Goal: Task Accomplishment & Management: Use online tool/utility

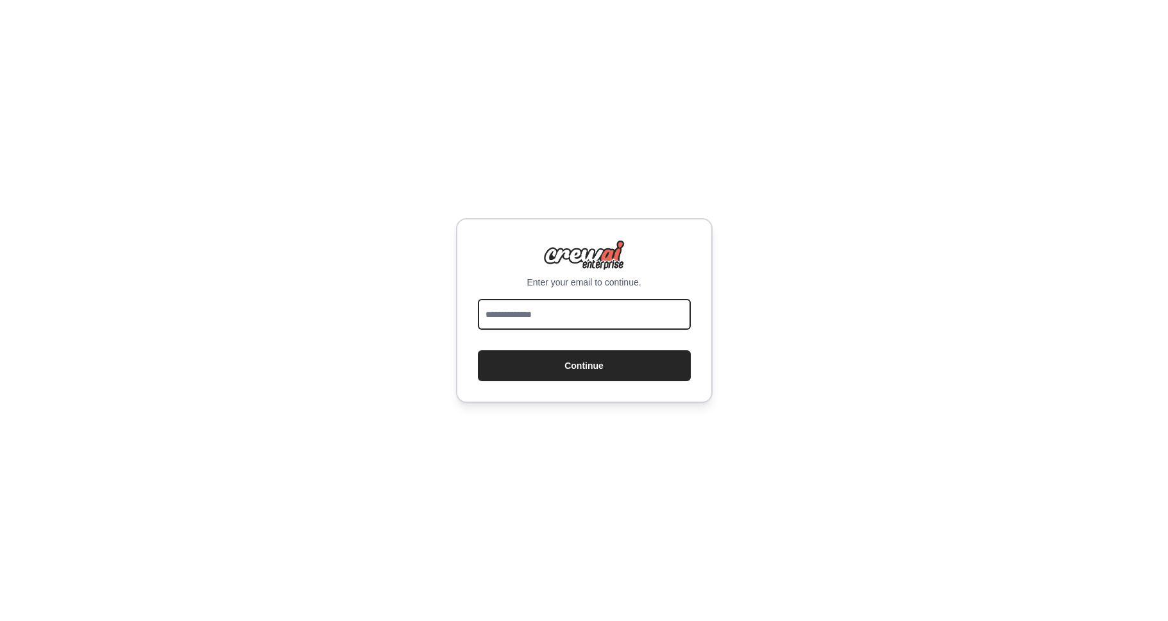
click at [586, 321] on input "email" at bounding box center [584, 314] width 213 height 31
type input "**********"
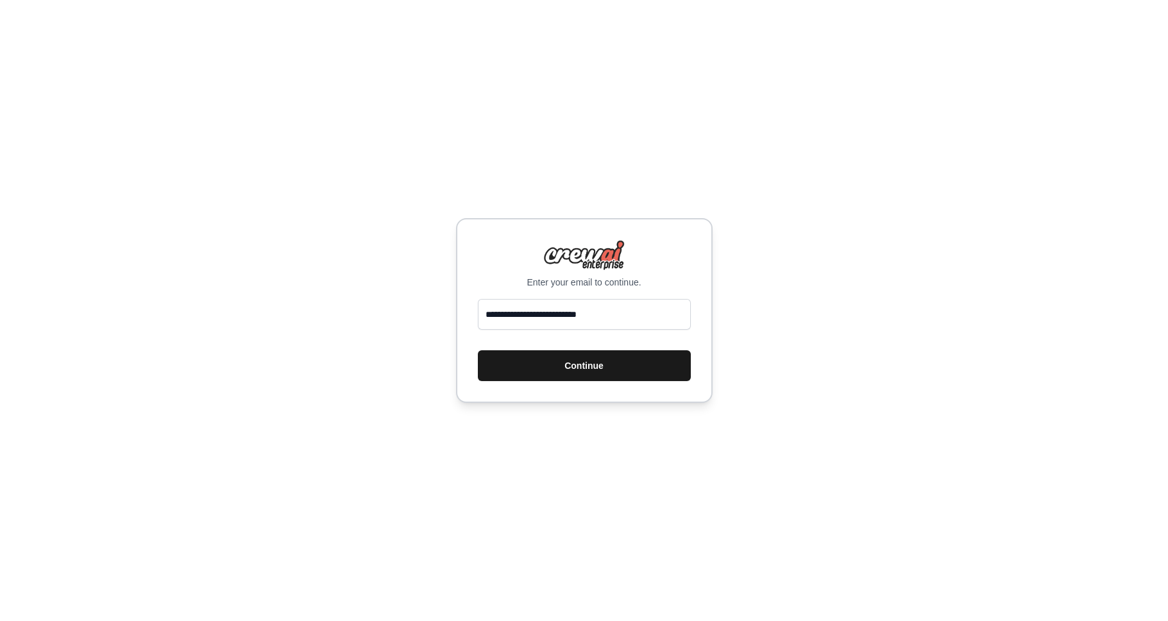
click at [587, 360] on button "Continue" at bounding box center [584, 365] width 213 height 31
click at [561, 369] on button "Continue" at bounding box center [584, 365] width 213 height 31
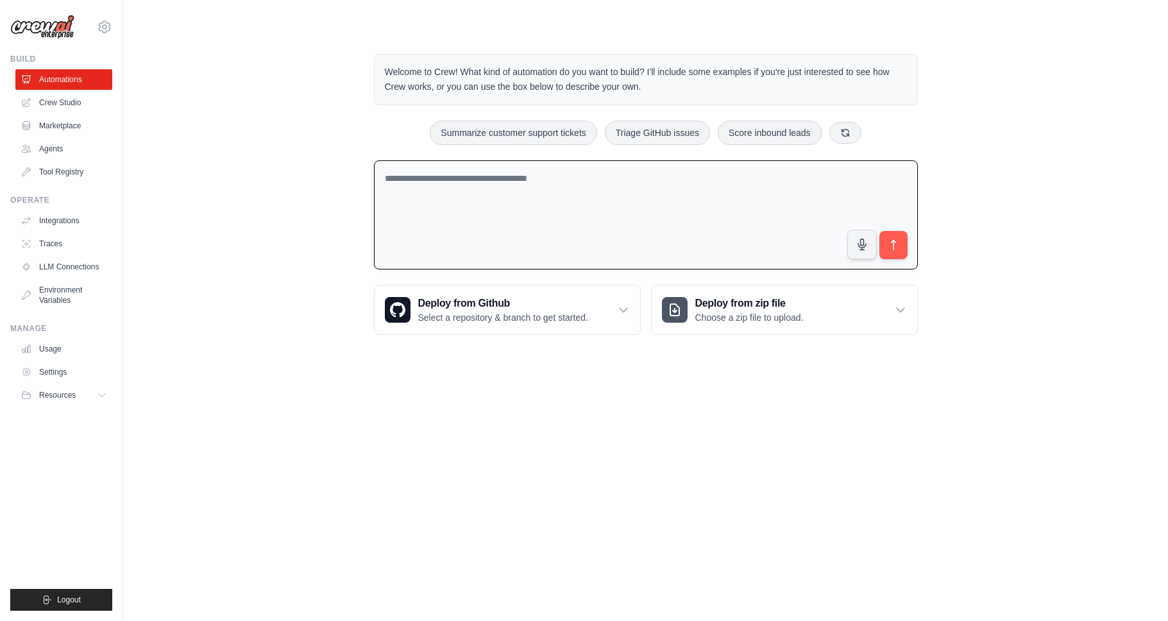
click at [566, 258] on textarea at bounding box center [646, 215] width 544 height 110
click at [554, 199] on textarea at bounding box center [646, 215] width 544 height 110
click at [726, 315] on p "Choose a zip file to upload." at bounding box center [749, 317] width 108 height 13
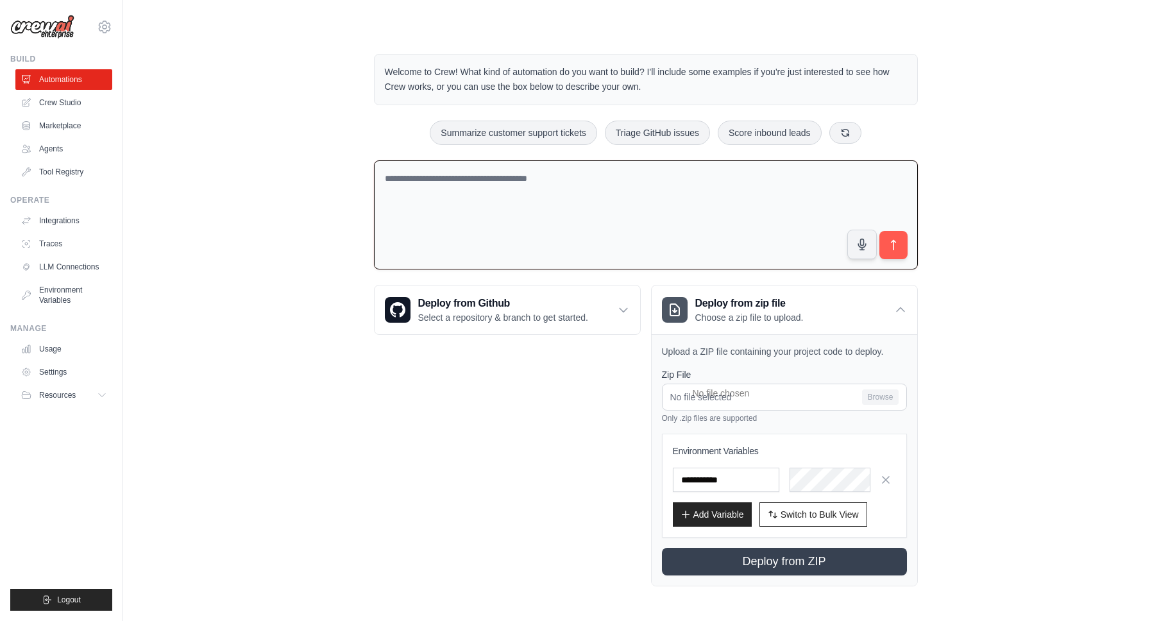
click at [703, 192] on textarea at bounding box center [646, 215] width 544 height 110
click at [610, 322] on div "Deploy from Github Select a repository & branch to get started." at bounding box center [506, 309] width 265 height 49
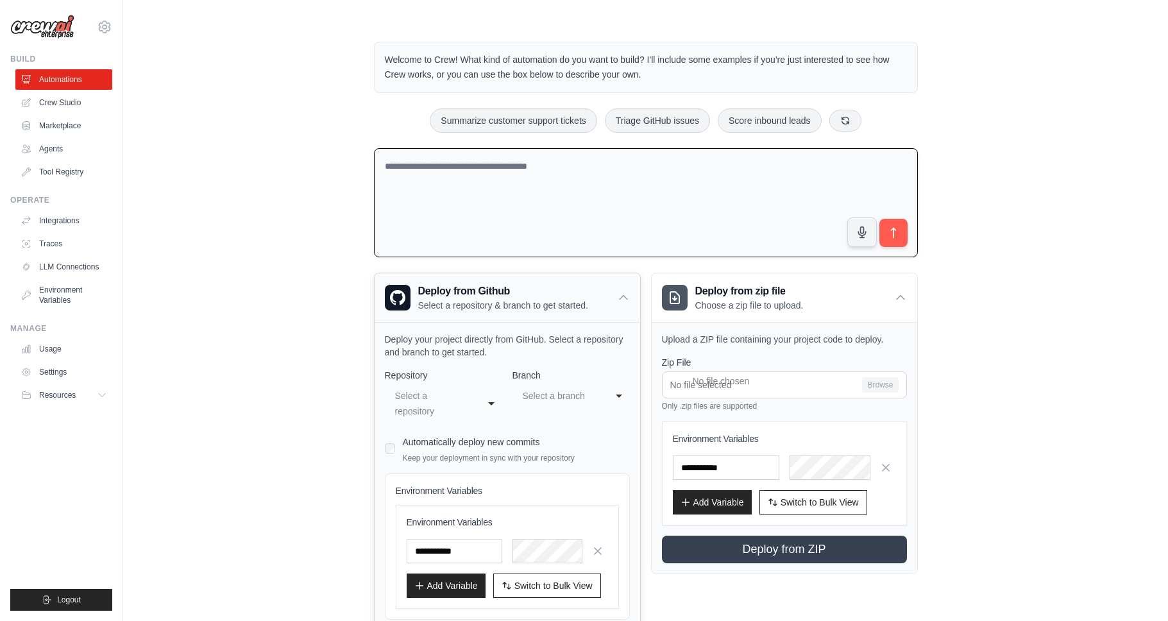
scroll to position [17, 0]
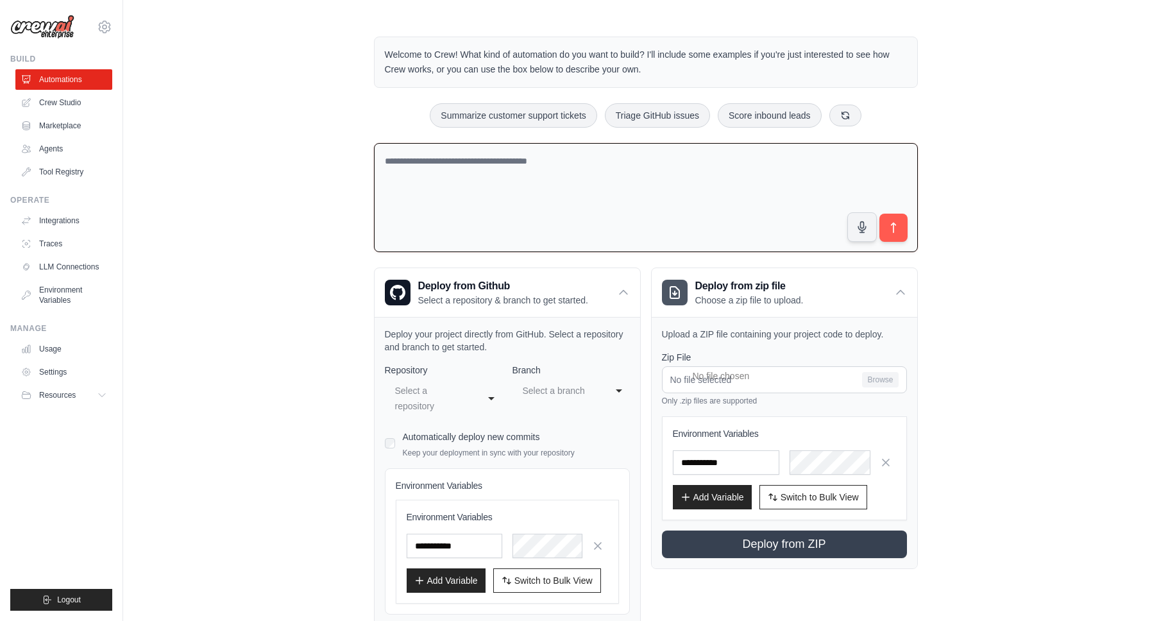
click at [539, 192] on textarea at bounding box center [646, 198] width 544 height 110
paste textarea "**********"
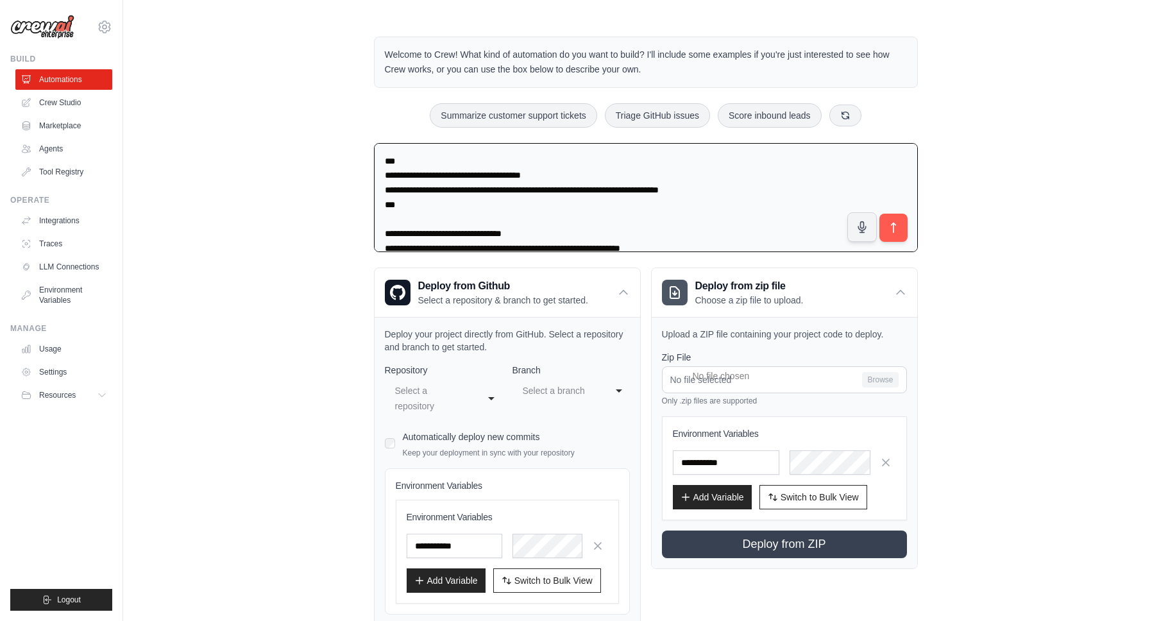
scroll to position [6420, 0]
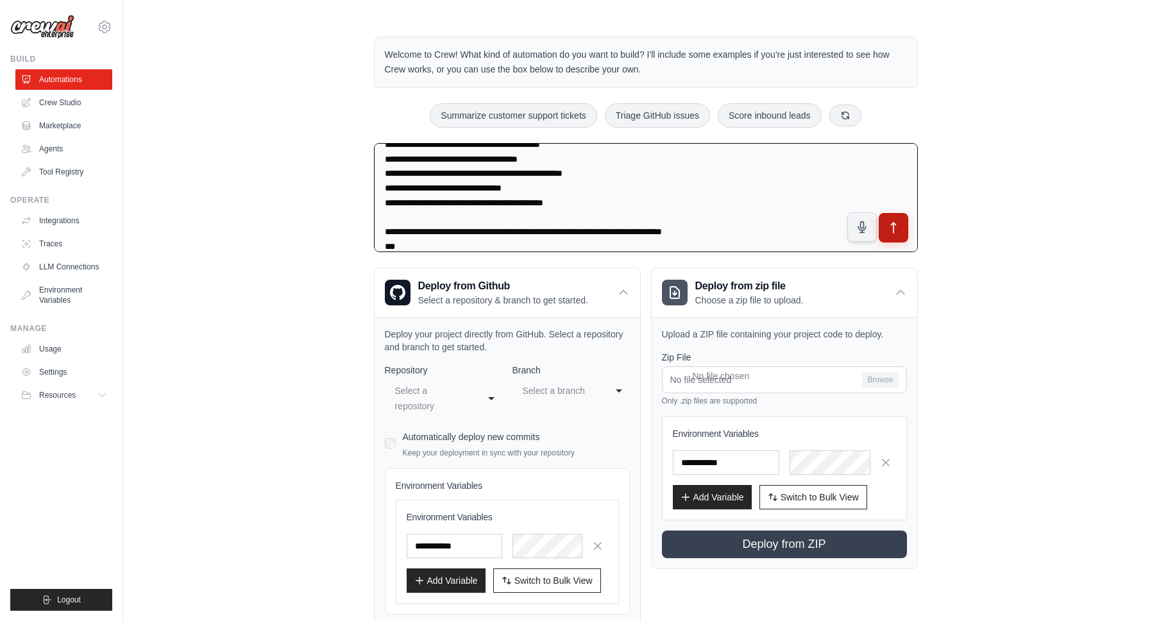
type textarea "**********"
click at [893, 226] on icon "submit" at bounding box center [892, 227] width 13 height 13
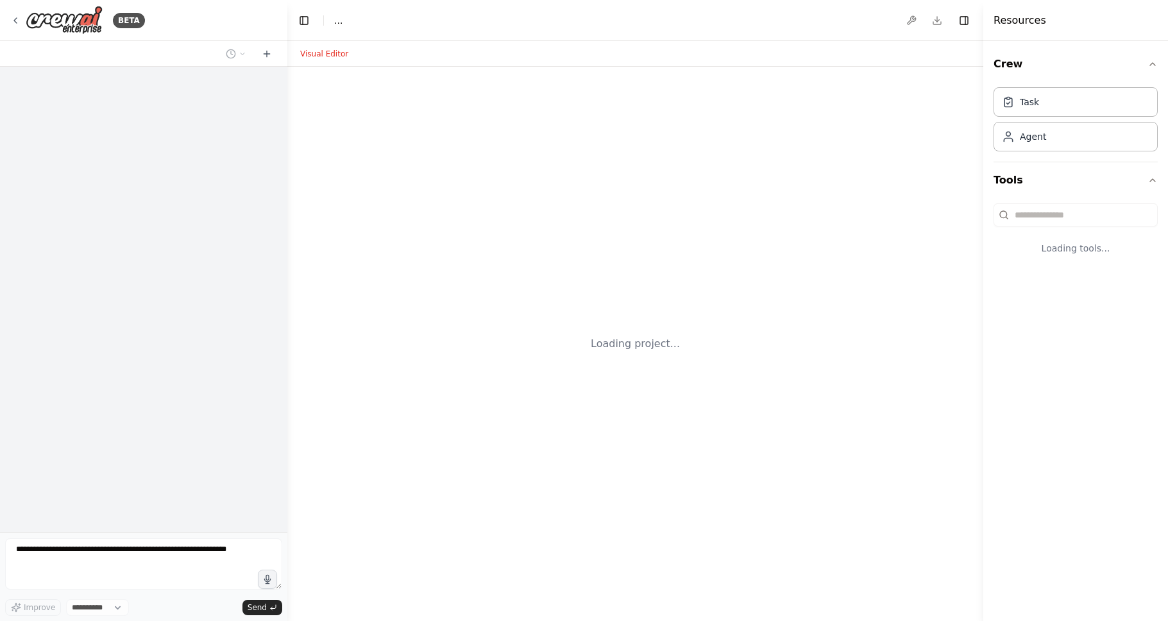
select select "****"
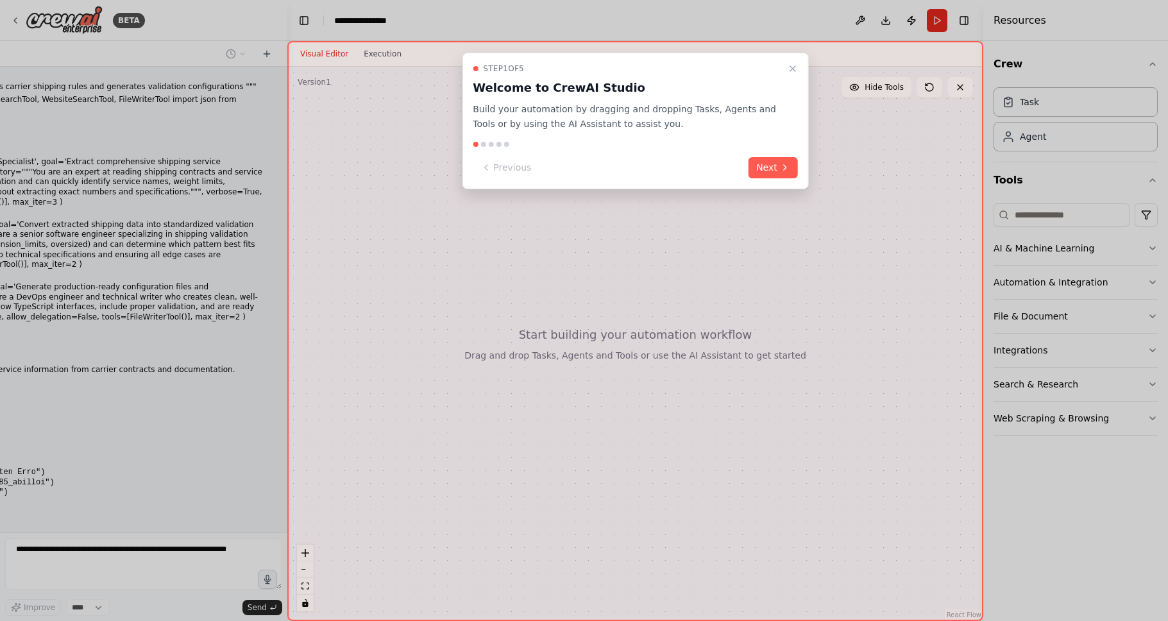
scroll to position [3439, 0]
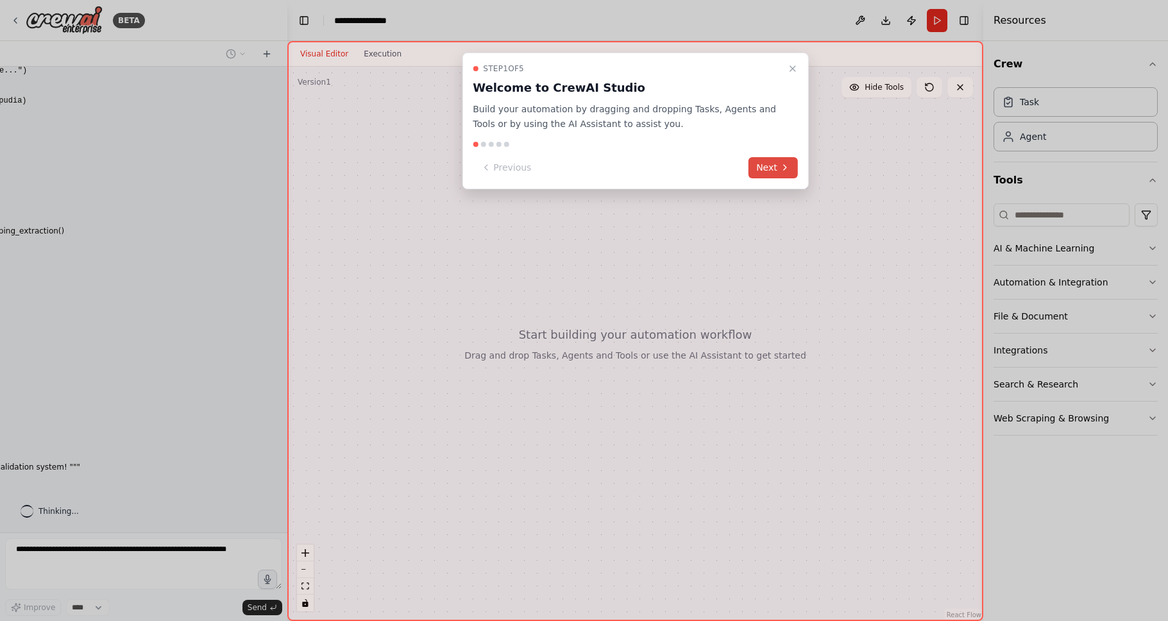
click at [782, 167] on icon at bounding box center [785, 167] width 10 height 10
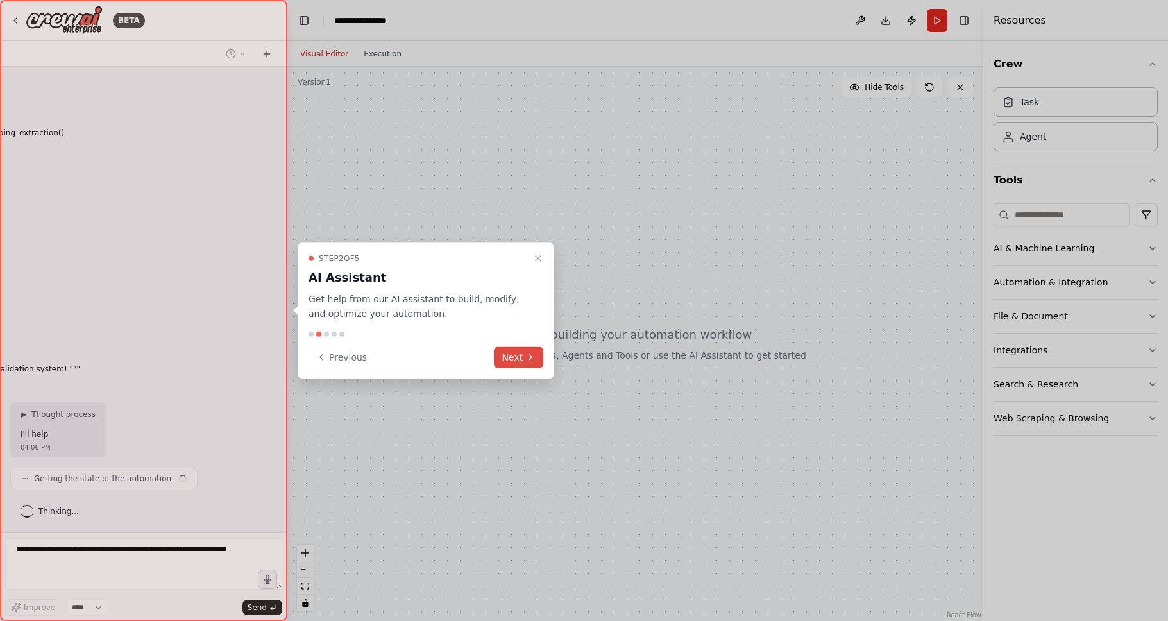
click at [523, 355] on button "Next" at bounding box center [518, 356] width 49 height 21
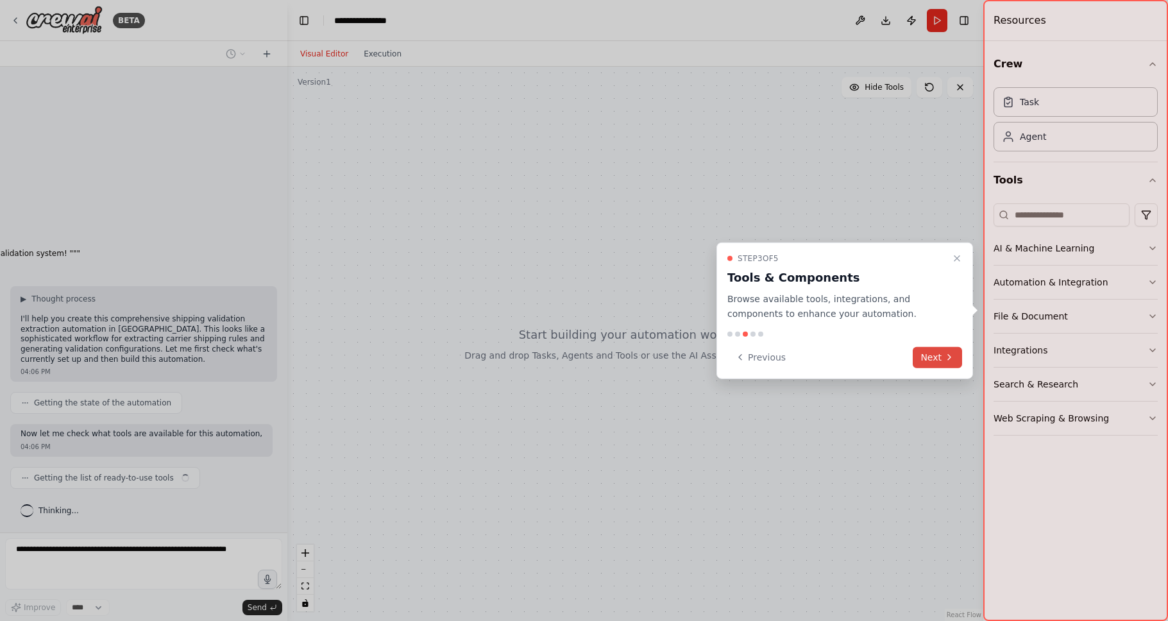
scroll to position [3661, 0]
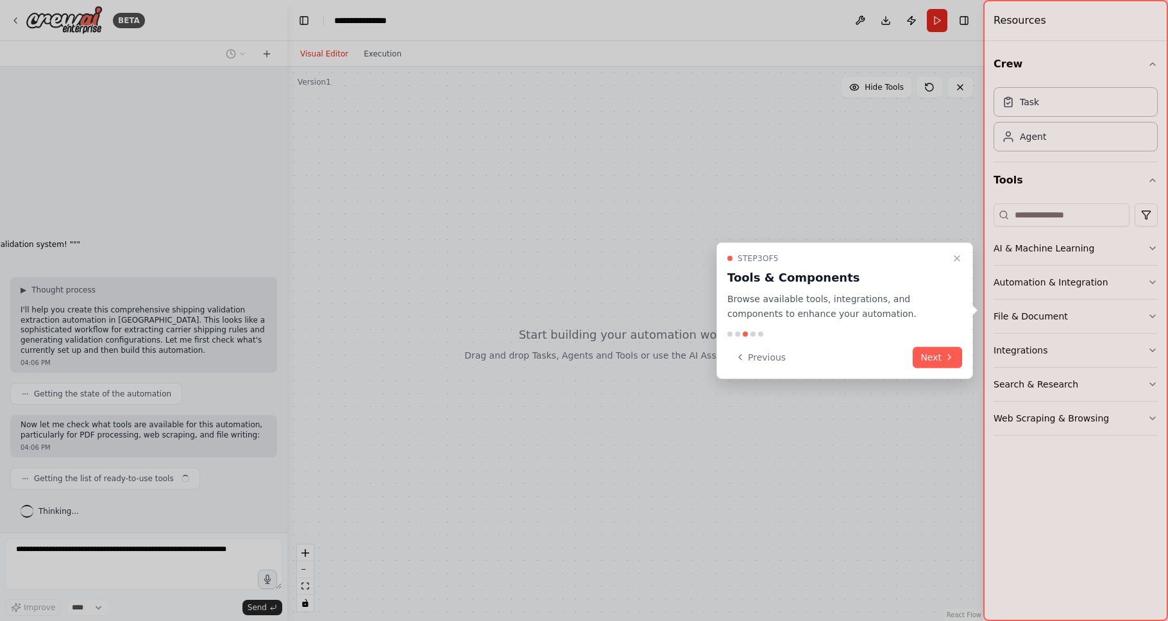
click at [951, 361] on icon at bounding box center [949, 357] width 10 height 10
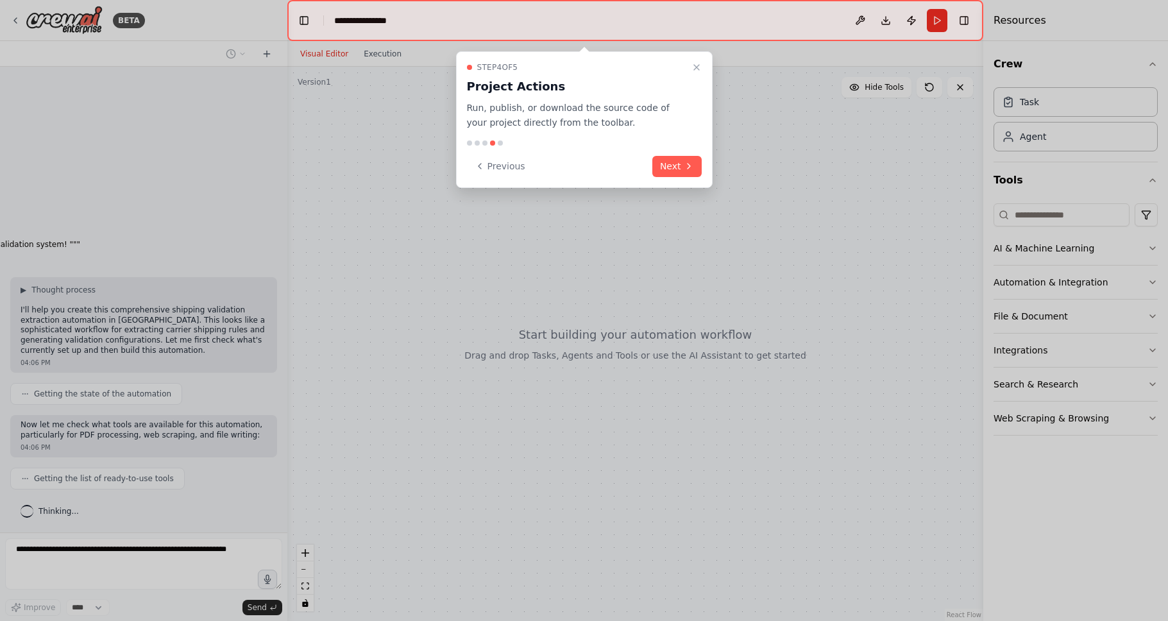
click at [680, 172] on button "Next" at bounding box center [676, 166] width 49 height 21
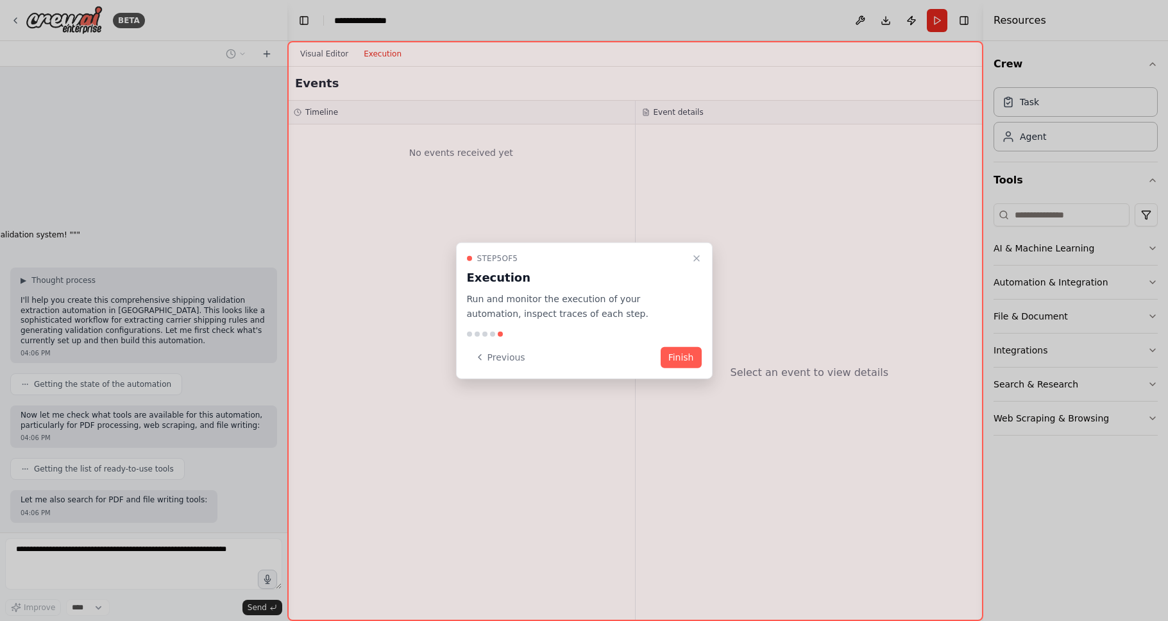
scroll to position [3736, 0]
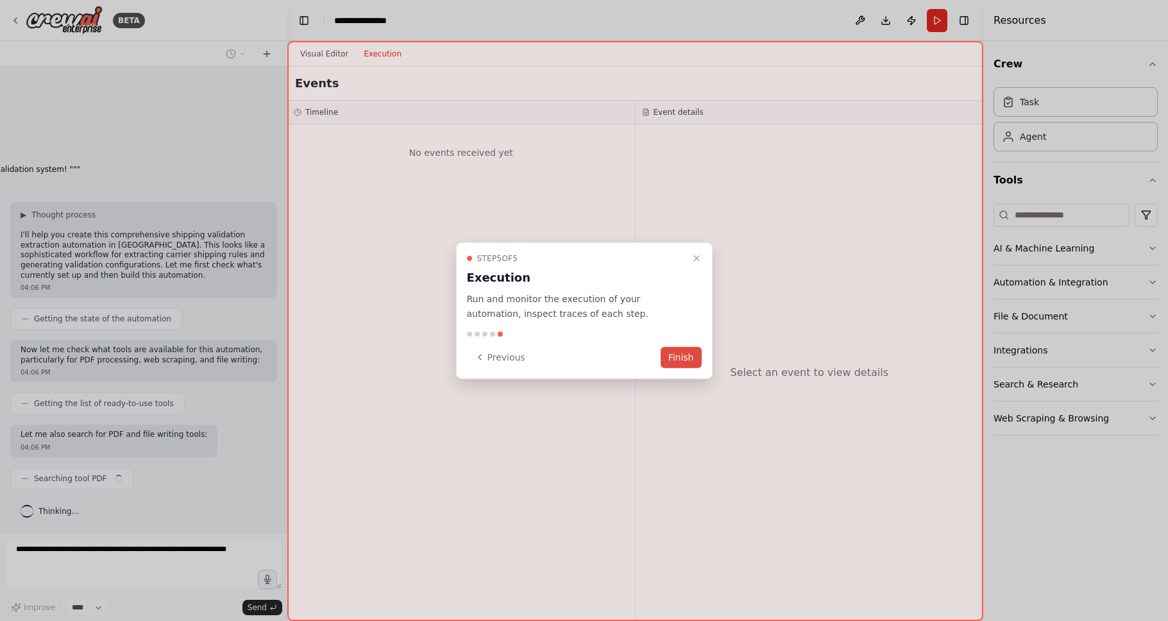
click at [691, 358] on button "Finish" at bounding box center [680, 356] width 41 height 21
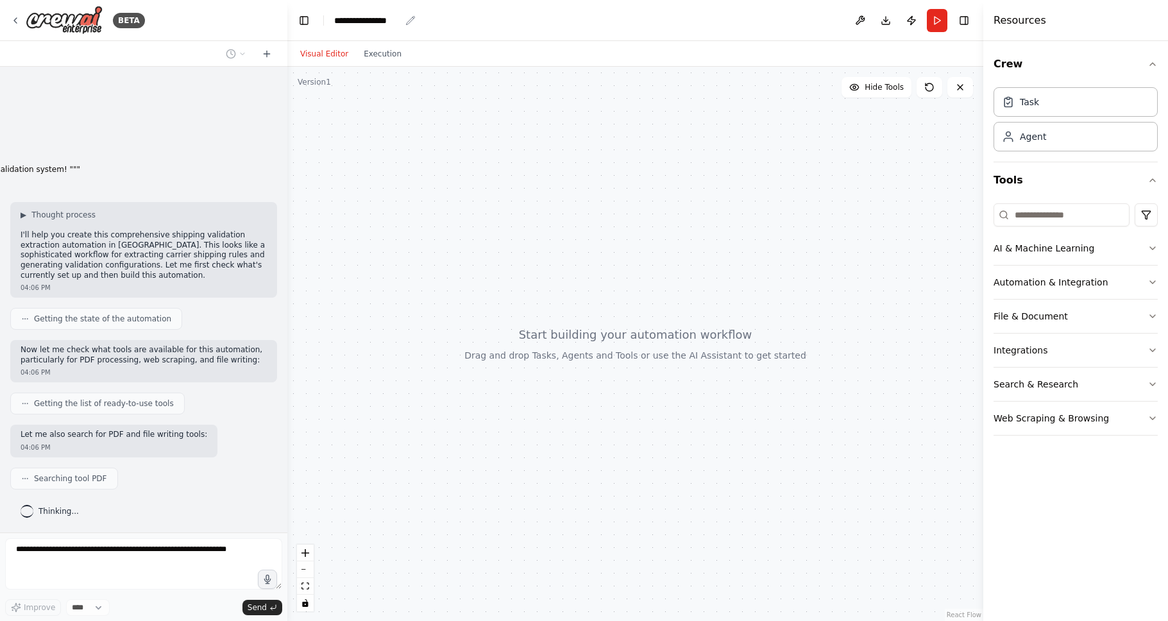
click at [358, 19] on div "**********" at bounding box center [367, 20] width 66 height 13
click at [358, 19] on div "**********" at bounding box center [382, 20] width 96 height 13
click at [401, 17] on div "**********" at bounding box center [382, 20] width 96 height 13
click at [435, 20] on header "**********" at bounding box center [635, 20] width 696 height 41
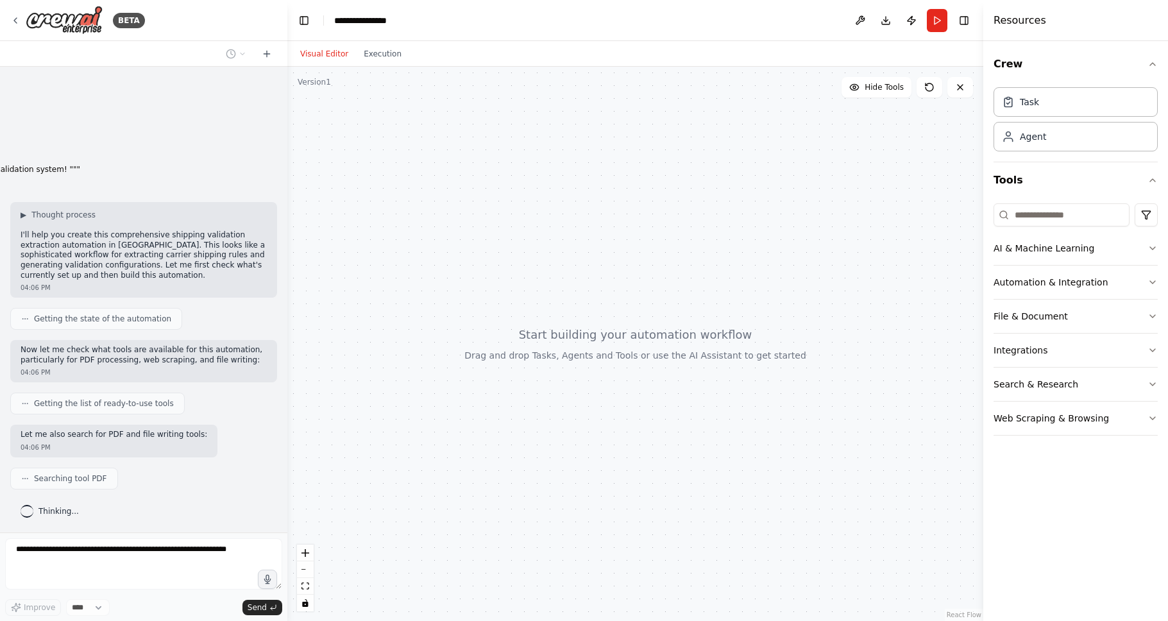
scroll to position [3768, 0]
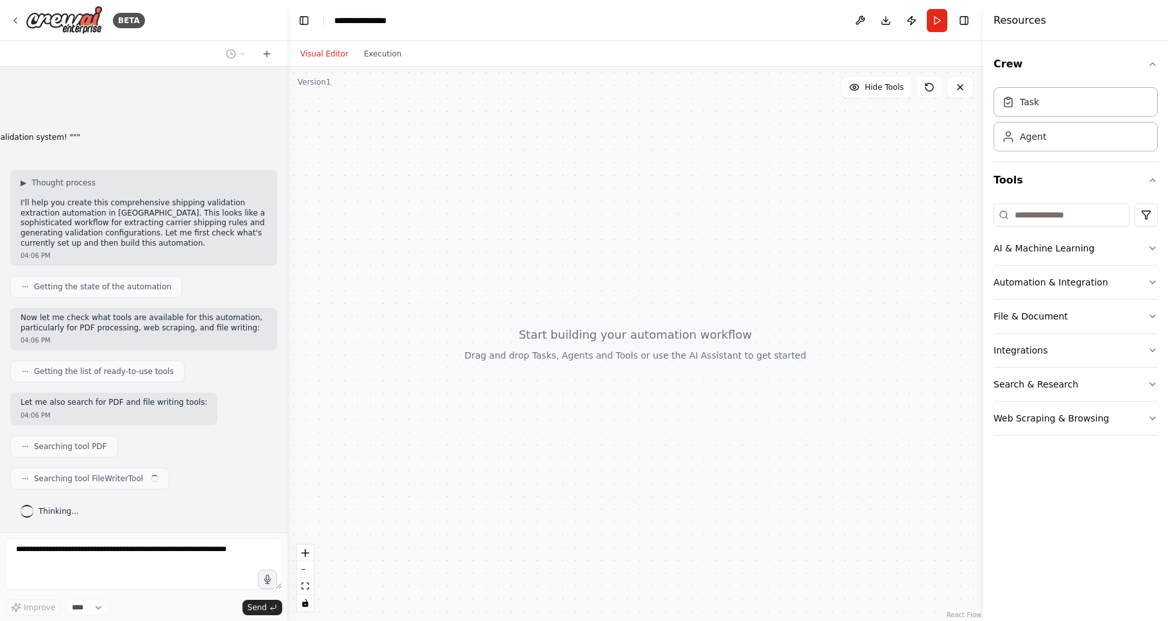
click at [408, 19] on header "**********" at bounding box center [635, 20] width 696 height 41
click at [386, 19] on div "**********" at bounding box center [367, 20] width 66 height 13
click at [386, 19] on div "**********" at bounding box center [382, 20] width 96 height 13
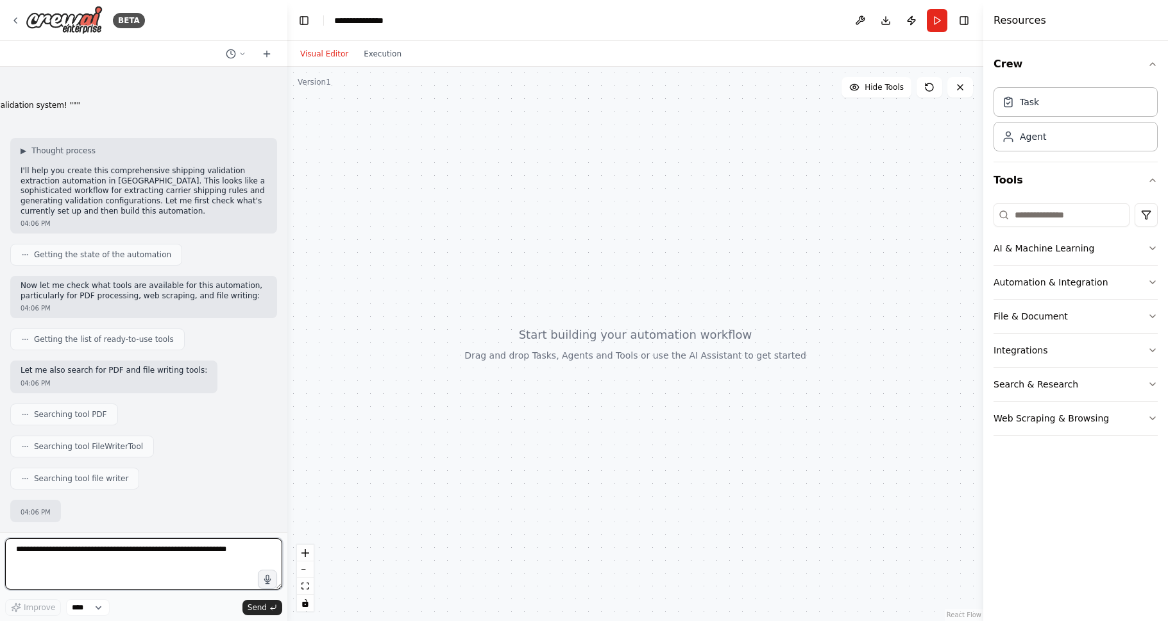
scroll to position [3875, 0]
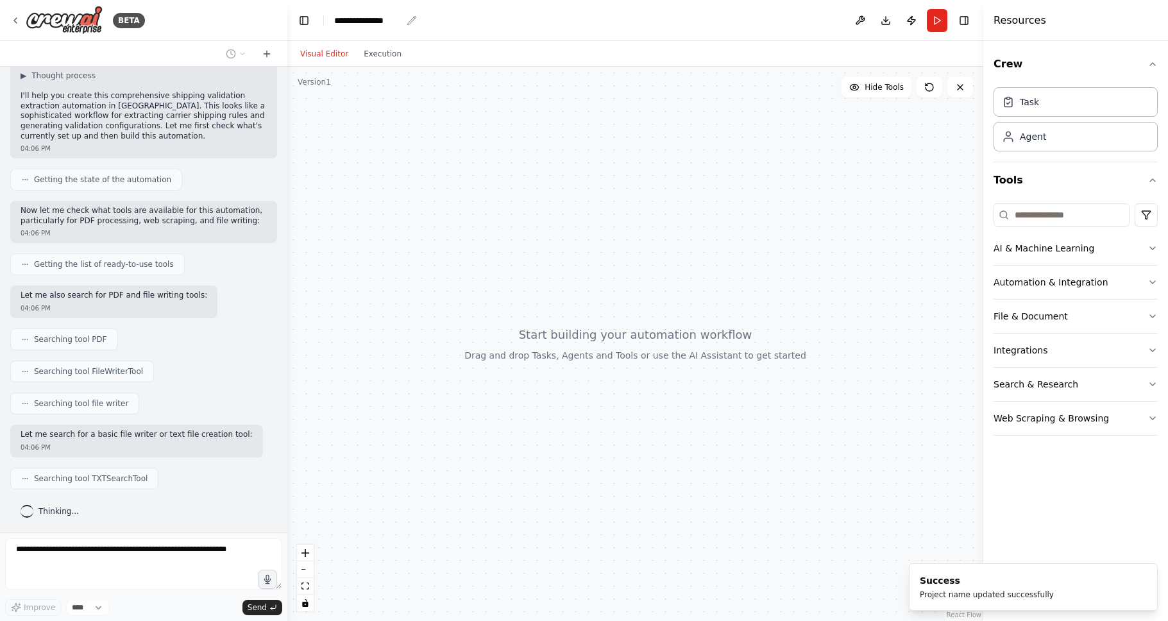
click at [401, 22] on div "**********" at bounding box center [367, 20] width 67 height 13
click at [431, 190] on div at bounding box center [635, 344] width 696 height 554
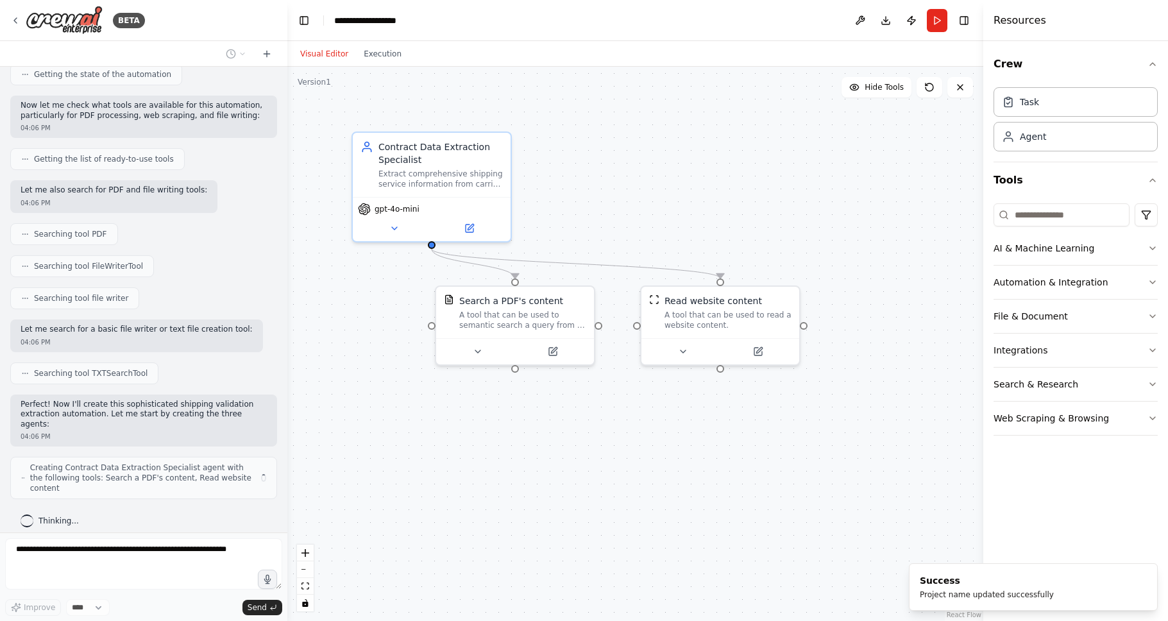
scroll to position [3970, 0]
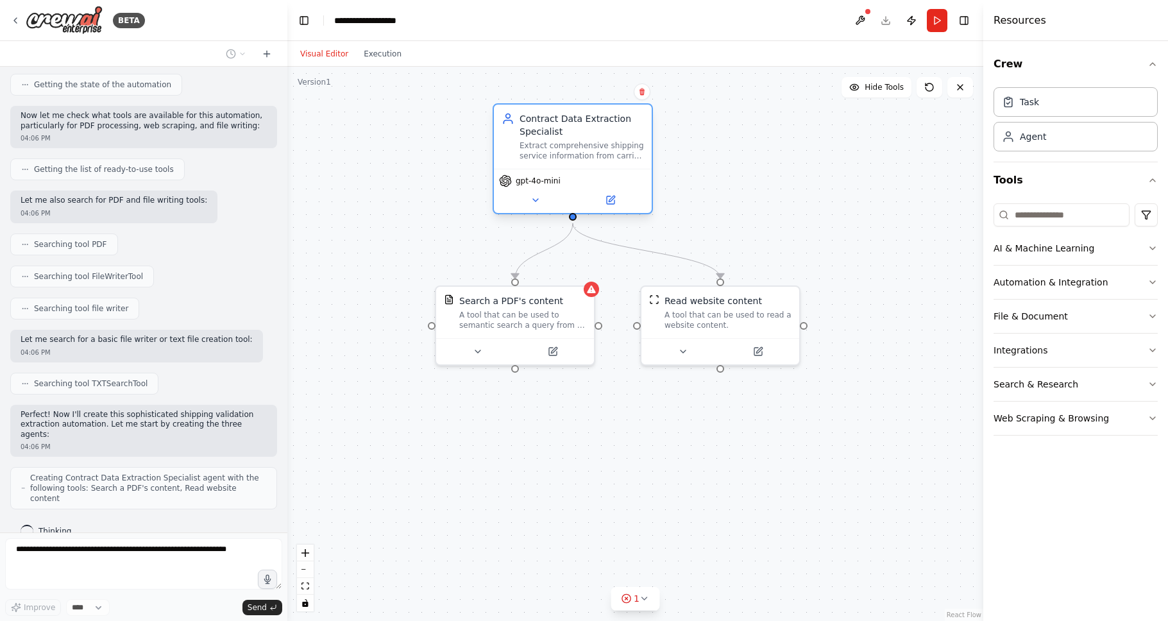
drag, startPoint x: 441, startPoint y: 167, endPoint x: 583, endPoint y: 139, distance: 144.4
click at [583, 139] on div "Contract Data Extraction Specialist Extract comprehensive shipping service info…" at bounding box center [581, 136] width 124 height 49
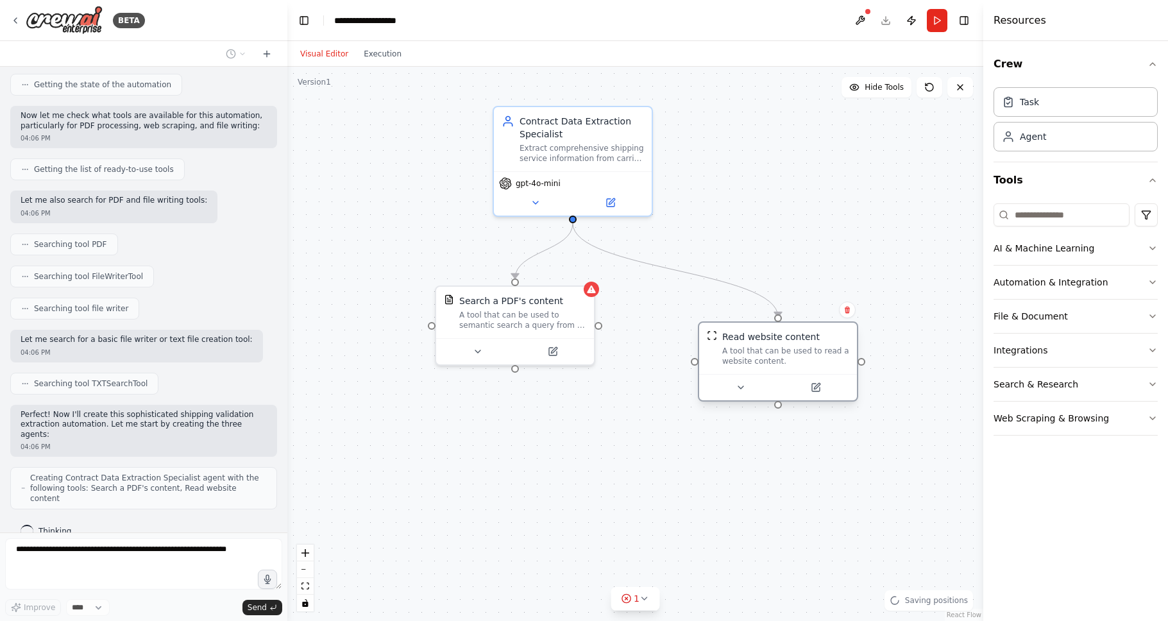
drag, startPoint x: 721, startPoint y: 316, endPoint x: 782, endPoint y: 353, distance: 71.0
click at [782, 353] on div "A tool that can be used to read a website content." at bounding box center [785, 356] width 127 height 21
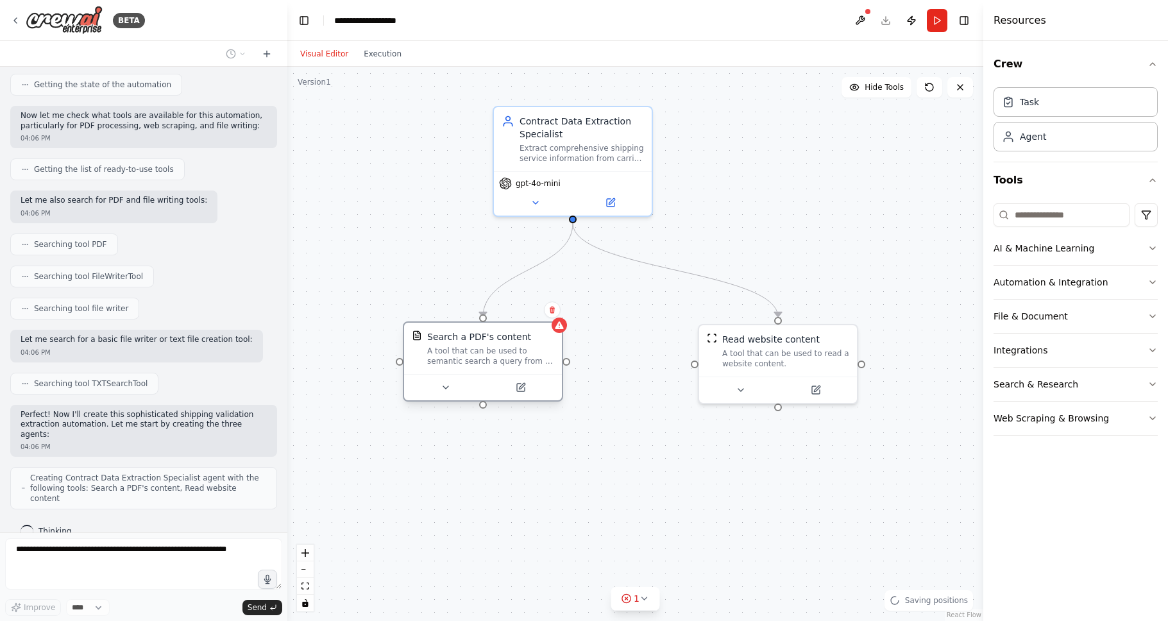
drag, startPoint x: 538, startPoint y: 332, endPoint x: 505, endPoint y: 386, distance: 63.0
click at [505, 386] on div "Search a PDF's content A tool that can be used to semantic search a query from …" at bounding box center [483, 361] width 160 height 80
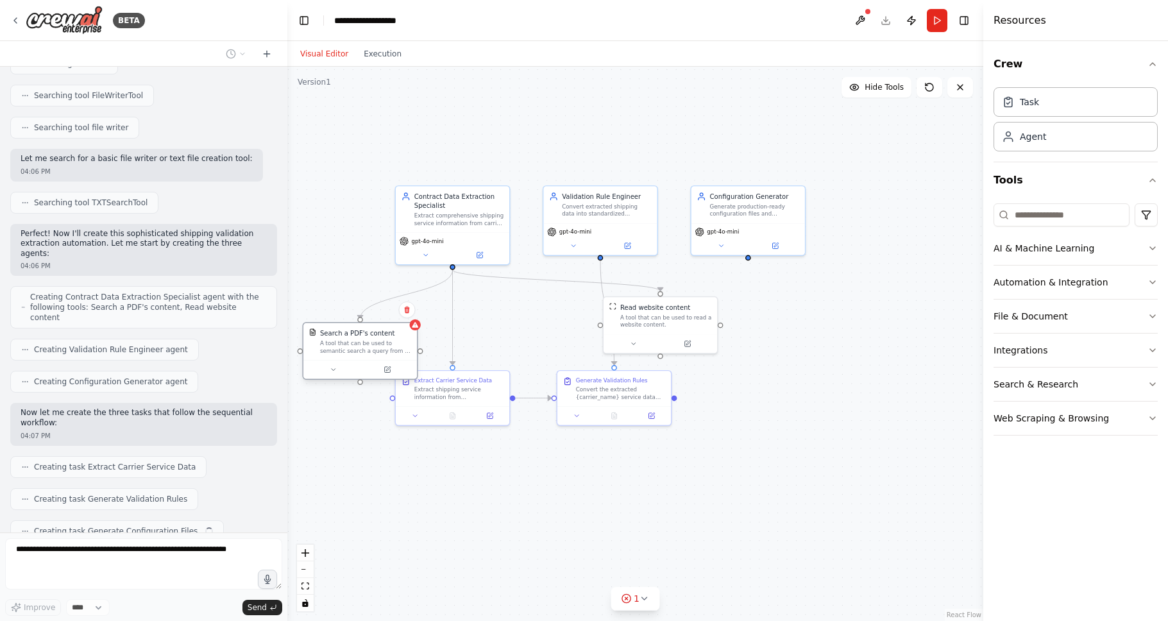
scroll to position [4183, 0]
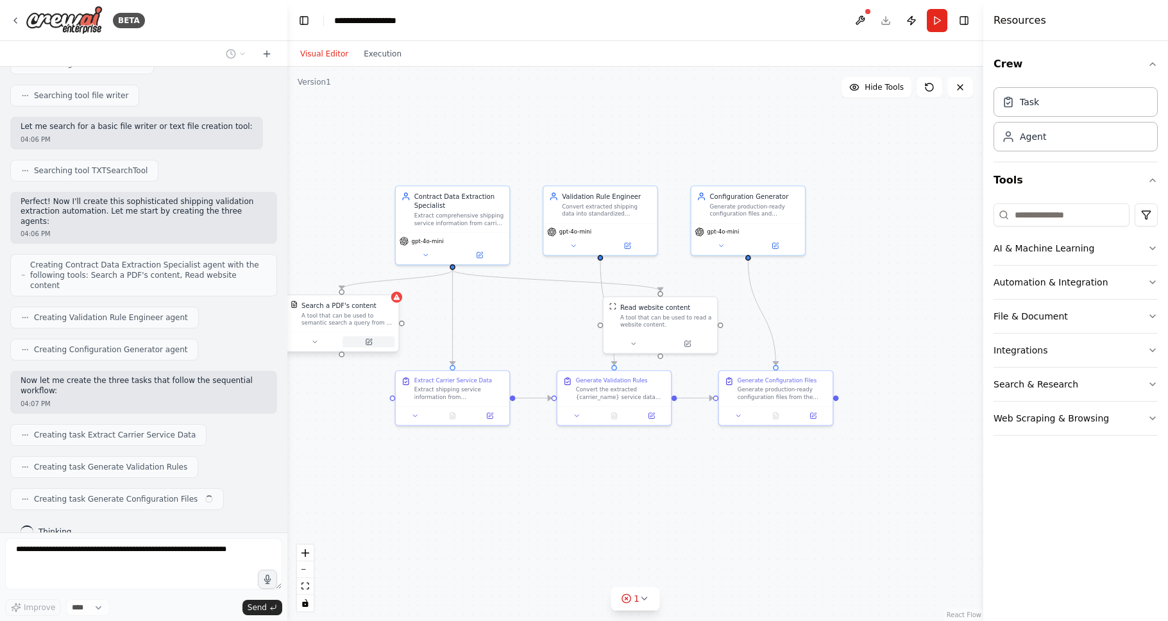
drag, startPoint x: 512, startPoint y: 337, endPoint x: 343, endPoint y: 339, distance: 168.7
click at [343, 339] on div at bounding box center [342, 341] width 106 height 11
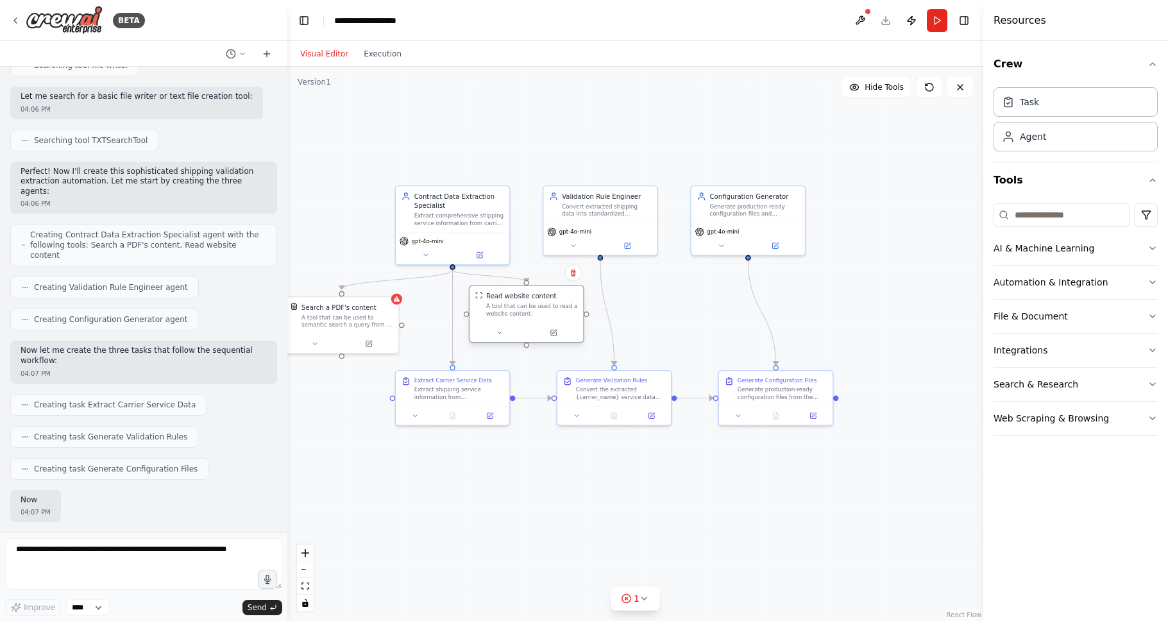
drag, startPoint x: 643, startPoint y: 319, endPoint x: 506, endPoint y: 312, distance: 137.4
click at [506, 312] on div "A tool that can be used to read a website content." at bounding box center [532, 310] width 92 height 15
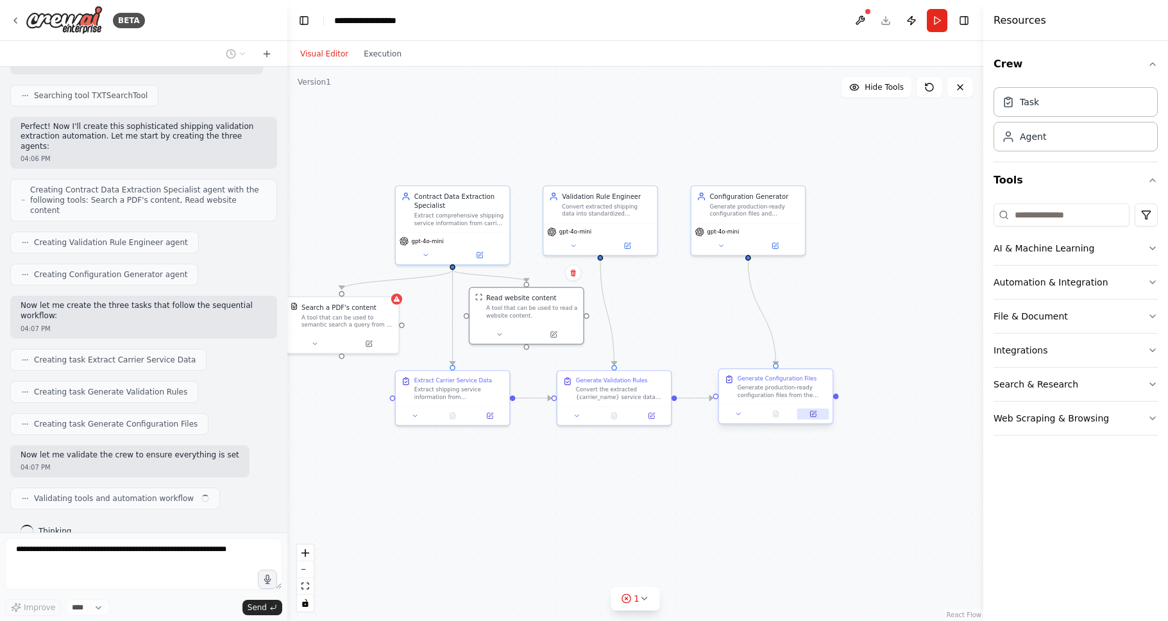
scroll to position [4268, 0]
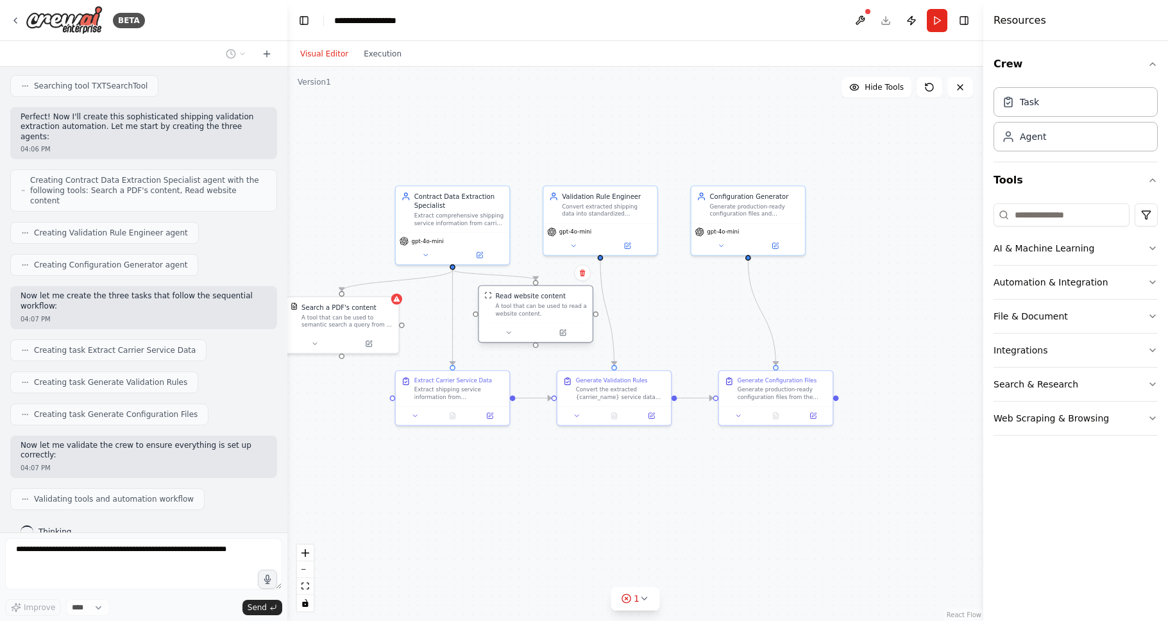
drag, startPoint x: 669, startPoint y: 325, endPoint x: 540, endPoint y: 317, distance: 129.7
click at [540, 317] on div "Read website content A tool that can be used to read a website content." at bounding box center [535, 304] width 113 height 37
click at [646, 576] on div ".deletable-edge-delete-btn { width: 20px; height: 20px; border: 0px solid #ffff…" at bounding box center [635, 344] width 696 height 554
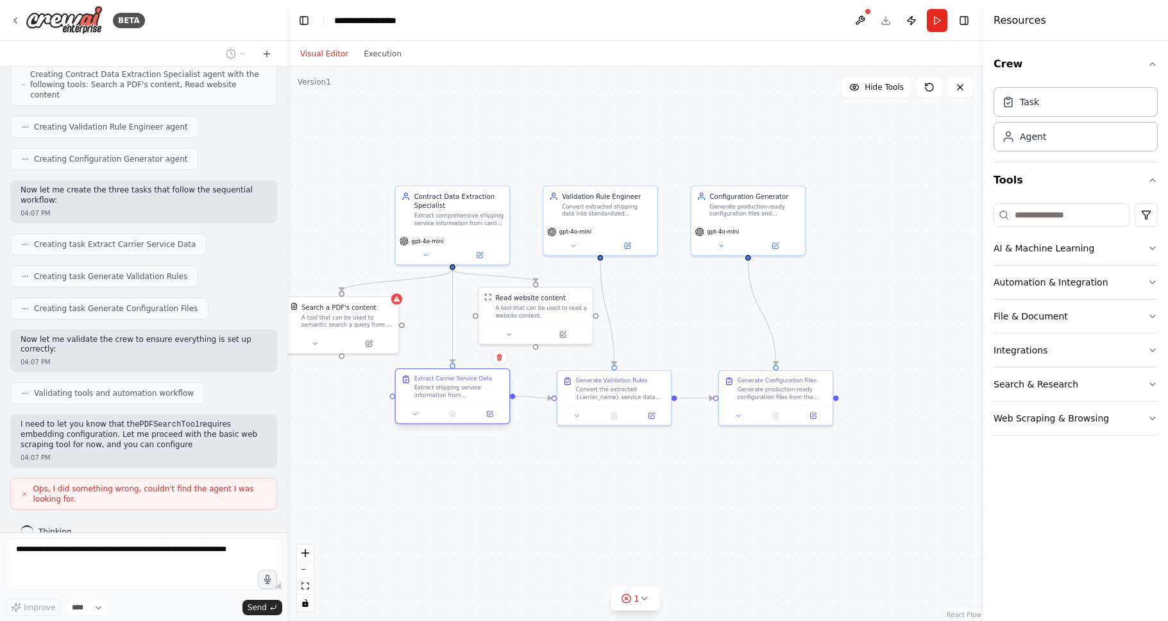
scroll to position [4384, 0]
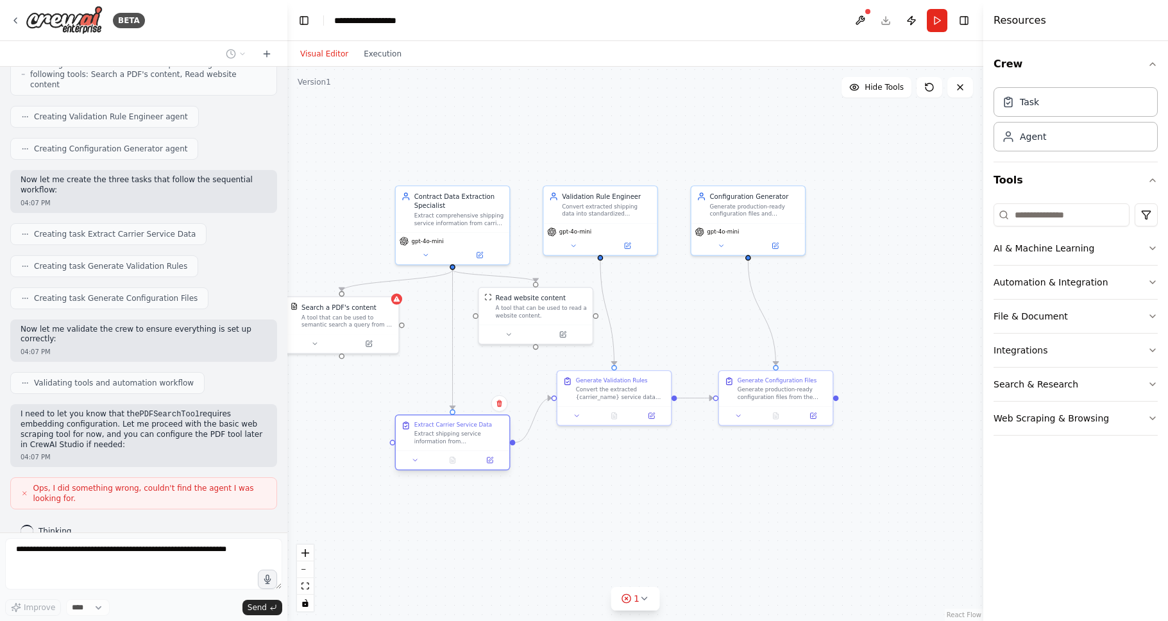
drag, startPoint x: 451, startPoint y: 392, endPoint x: 447, endPoint y: 437, distance: 45.1
click at [447, 437] on div "Extract shipping service information from {carrier_name} contracts and document…" at bounding box center [459, 437] width 90 height 15
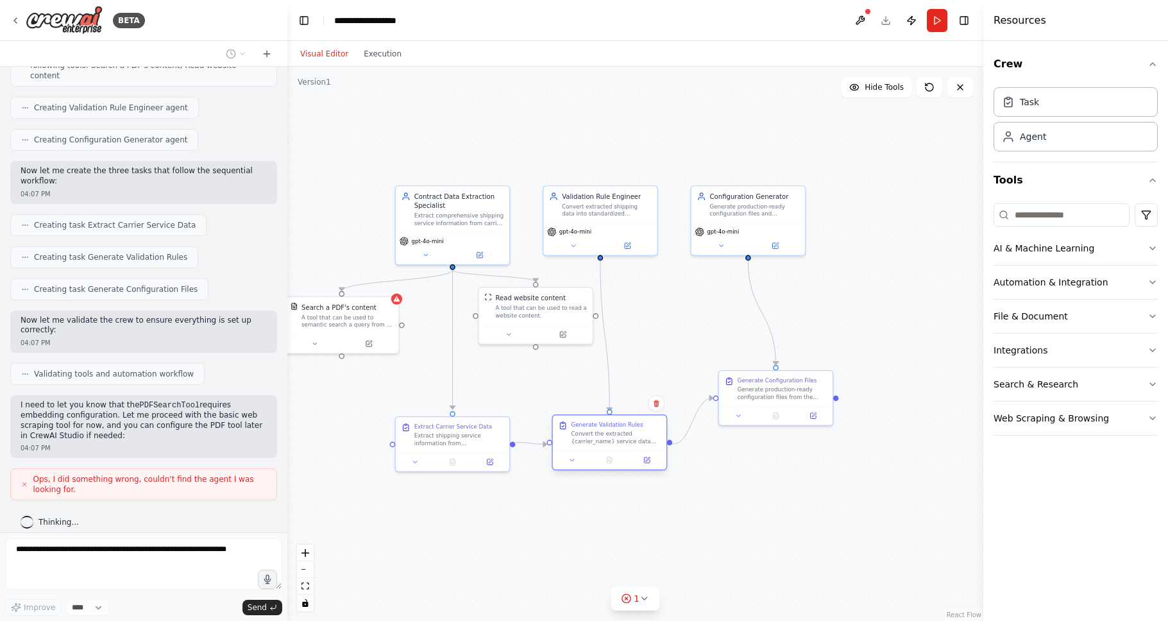
scroll to position [4458, 0]
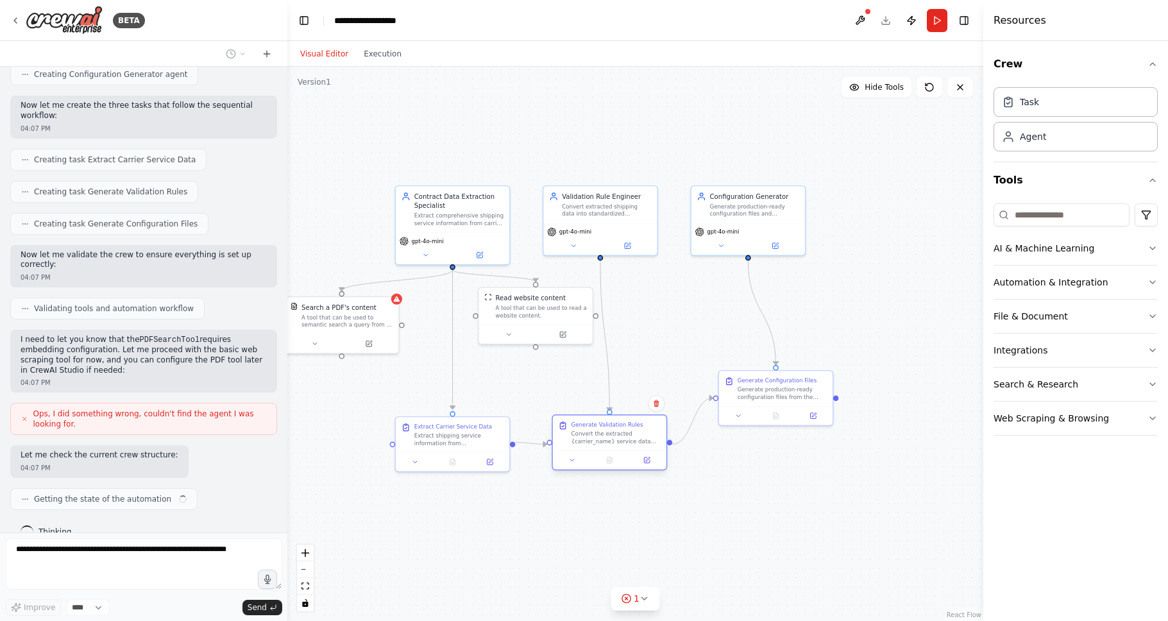
drag, startPoint x: 613, startPoint y: 396, endPoint x: 607, endPoint y: 440, distance: 44.6
click at [607, 440] on div ".deletable-edge-delete-btn { width: 20px; height: 20px; border: 0px solid #ffff…" at bounding box center [635, 344] width 696 height 554
drag, startPoint x: 760, startPoint y: 398, endPoint x: 759, endPoint y: 446, distance: 48.1
click at [760, 448] on div "Generate Configuration Files Generate production-ready configuration files from…" at bounding box center [775, 432] width 113 height 35
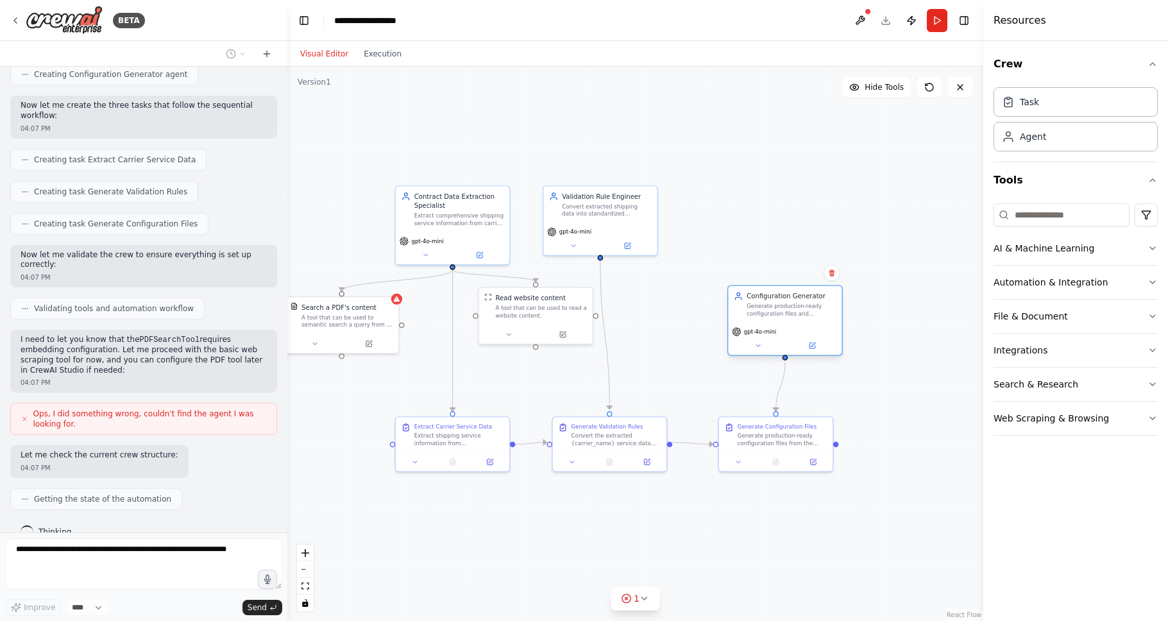
drag, startPoint x: 771, startPoint y: 222, endPoint x: 804, endPoint y: 323, distance: 106.0
click at [804, 323] on div "gpt-4o-mini" at bounding box center [784, 339] width 113 height 32
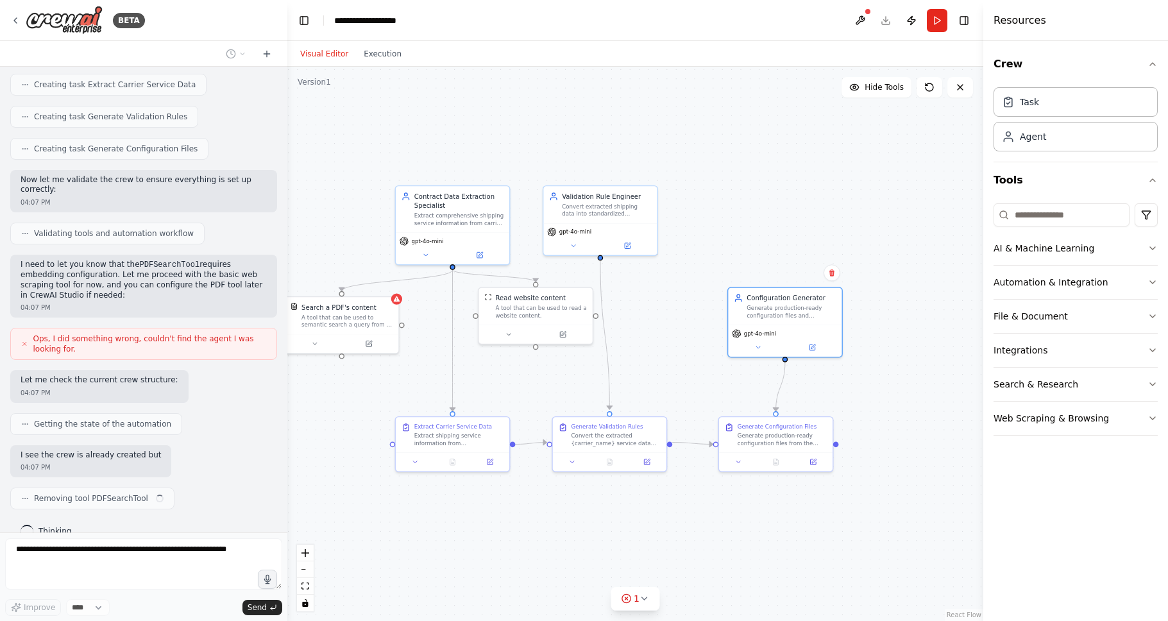
click at [800, 184] on div ".deletable-edge-delete-btn { width: 20px; height: 20px; border: 0px solid #ffff…" at bounding box center [635, 344] width 696 height 554
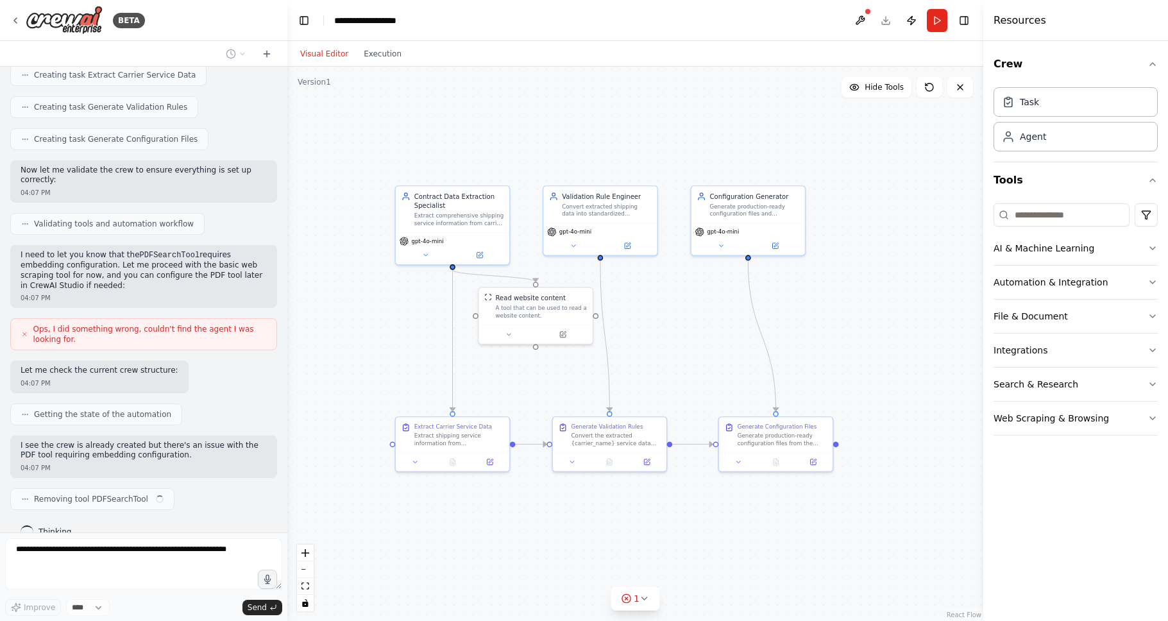
scroll to position [4553, 0]
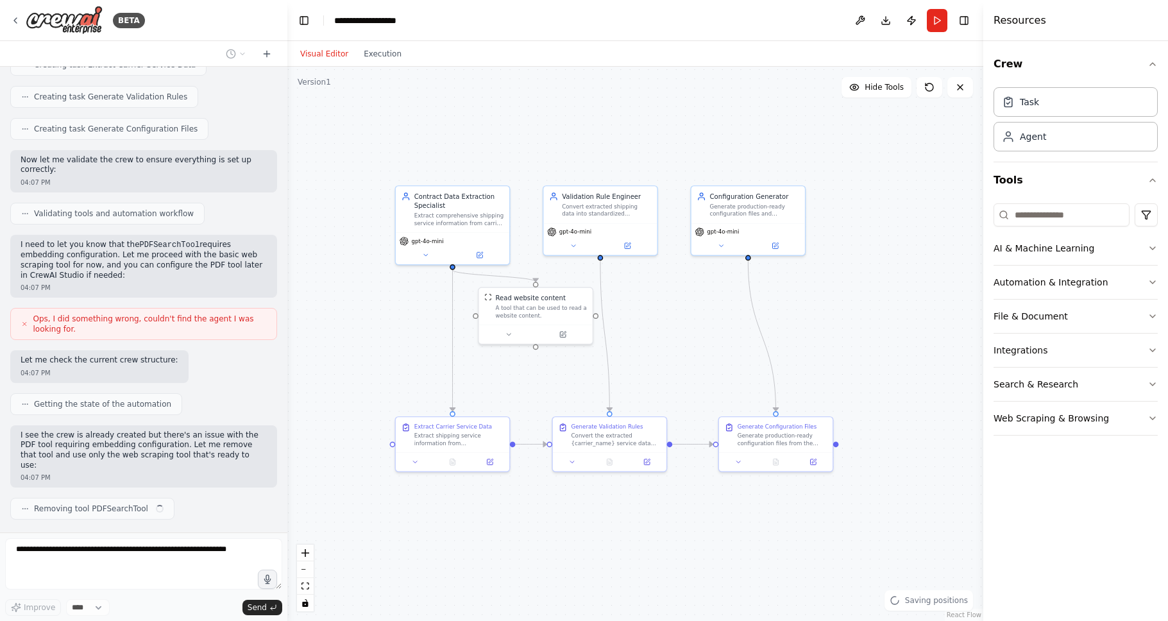
click at [866, 264] on div ".deletable-edge-delete-btn { width: 20px; height: 20px; border: 0px solid #ffff…" at bounding box center [635, 344] width 696 height 554
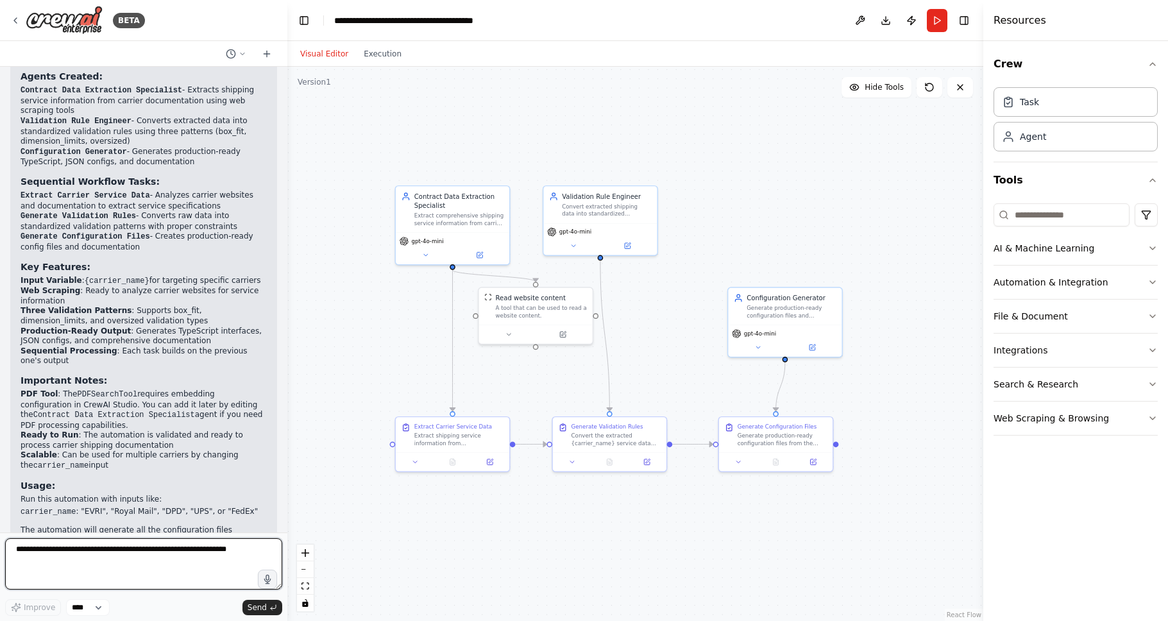
scroll to position [5246, 0]
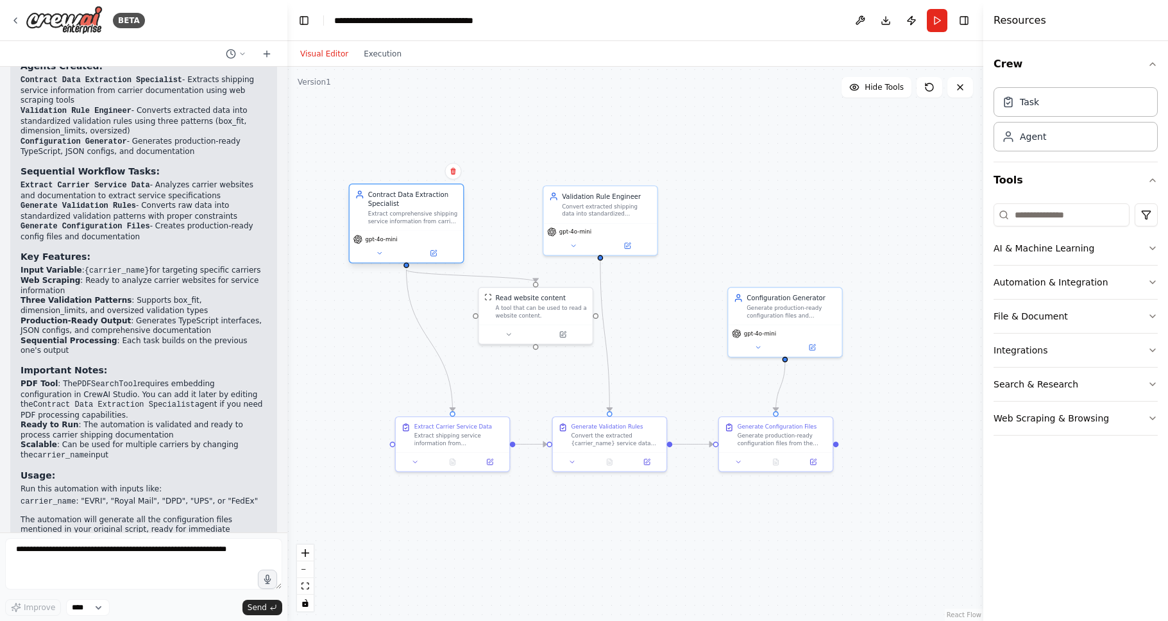
drag, startPoint x: 432, startPoint y: 235, endPoint x: 387, endPoint y: 240, distance: 45.2
click at [387, 240] on div "gpt-4o-mini" at bounding box center [405, 246] width 113 height 32
click at [410, 459] on div at bounding box center [452, 460] width 106 height 11
drag, startPoint x: 473, startPoint y: 433, endPoint x: 425, endPoint y: 419, distance: 50.1
click at [425, 419] on div "Extract shipping service information from {carrier_name} contracts and document…" at bounding box center [413, 419] width 90 height 15
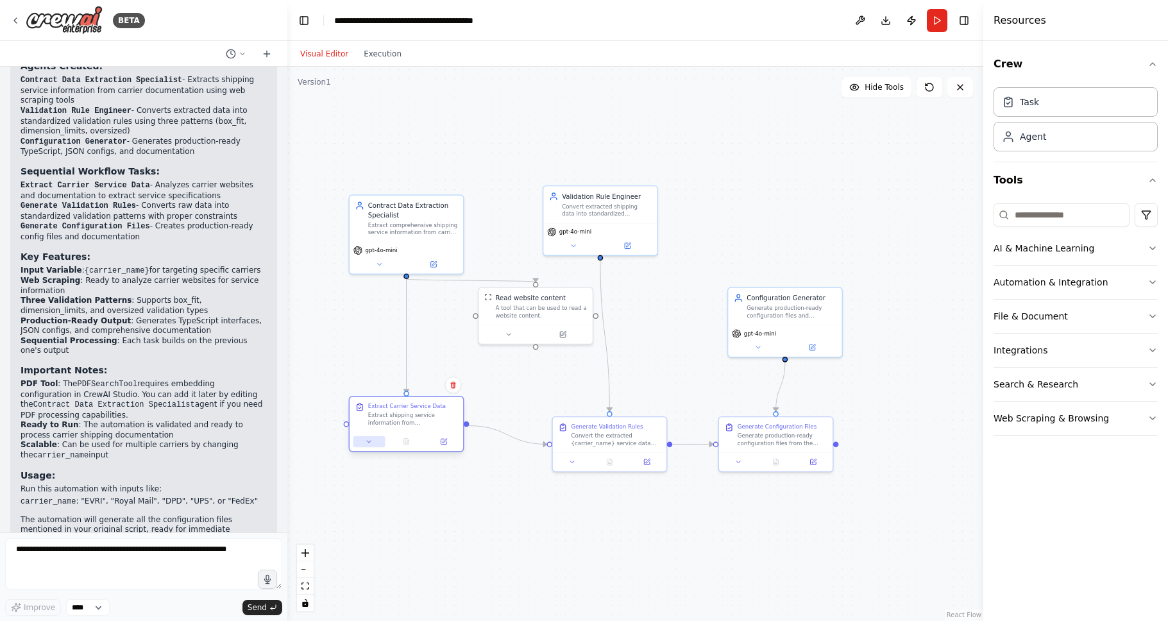
click at [367, 444] on icon at bounding box center [369, 442] width 8 height 8
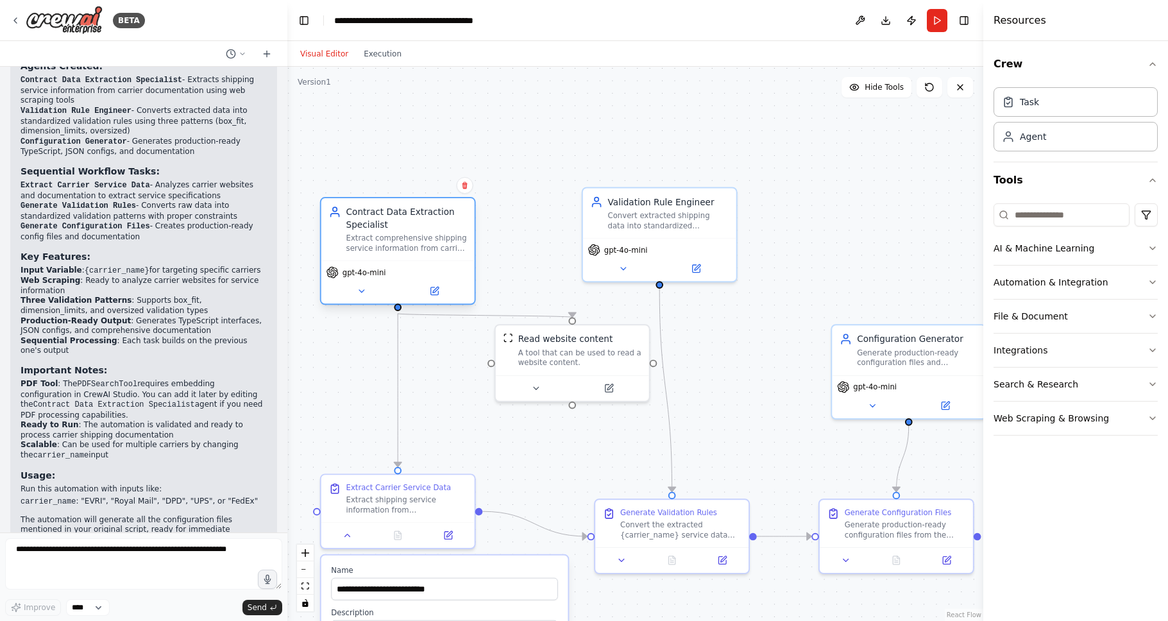
click at [396, 246] on div "Extract comprehensive shipping service information from carrier contracts, PDFs…" at bounding box center [406, 243] width 121 height 20
click at [396, 242] on div "Extract comprehensive shipping service information from carrier contracts, PDFs…" at bounding box center [406, 243] width 121 height 20
click at [364, 273] on span "gpt-4o-mini" at bounding box center [364, 272] width 44 height 10
click at [359, 291] on icon at bounding box center [362, 291] width 10 height 10
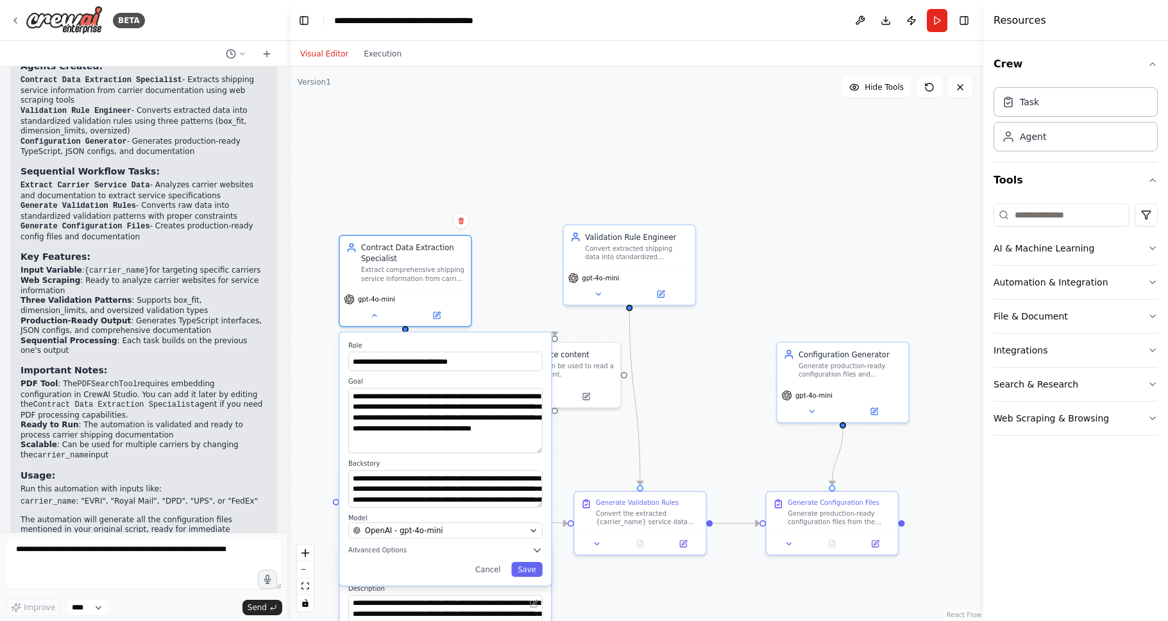
drag, startPoint x: 539, startPoint y: 423, endPoint x: 544, endPoint y: 451, distance: 27.9
click at [544, 451] on div "**********" at bounding box center [445, 458] width 211 height 253
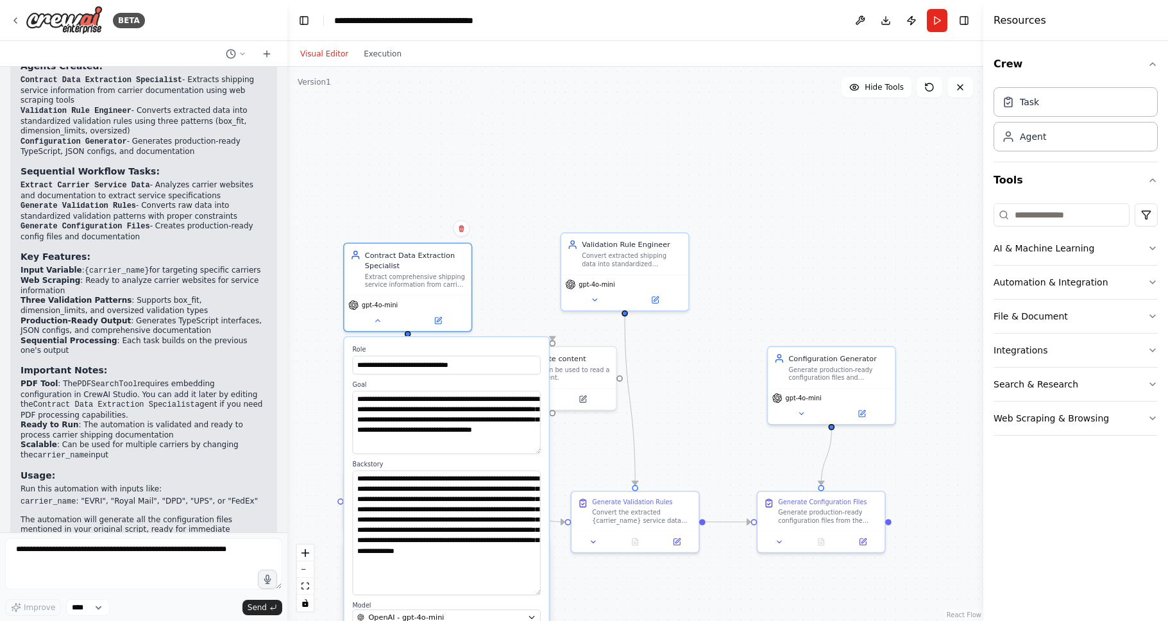
drag, startPoint x: 537, startPoint y: 505, endPoint x: 526, endPoint y: 593, distance: 88.6
click at [526, 593] on textarea "**********" at bounding box center [447, 532] width 188 height 124
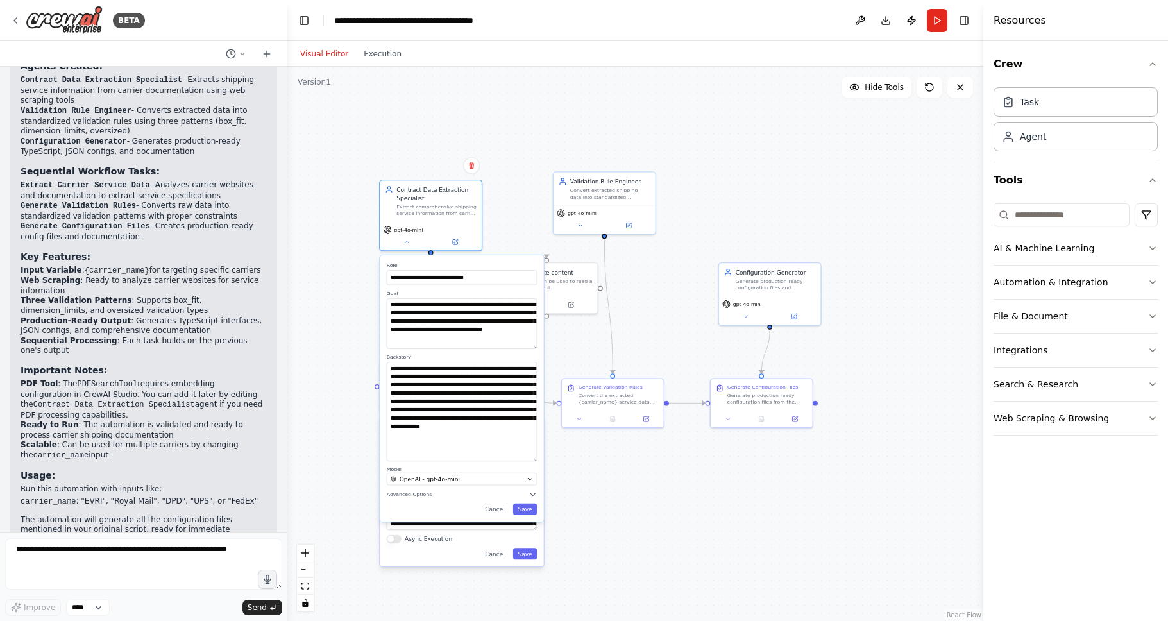
drag, startPoint x: 535, startPoint y: 233, endPoint x: 532, endPoint y: 72, distance: 161.0
click at [532, 72] on div ".deletable-edge-delete-btn { width: 20px; height: 20px; border: 0px solid #ffff…" at bounding box center [635, 344] width 696 height 554
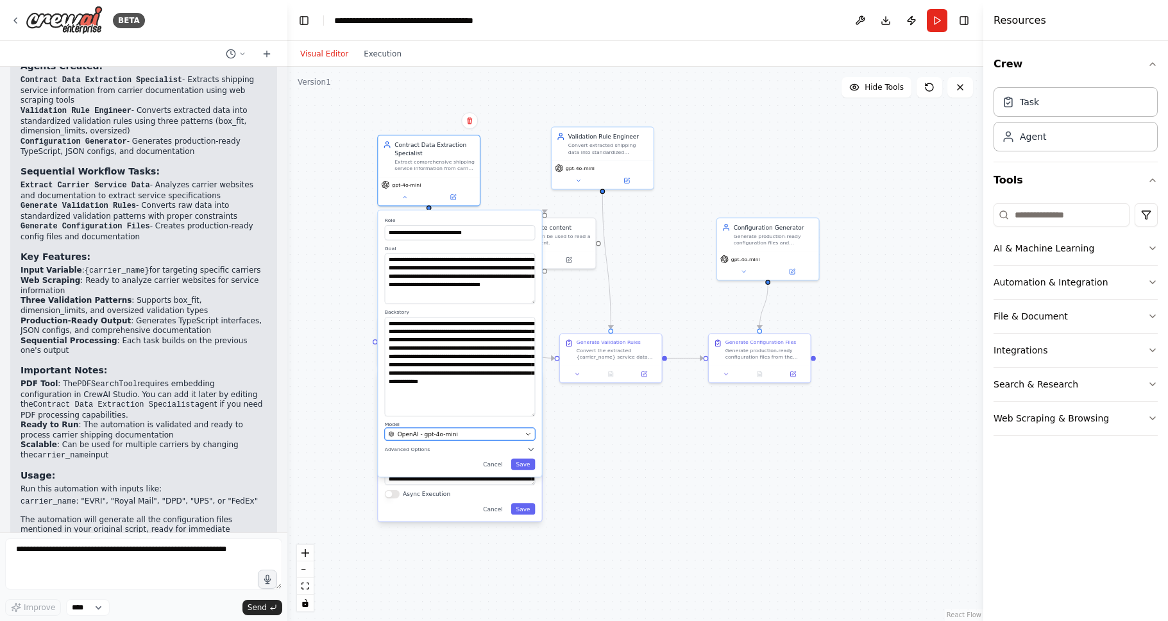
click at [449, 434] on span "OpenAI - gpt-4o-mini" at bounding box center [428, 434] width 60 height 8
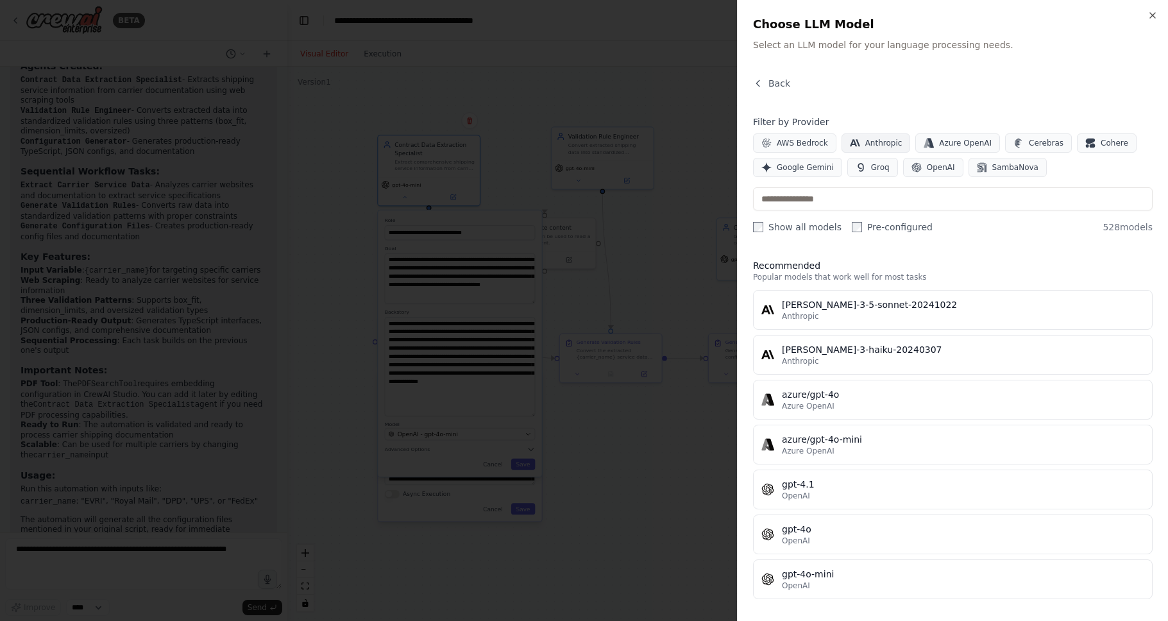
click at [868, 144] on span "Anthropic" at bounding box center [883, 143] width 37 height 10
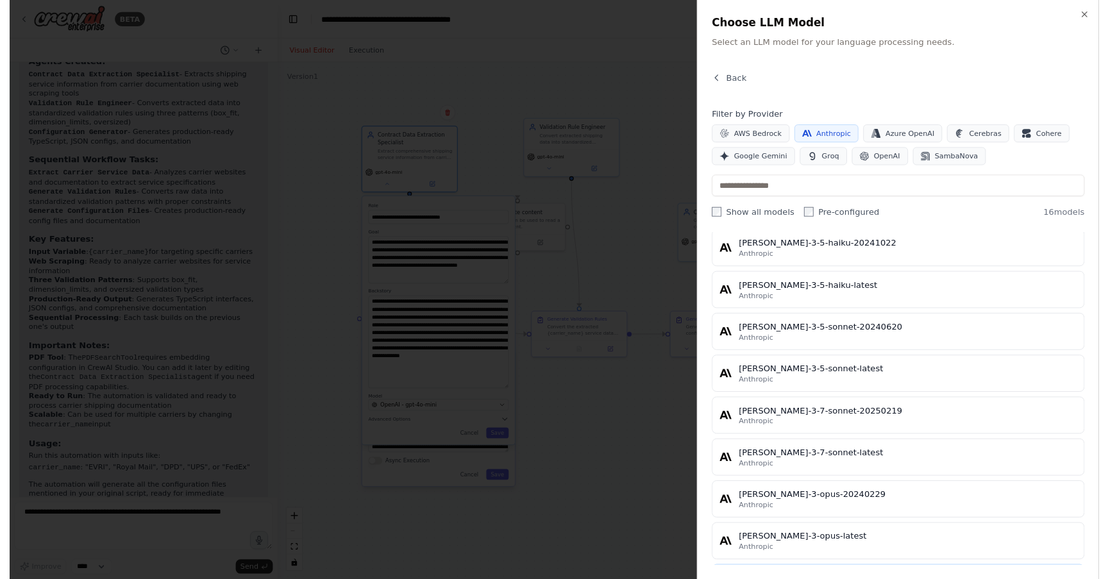
scroll to position [0, 0]
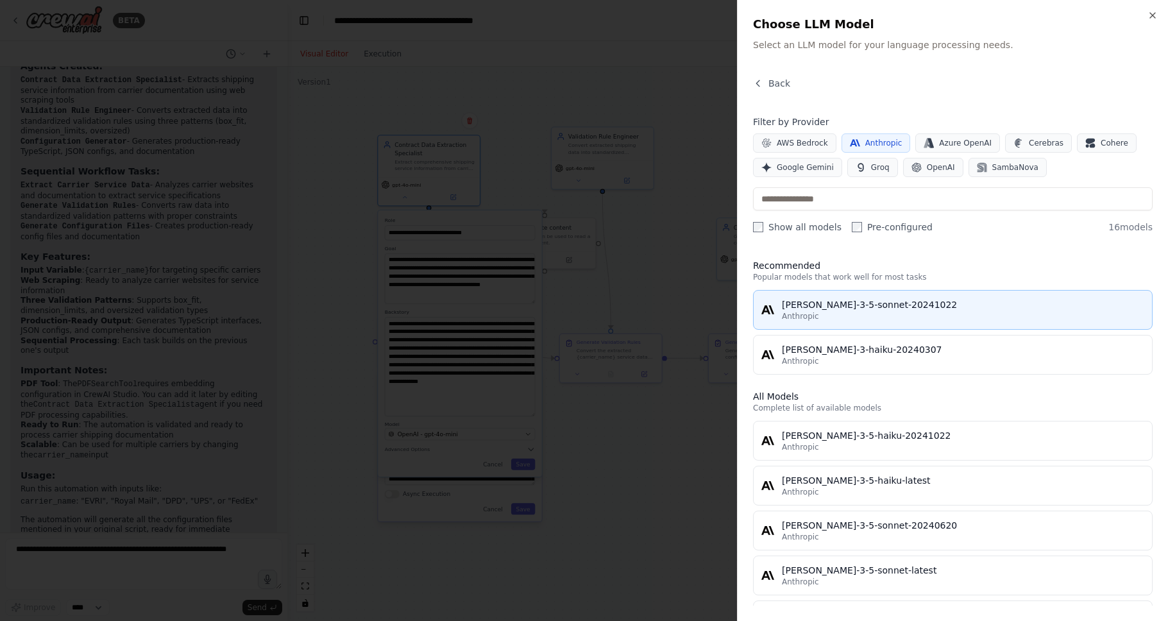
click at [885, 308] on div "[PERSON_NAME]-3-5-sonnet-20241022" at bounding box center [963, 304] width 362 height 13
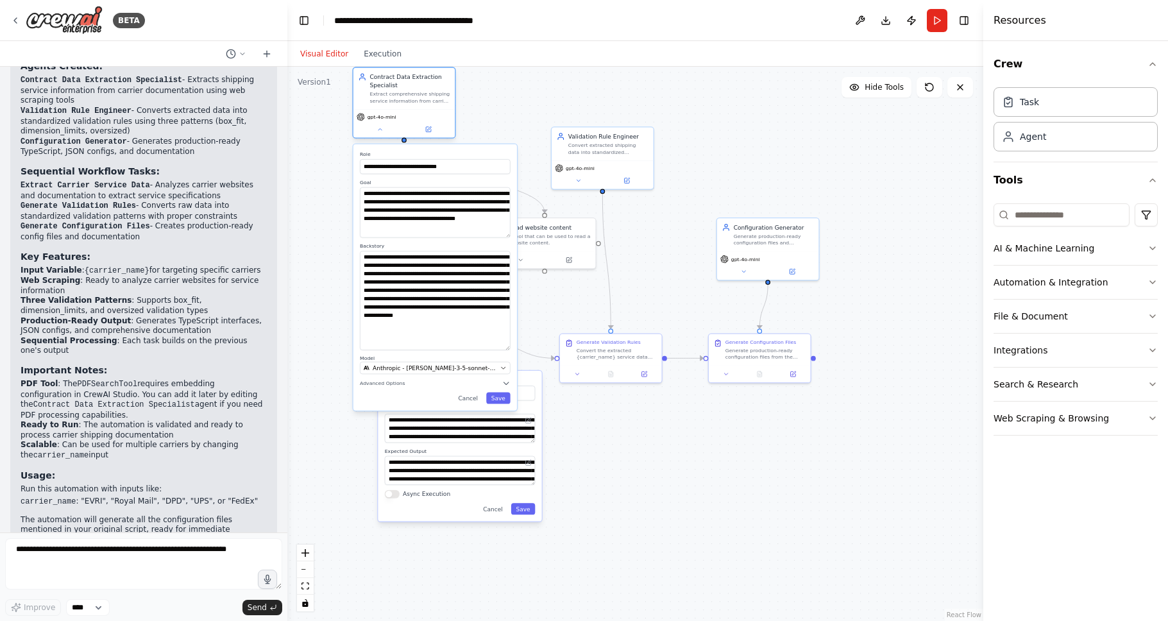
drag, startPoint x: 426, startPoint y: 162, endPoint x: 399, endPoint y: 97, distance: 69.9
click at [399, 97] on div "Extract comprehensive shipping service information from carrier contracts, PDFs…" at bounding box center [410, 97] width 80 height 13
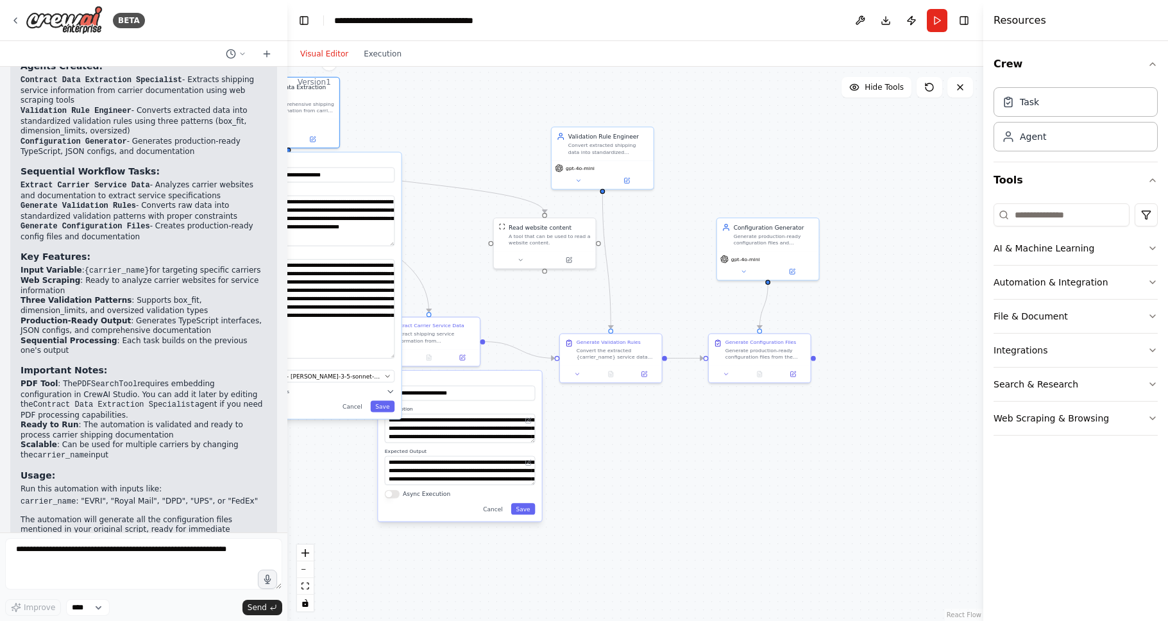
drag, startPoint x: 434, startPoint y: 410, endPoint x: 317, endPoint y: 419, distance: 117.0
click at [317, 419] on div "**********" at bounding box center [319, 285] width 165 height 268
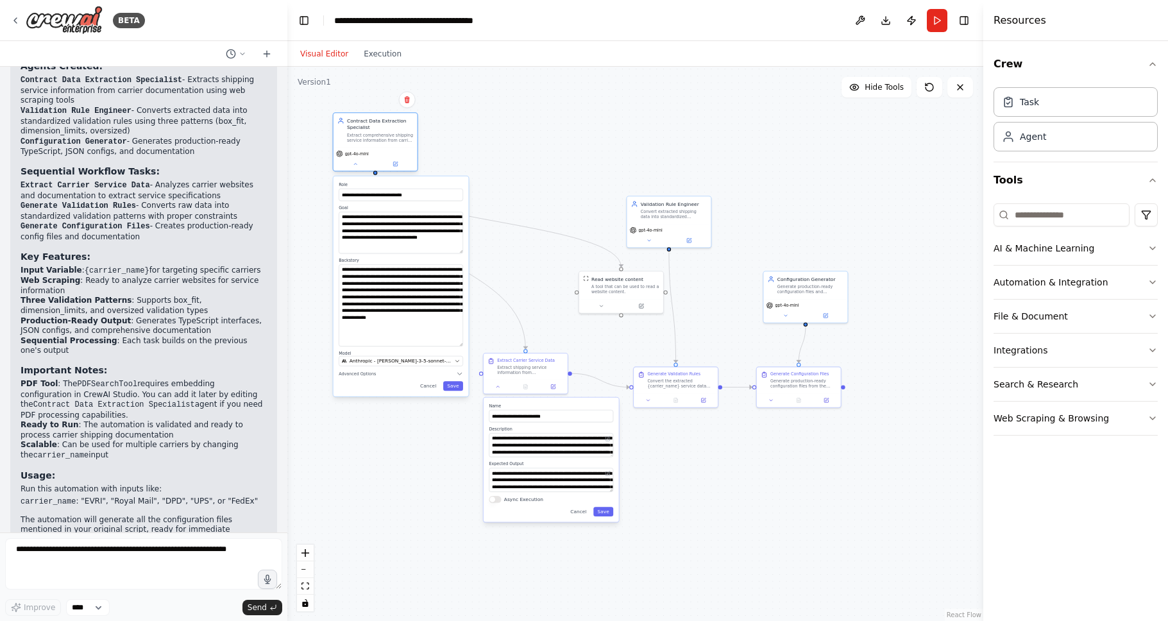
drag, startPoint x: 353, startPoint y: 172, endPoint x: 376, endPoint y: 132, distance: 46.8
click at [376, 132] on div "Extract comprehensive shipping service information from carrier contracts, PDFs…" at bounding box center [380, 137] width 66 height 11
click at [521, 229] on icon "Edge from fe244d36-fdef-4a36-a305-5f29789b6f3c to cfbe82e1-ead7-4aa3-9338-4da66…" at bounding box center [498, 221] width 246 height 91
click at [387, 165] on button at bounding box center [395, 164] width 38 height 8
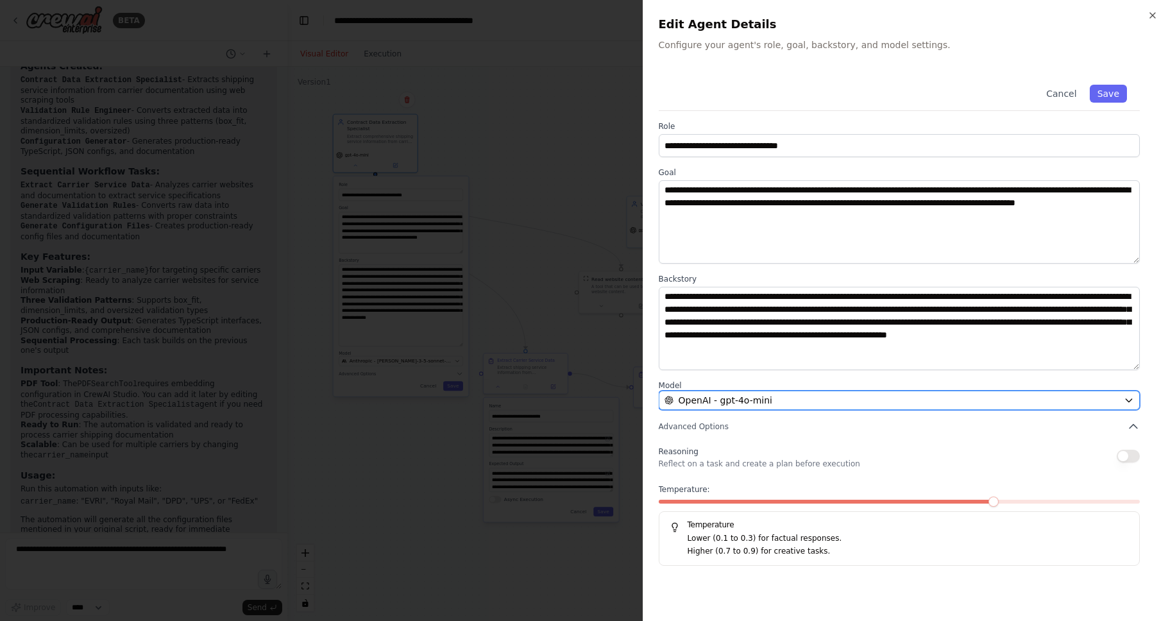
click at [845, 394] on div "OpenAI - gpt-4o-mini" at bounding box center [891, 400] width 454 height 13
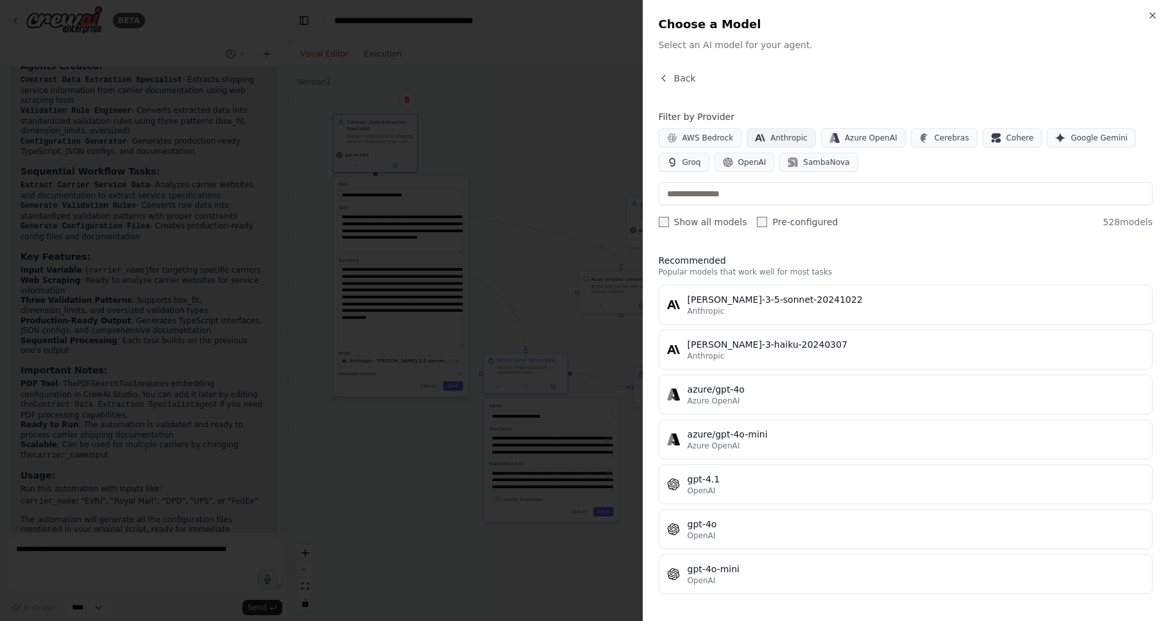
click at [772, 134] on span "Anthropic" at bounding box center [788, 138] width 37 height 10
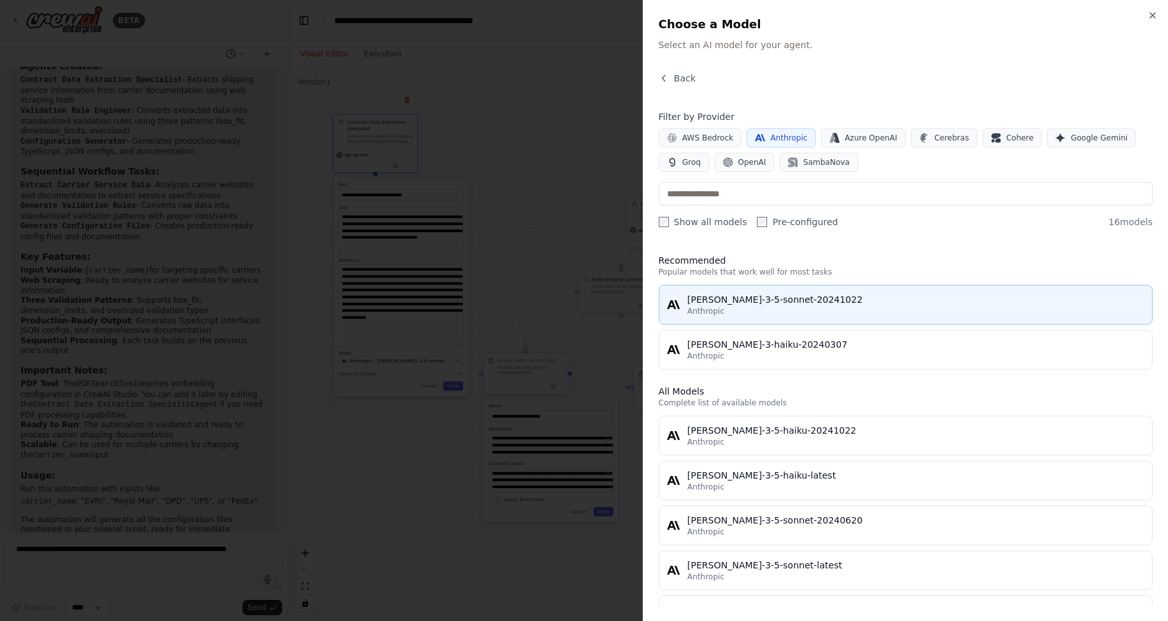
click at [807, 307] on div "Anthropic" at bounding box center [915, 311] width 457 height 10
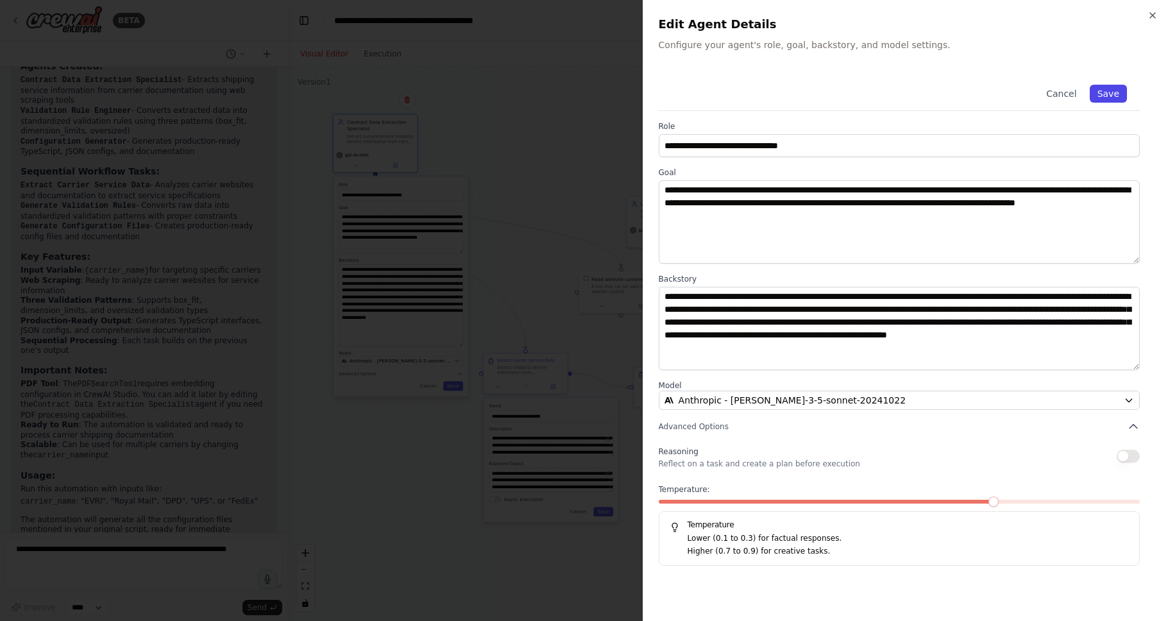
click at [1113, 93] on button "Save" at bounding box center [1107, 94] width 37 height 18
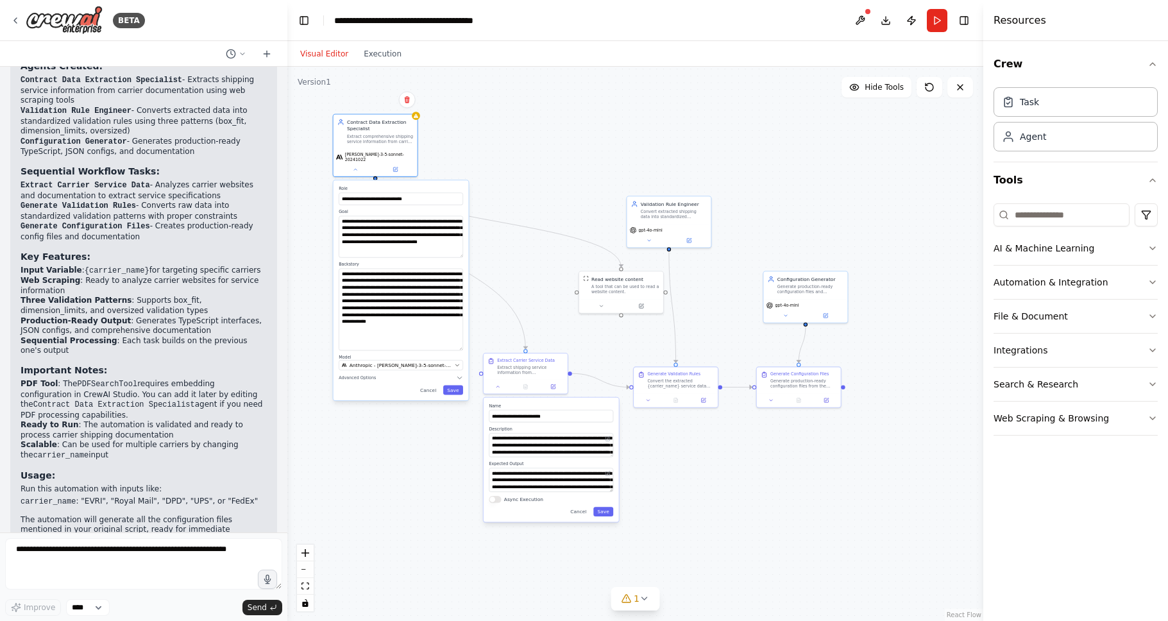
click at [526, 107] on div ".deletable-edge-delete-btn { width: 20px; height: 20px; border: 0px solid #ffff…" at bounding box center [635, 344] width 696 height 554
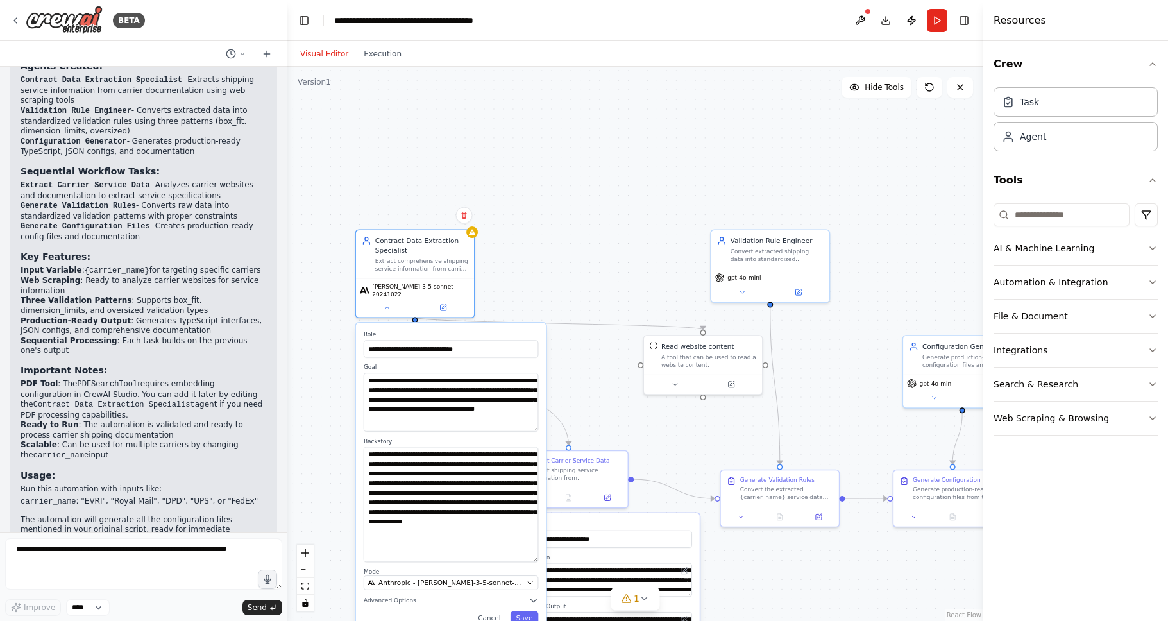
drag, startPoint x: 419, startPoint y: 113, endPoint x: 479, endPoint y: 232, distance: 133.3
click at [479, 232] on div ".deletable-edge-delete-btn { width: 20px; height: 20px; border: 0px solid #ffff…" at bounding box center [635, 344] width 696 height 554
click at [438, 251] on div "Contract Data Extraction Specialist" at bounding box center [421, 243] width 93 height 19
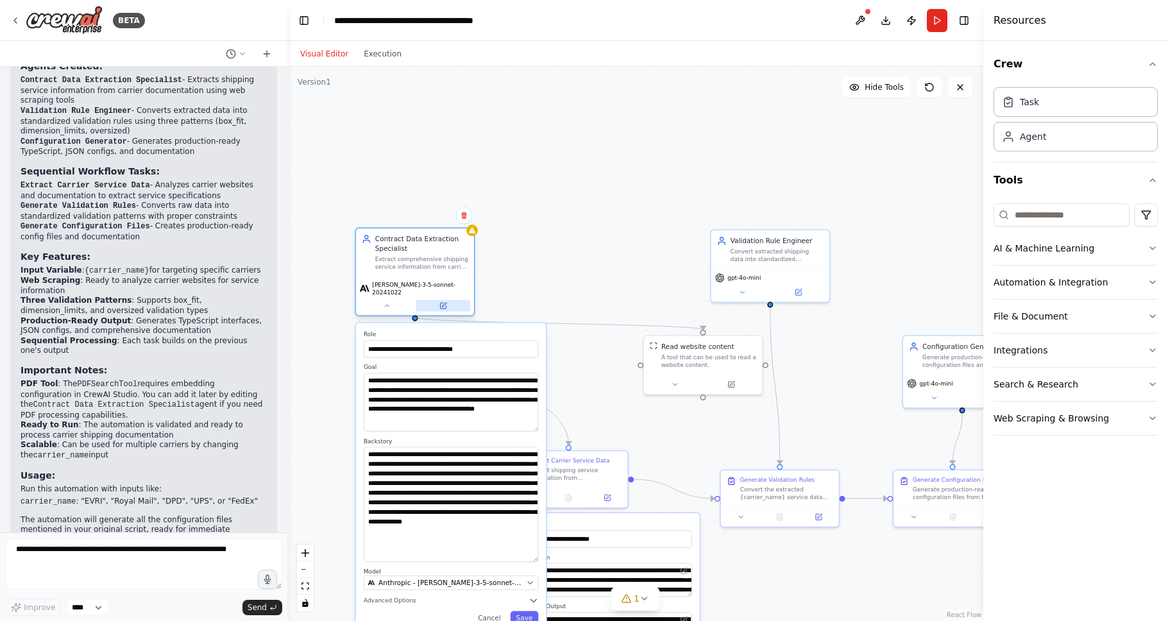
click at [446, 303] on icon at bounding box center [443, 306] width 6 height 6
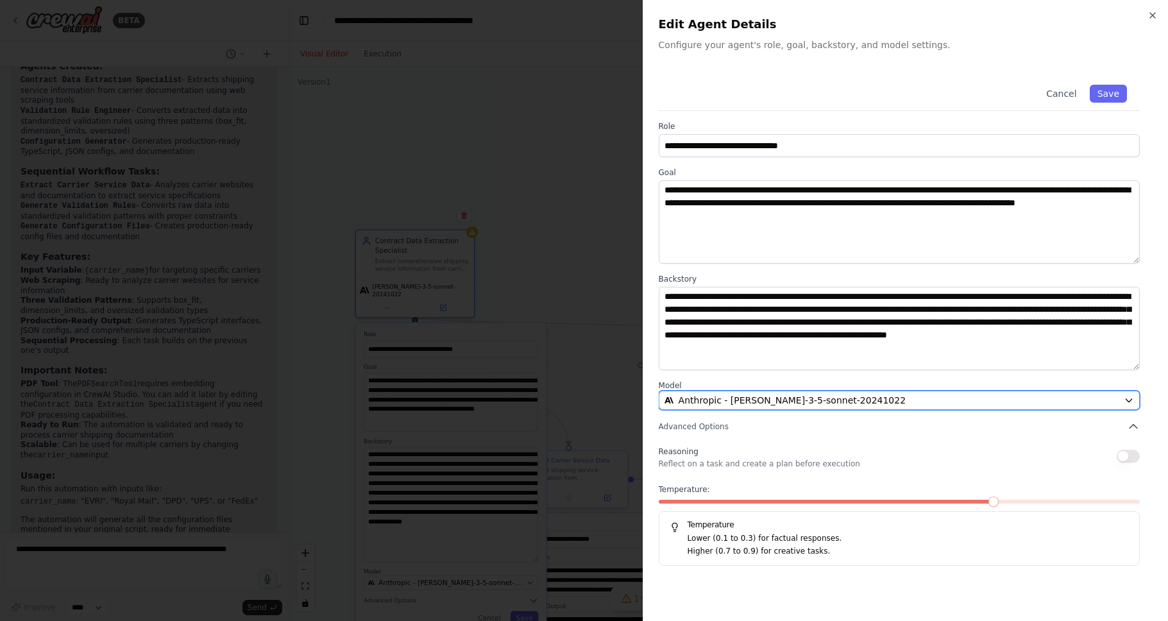
click at [805, 396] on span "Anthropic - [PERSON_NAME]-3-5-sonnet-20241022" at bounding box center [792, 400] width 228 height 13
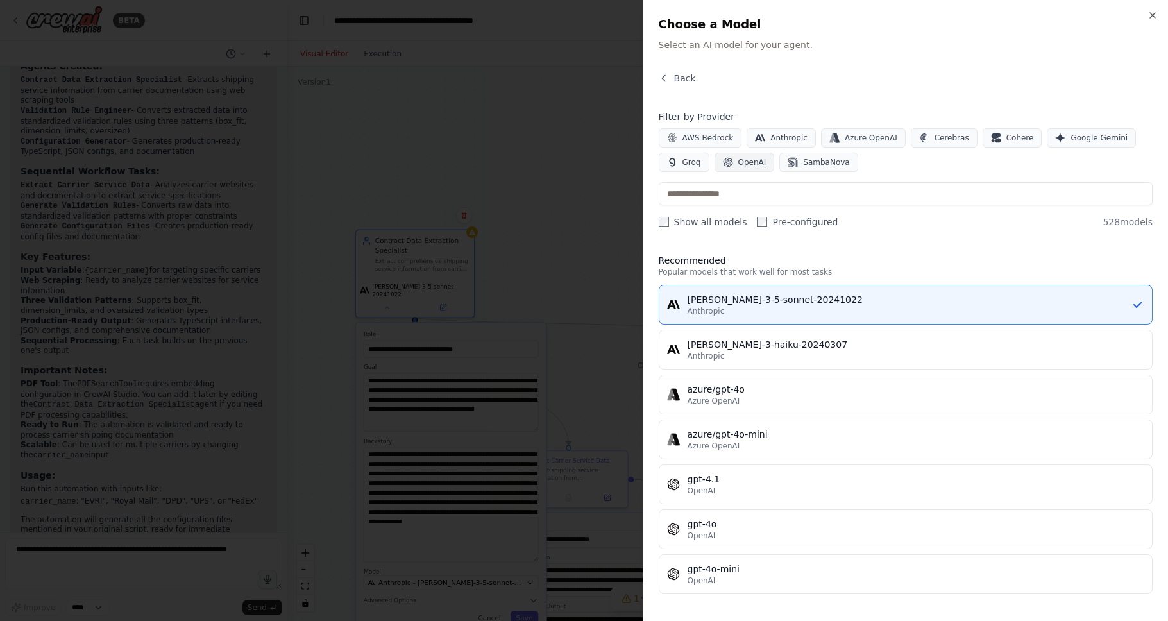
click at [725, 162] on icon "button" at bounding box center [728, 162] width 10 height 10
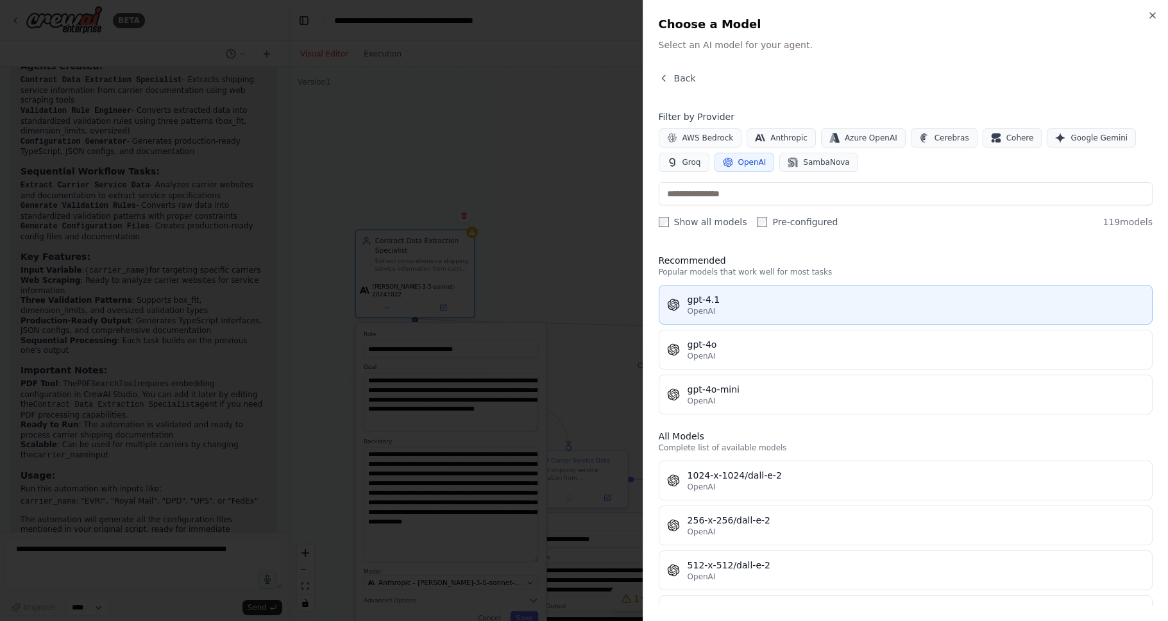
click at [718, 310] on div "OpenAI" at bounding box center [915, 311] width 457 height 10
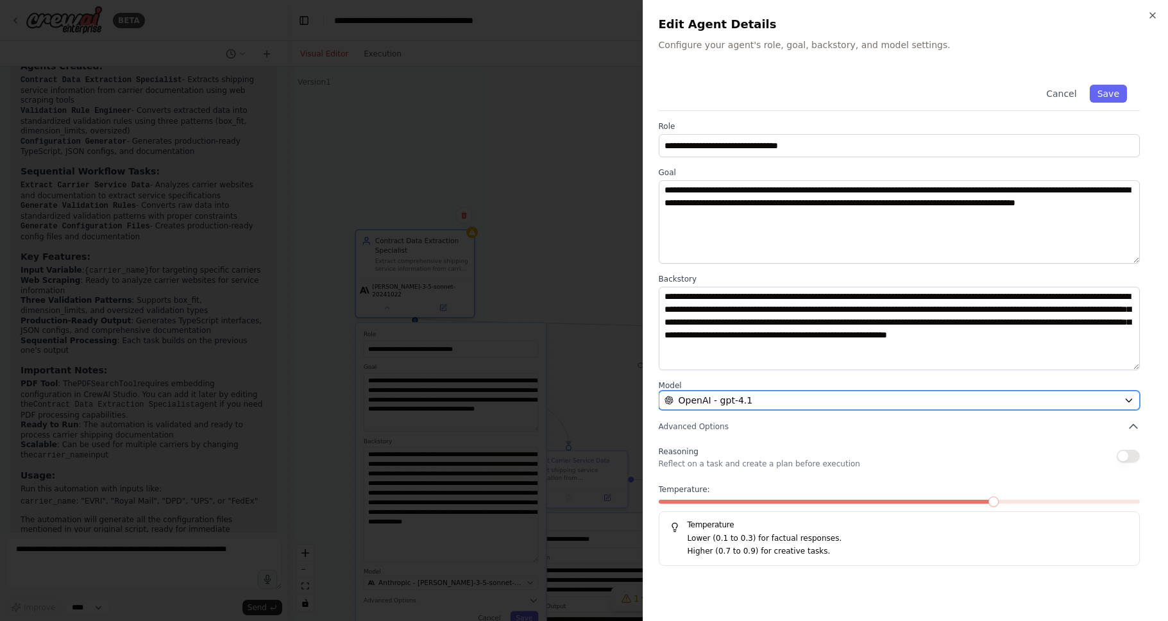
click at [694, 400] on span "OpenAI - gpt-4.1" at bounding box center [715, 400] width 74 height 13
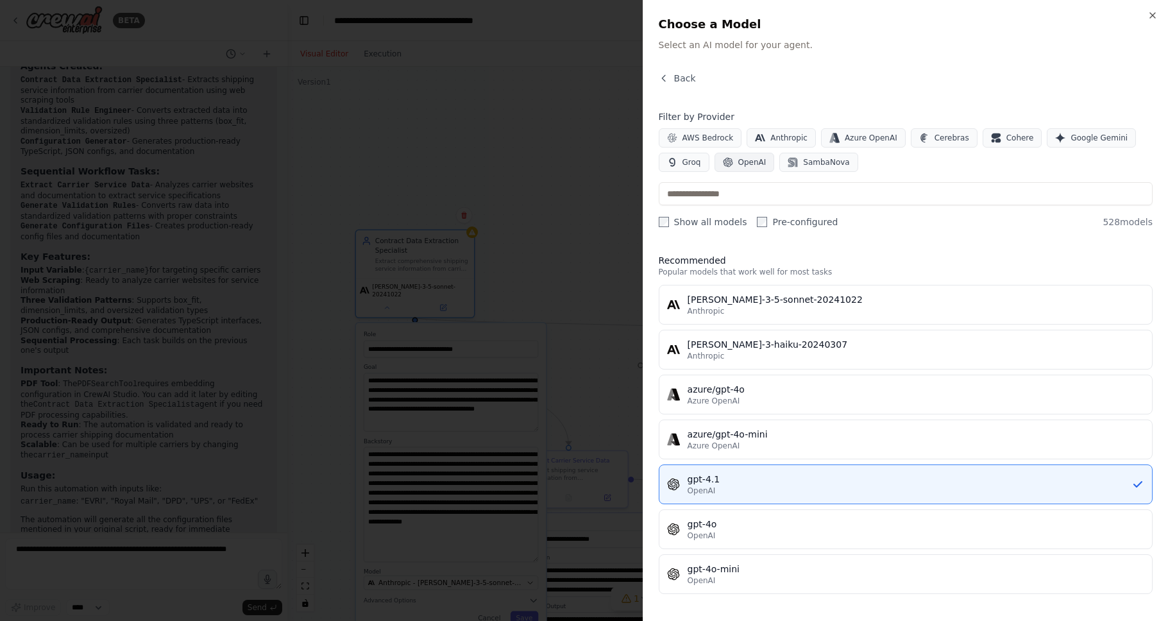
click at [750, 157] on span "OpenAI" at bounding box center [752, 162] width 28 height 10
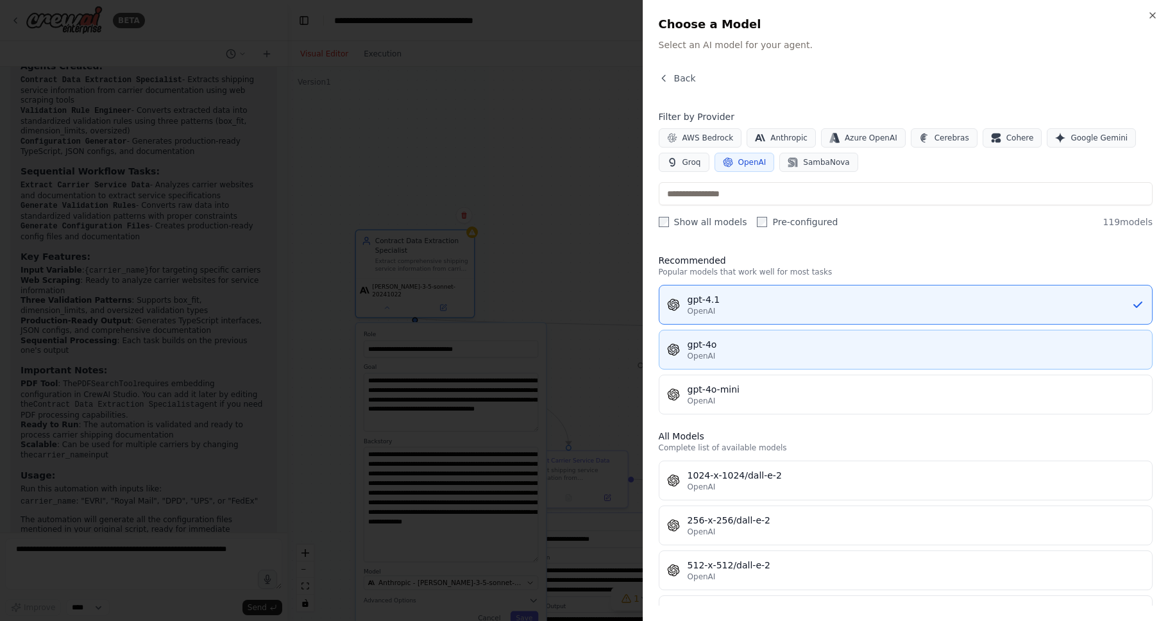
click at [743, 344] on div "gpt-4o" at bounding box center [915, 344] width 457 height 13
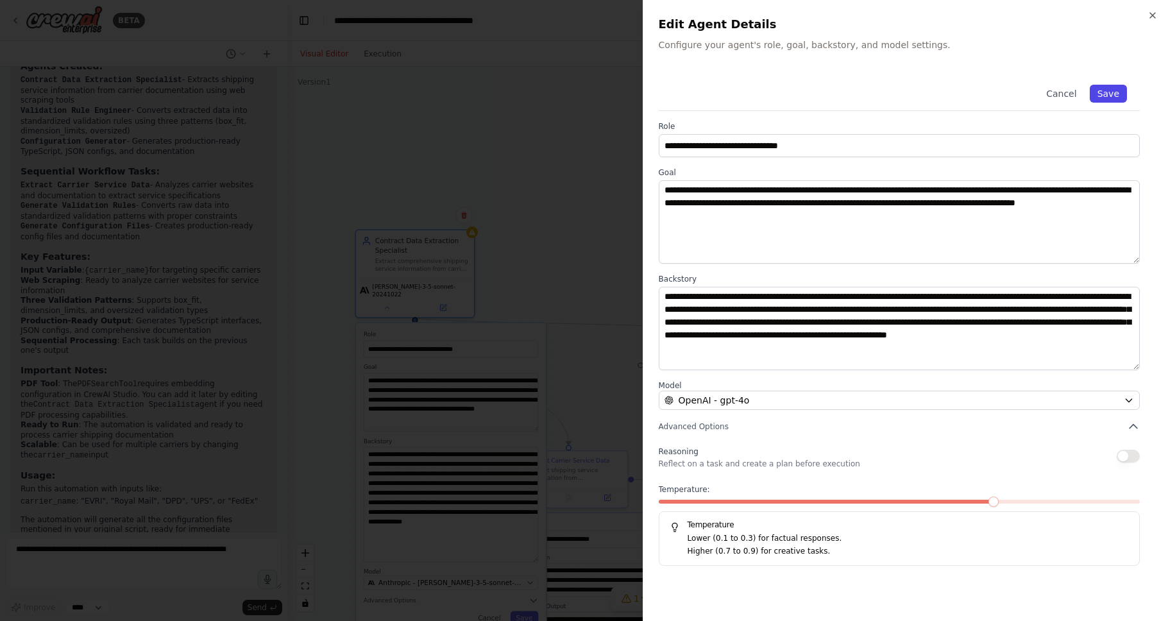
click at [1117, 92] on button "Save" at bounding box center [1107, 94] width 37 height 18
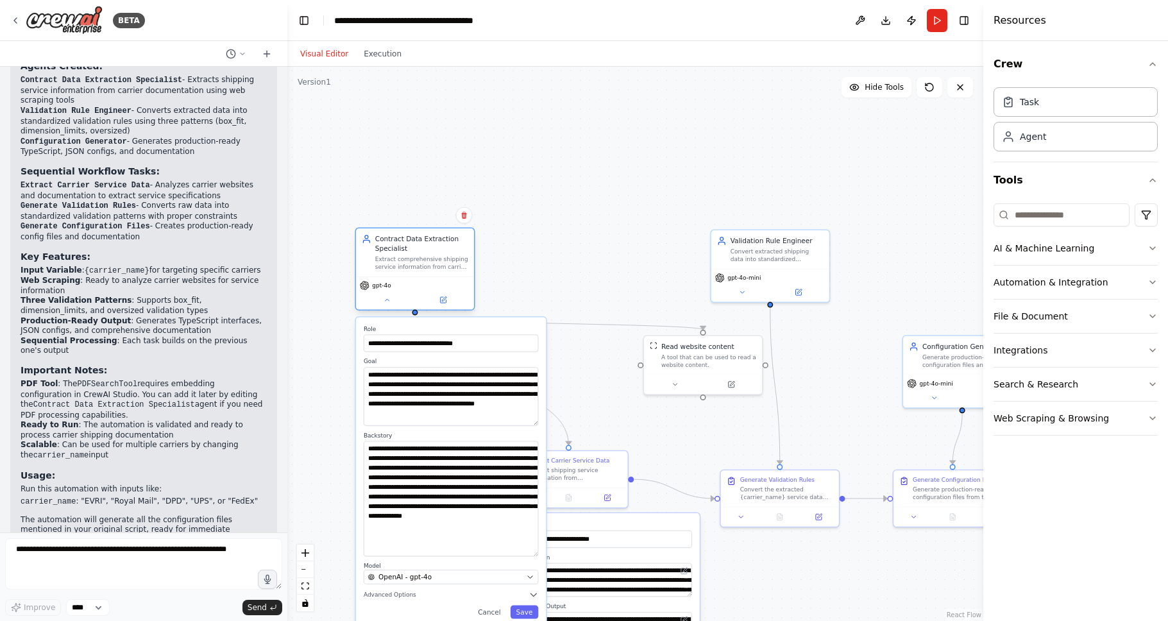
click at [428, 274] on div "Contract Data Extraction Specialist Extract comprehensive shipping service info…" at bounding box center [415, 252] width 118 height 48
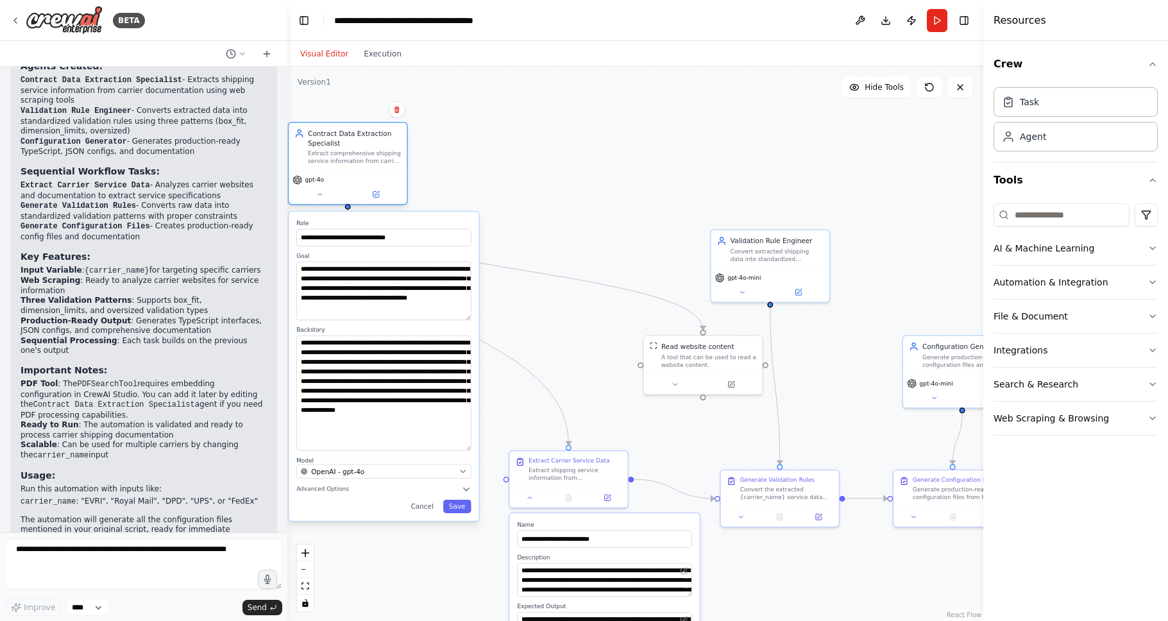
drag, startPoint x: 428, startPoint y: 274, endPoint x: 357, endPoint y: 174, distance: 123.7
click at [359, 171] on div "Contract Data Extraction Specialist Extract comprehensive shipping service info…" at bounding box center [348, 146] width 118 height 48
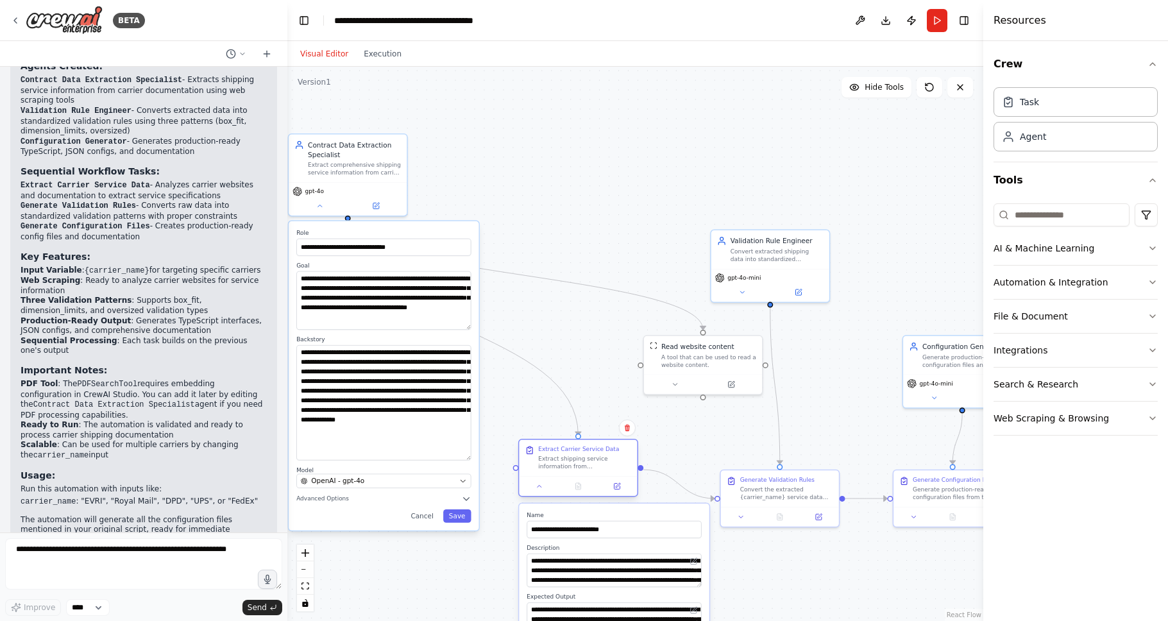
drag, startPoint x: 584, startPoint y: 488, endPoint x: 594, endPoint y: 477, distance: 14.5
click at [594, 477] on div at bounding box center [578, 486] width 118 height 20
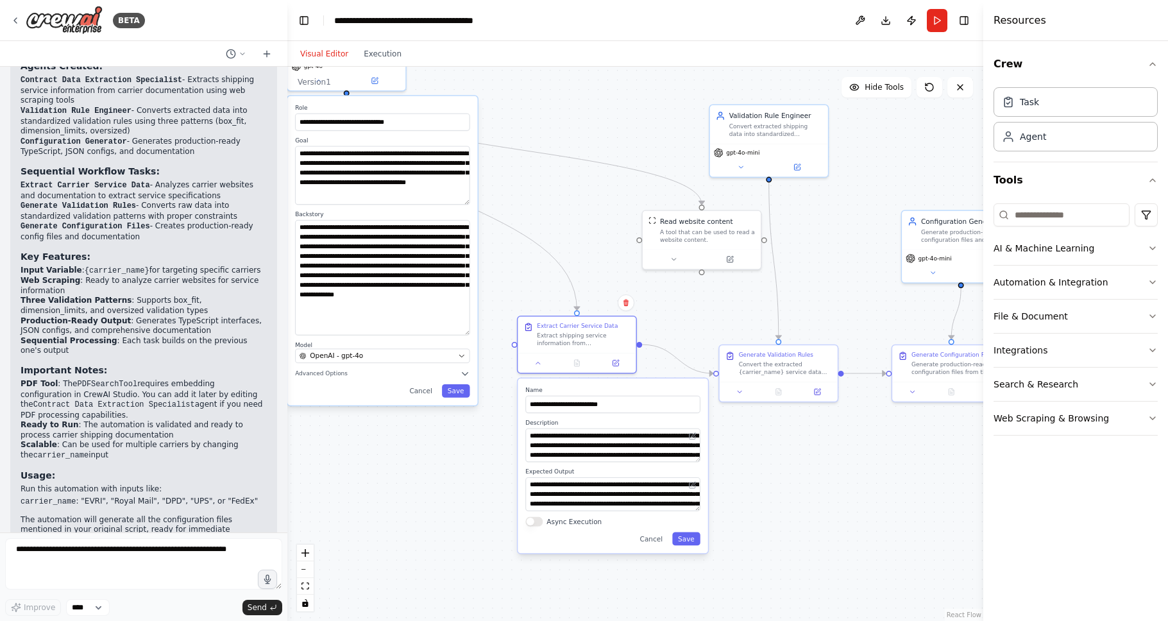
drag, startPoint x: 612, startPoint y: 378, endPoint x: 601, endPoint y: 244, distance: 133.8
click at [601, 244] on div ".deletable-edge-delete-btn { width: 20px; height: 20px; border: 0px solid #ffff…" at bounding box center [635, 344] width 696 height 554
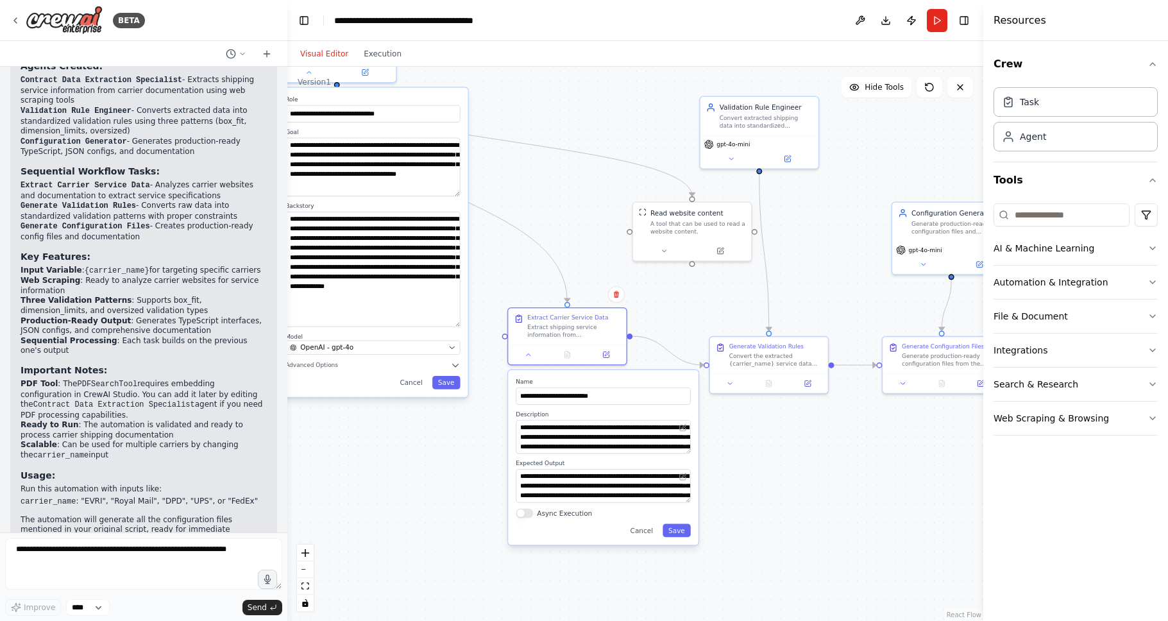
click at [468, 397] on div ".deletable-edge-delete-btn { width: 20px; height: 20px; border: 0px solid #ffff…" at bounding box center [635, 344] width 696 height 554
click at [448, 428] on div ".deletable-edge-delete-btn { width: 20px; height: 20px; border: 0px solid #ffff…" at bounding box center [635, 344] width 696 height 554
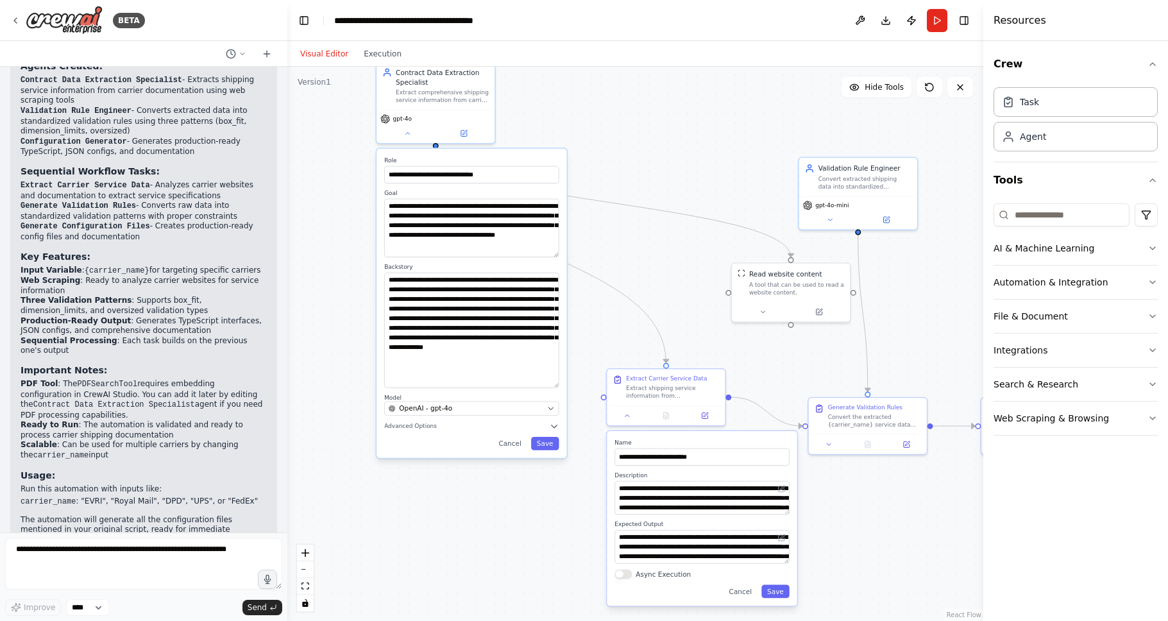
drag, startPoint x: 448, startPoint y: 428, endPoint x: 544, endPoint y: 487, distance: 112.8
click at [546, 489] on div ".deletable-edge-delete-btn { width: 20px; height: 20px; border: 0px solid #ffff…" at bounding box center [635, 344] width 696 height 554
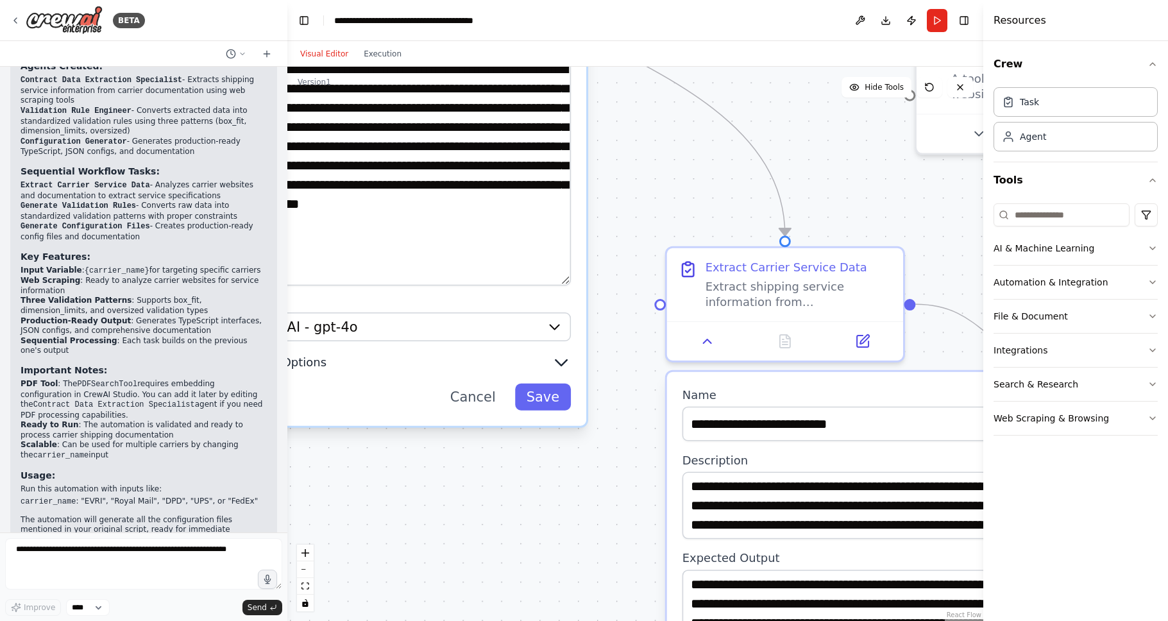
click at [554, 360] on icon "button" at bounding box center [560, 362] width 19 height 19
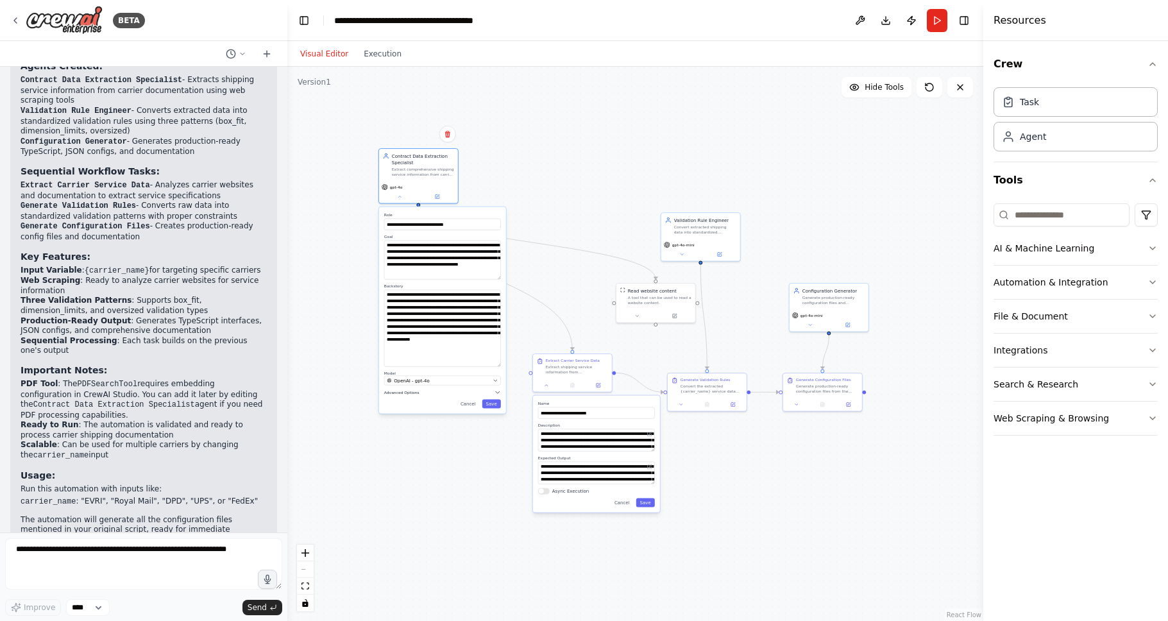
click at [498, 390] on icon "button" at bounding box center [497, 392] width 6 height 6
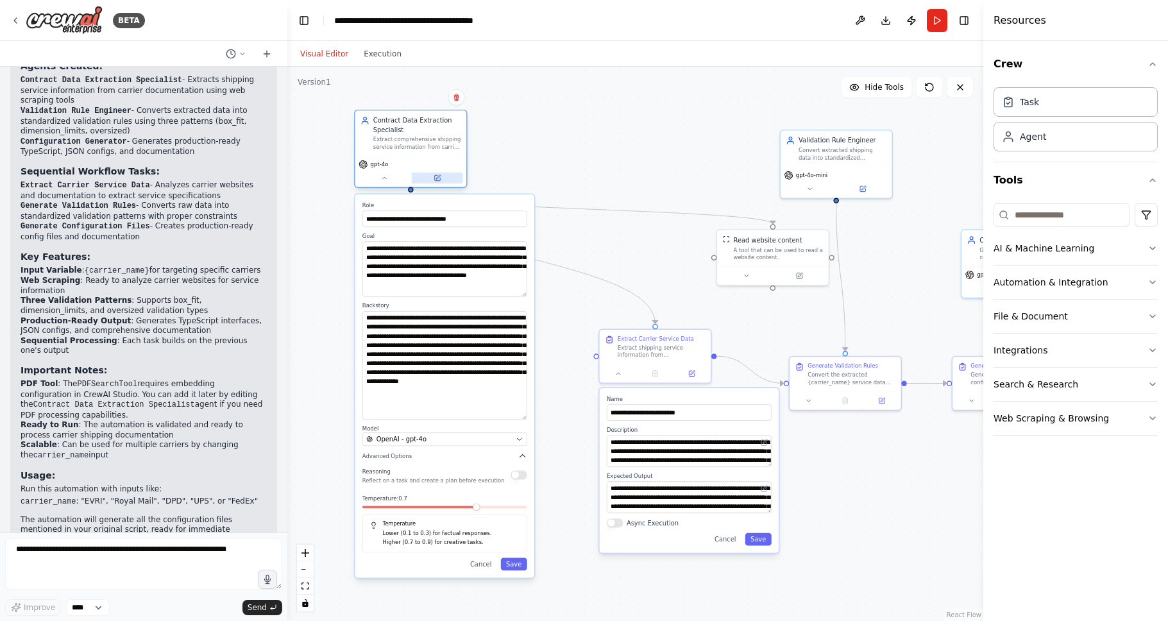
drag, startPoint x: 442, startPoint y: 112, endPoint x: 416, endPoint y: 182, distance: 75.0
click at [416, 182] on div "gpt-4o" at bounding box center [411, 171] width 112 height 31
click at [411, 189] on div at bounding box center [410, 189] width 5 height 5
click at [385, 173] on button at bounding box center [383, 177] width 51 height 11
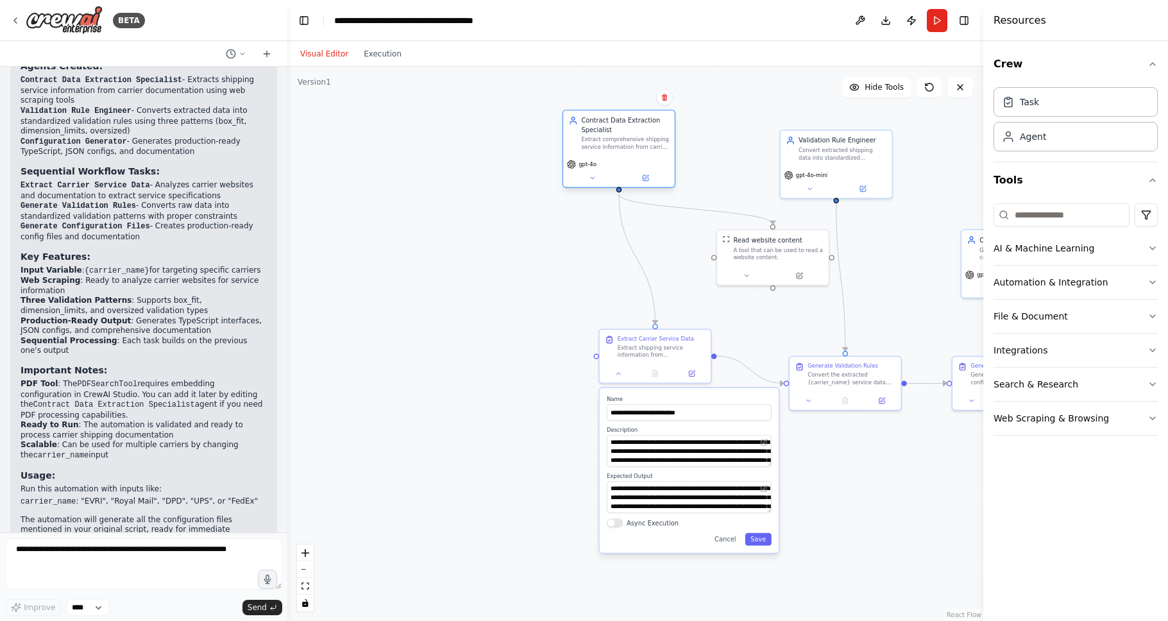
drag, startPoint x: 407, startPoint y: 138, endPoint x: 611, endPoint y: 136, distance: 203.9
click at [611, 136] on div "Extract comprehensive shipping service information from carrier contracts, PDFs…" at bounding box center [625, 143] width 88 height 15
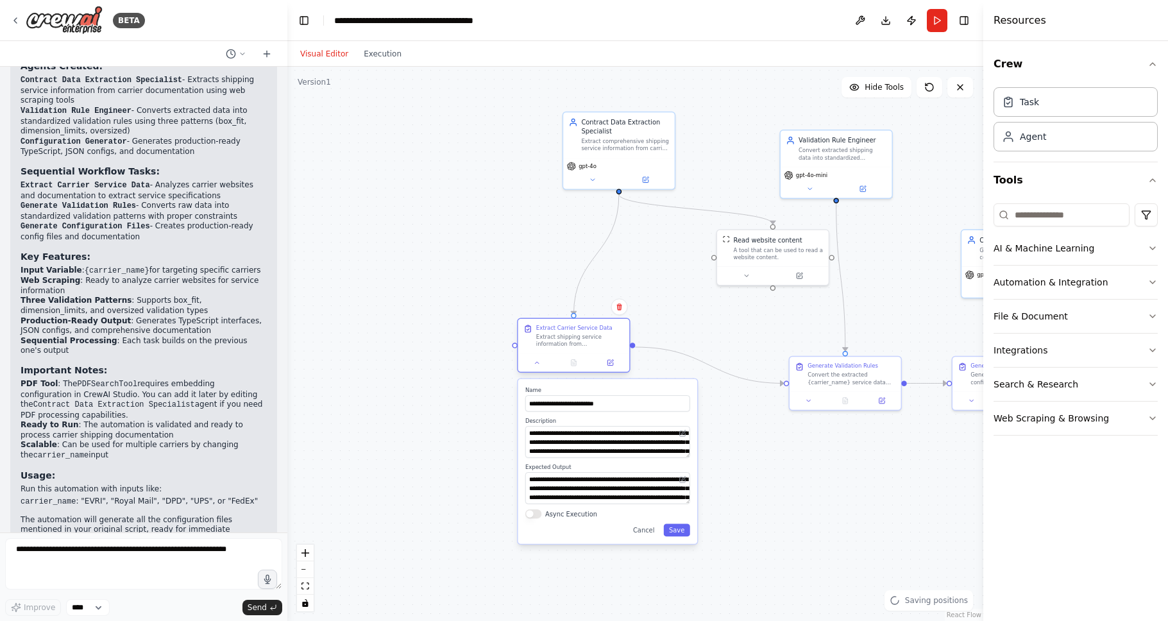
drag, startPoint x: 645, startPoint y: 346, endPoint x: 540, endPoint y: 315, distance: 109.6
click at [540, 333] on div "Extract shipping service information from {carrier_name} contracts and document…" at bounding box center [580, 340] width 88 height 15
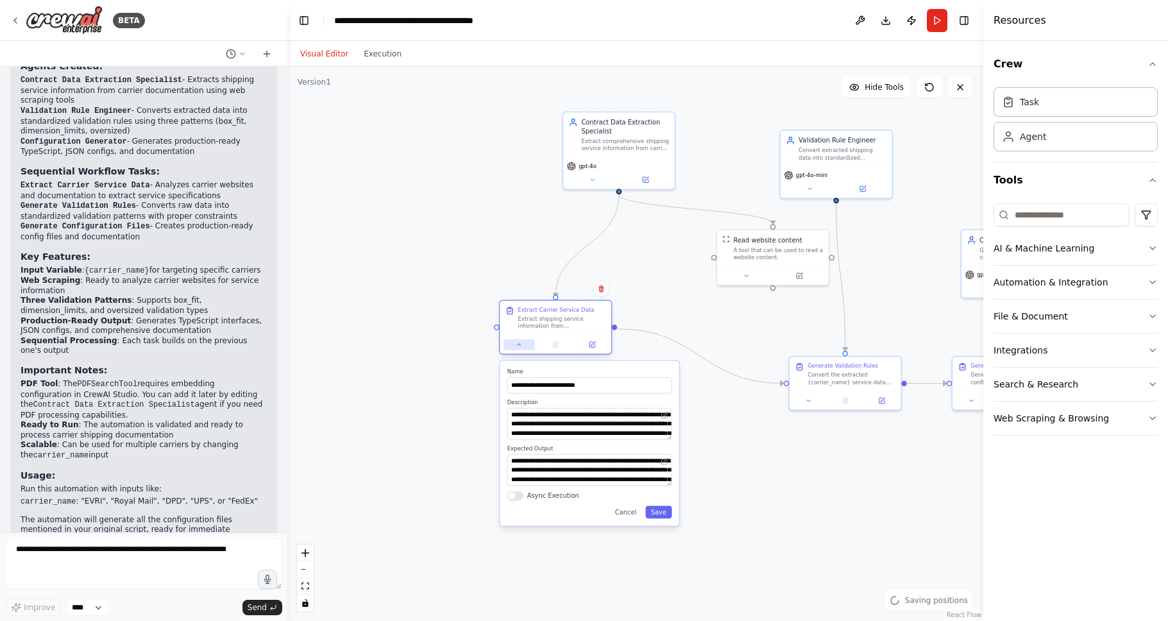
click at [517, 349] on button at bounding box center [518, 344] width 31 height 11
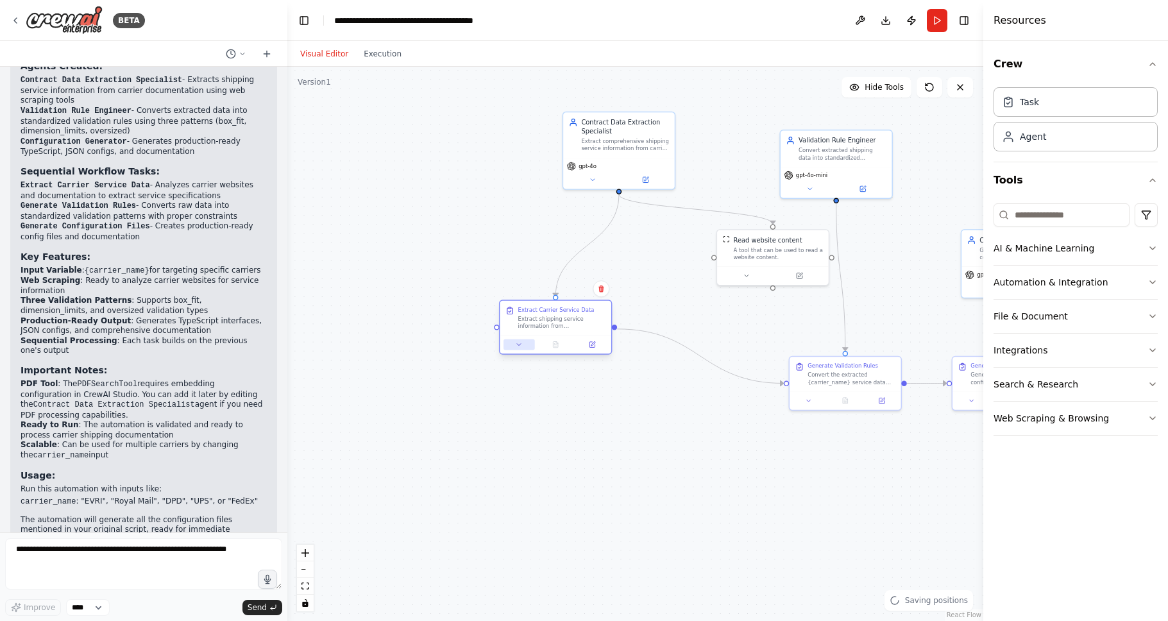
click at [517, 349] on button at bounding box center [518, 344] width 31 height 11
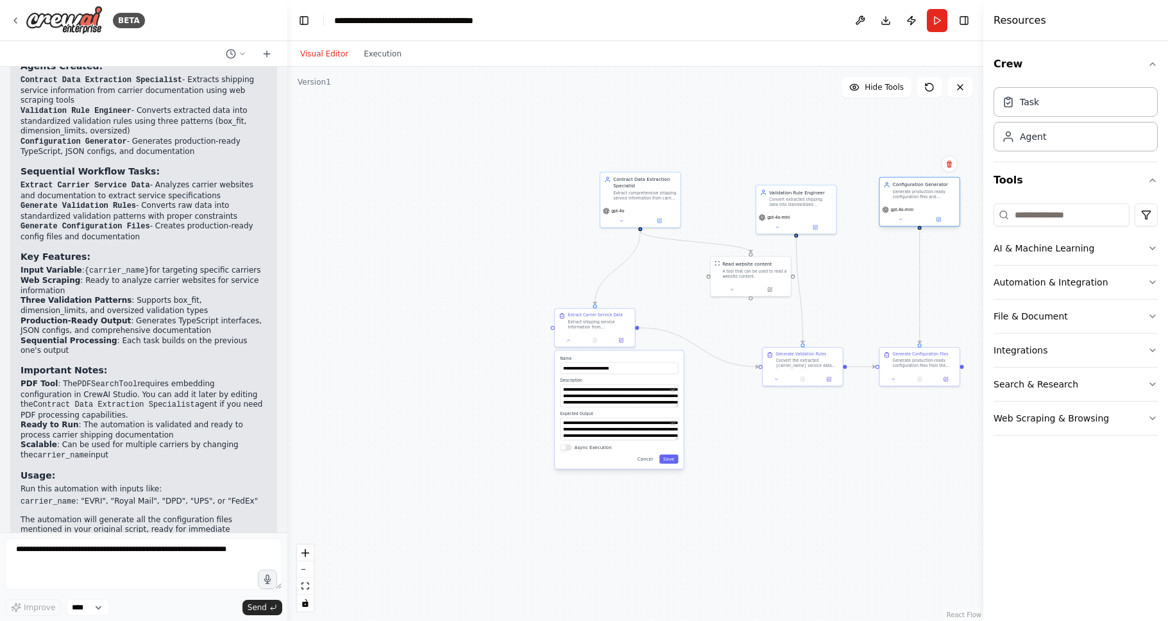
drag, startPoint x: 936, startPoint y: 265, endPoint x: 927, endPoint y: 190, distance: 75.6
click at [927, 190] on div "Configuration Generator Generate production-ready configuration files and docum…" at bounding box center [924, 190] width 63 height 18
drag, startPoint x: 782, startPoint y: 196, endPoint x: 781, endPoint y: 183, distance: 13.5
click at [781, 183] on div "Convert extracted shipping data into standardized validation rules using the th…" at bounding box center [800, 188] width 63 height 10
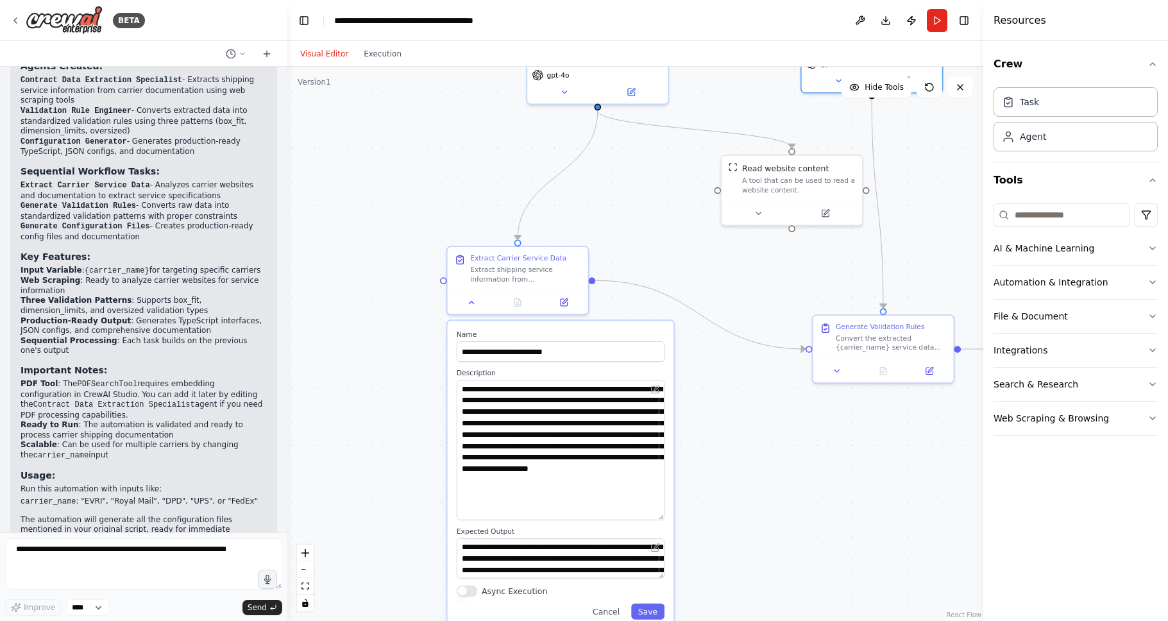
drag, startPoint x: 662, startPoint y: 418, endPoint x: 656, endPoint y: 518, distance: 100.2
click at [656, 518] on textarea "**********" at bounding box center [561, 450] width 208 height 140
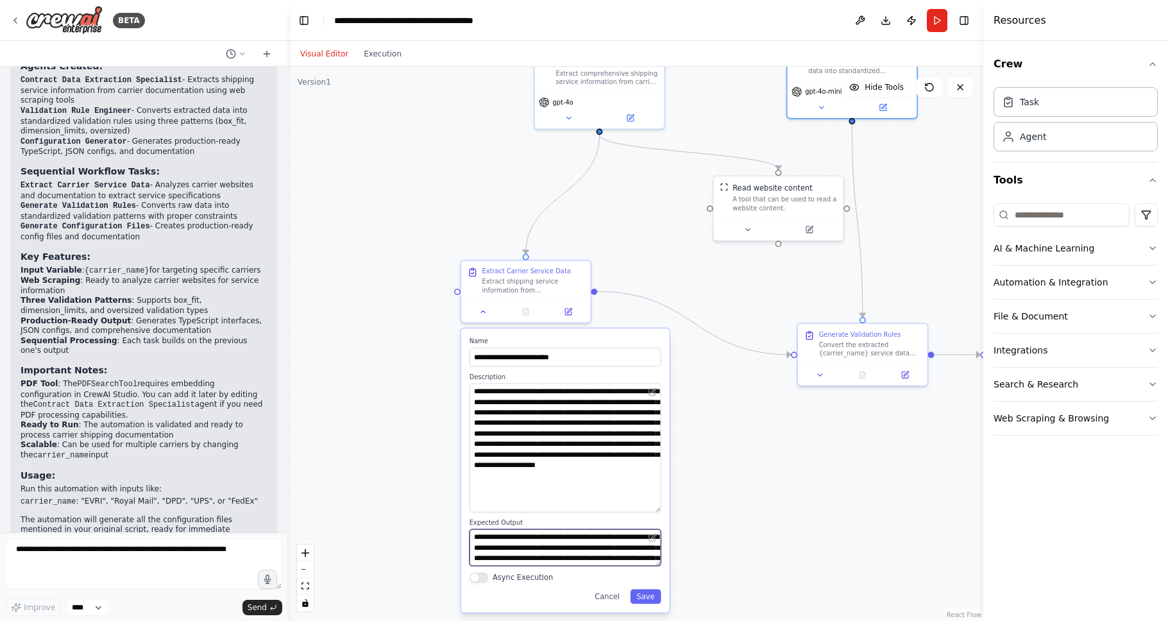
click at [610, 557] on textarea "**********" at bounding box center [565, 547] width 192 height 37
drag, startPoint x: 657, startPoint y: 565, endPoint x: 644, endPoint y: 592, distance: 29.6
click at [644, 592] on textarea "**********" at bounding box center [565, 564] width 192 height 71
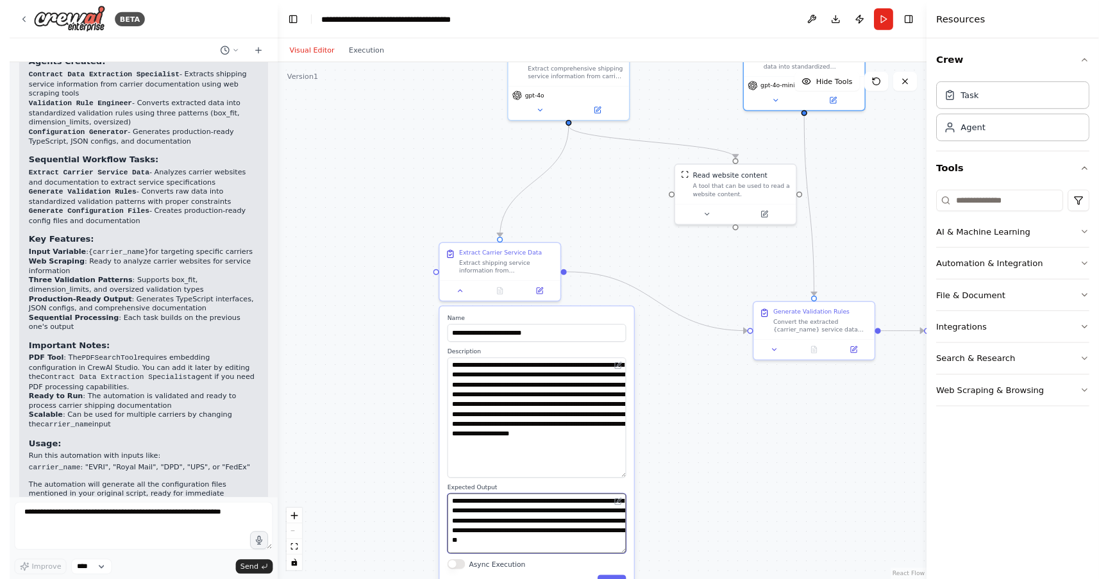
scroll to position [5246, 0]
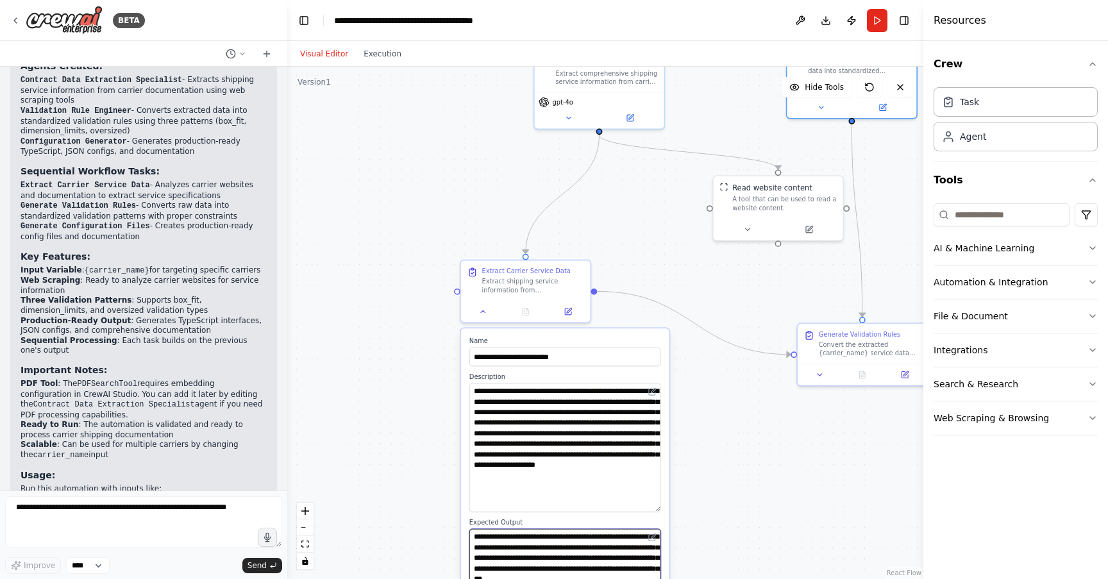
type textarea "**********"
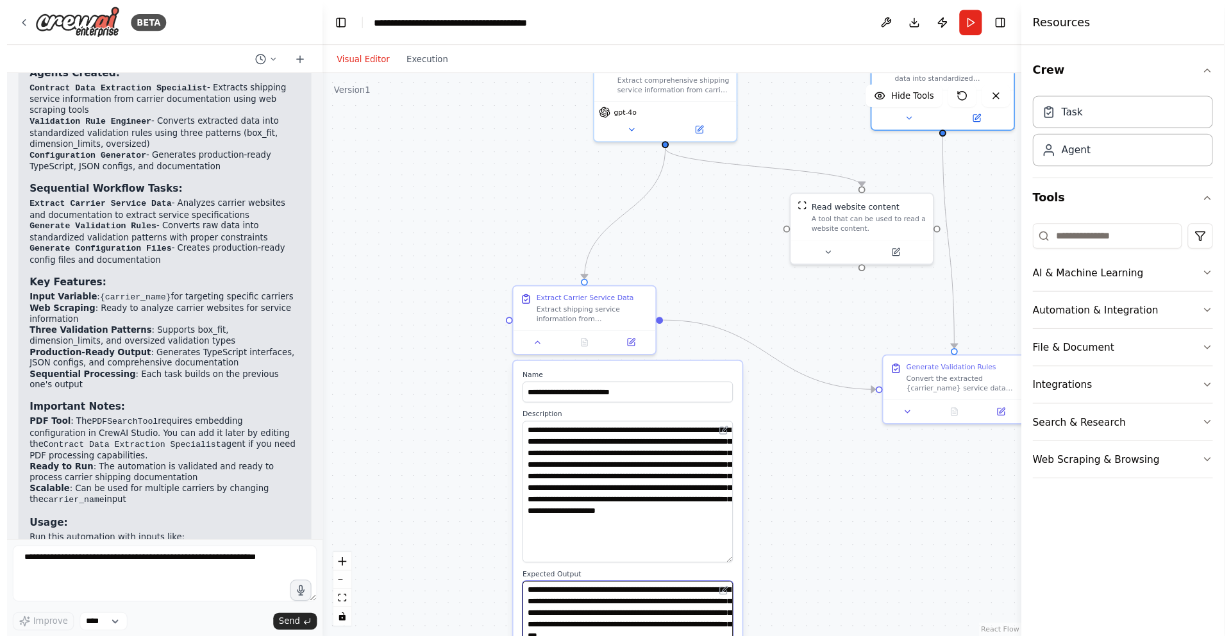
scroll to position [4708, 0]
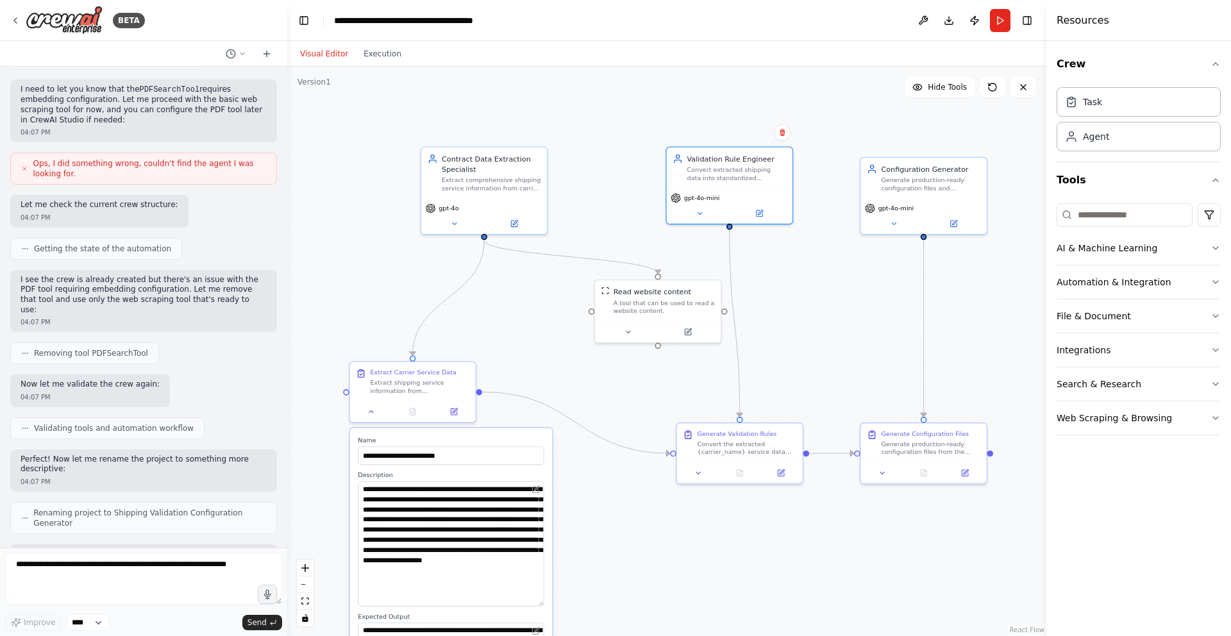
drag, startPoint x: 435, startPoint y: 203, endPoint x: 331, endPoint y: 292, distance: 137.4
click at [331, 292] on div ".deletable-edge-delete-btn { width: 20px; height: 20px; border: 0px solid #ffff…" at bounding box center [666, 351] width 759 height 569
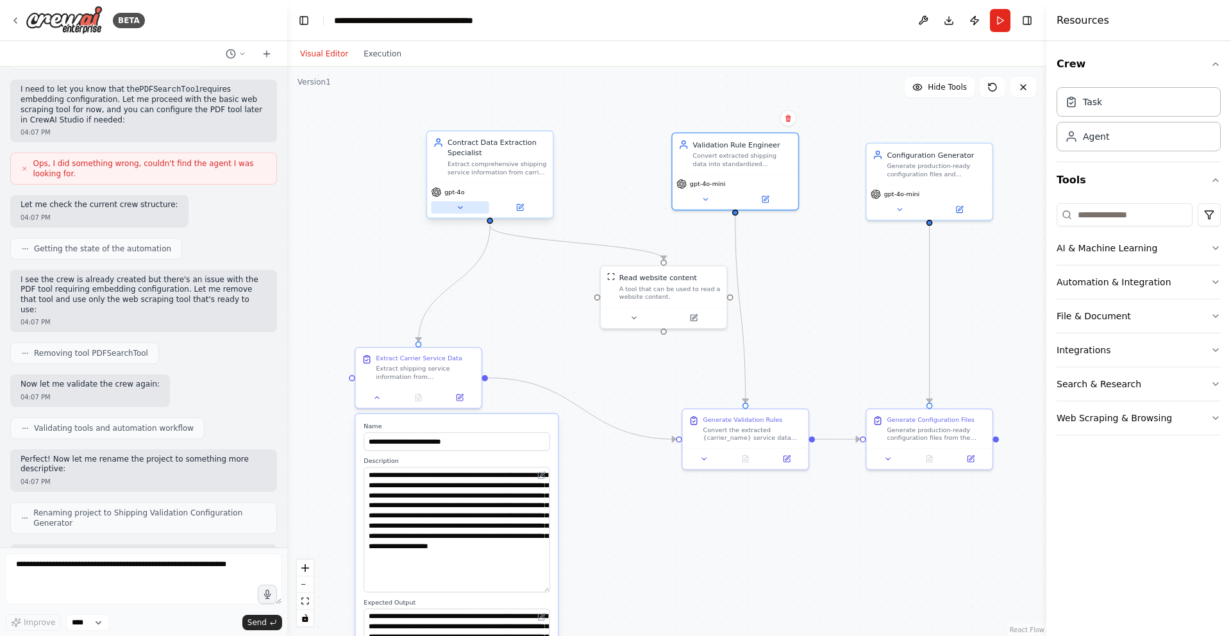
click at [466, 210] on button at bounding box center [461, 207] width 58 height 12
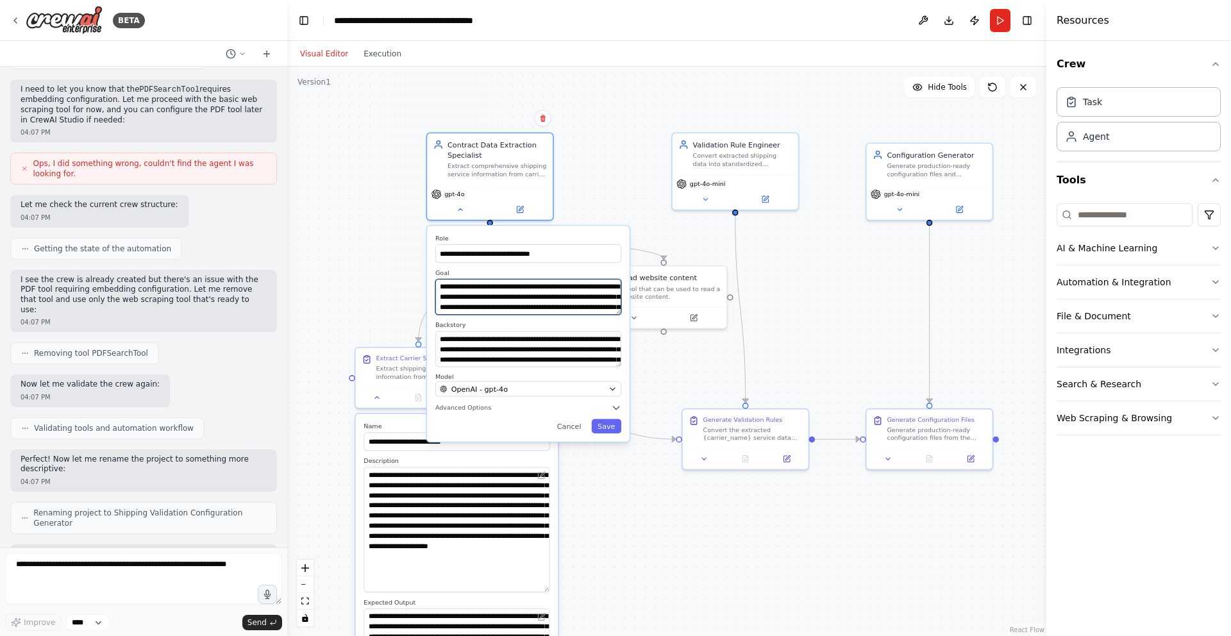
drag, startPoint x: 517, startPoint y: 291, endPoint x: 606, endPoint y: 298, distance: 88.8
click at [606, 299] on textarea "**********" at bounding box center [528, 297] width 186 height 36
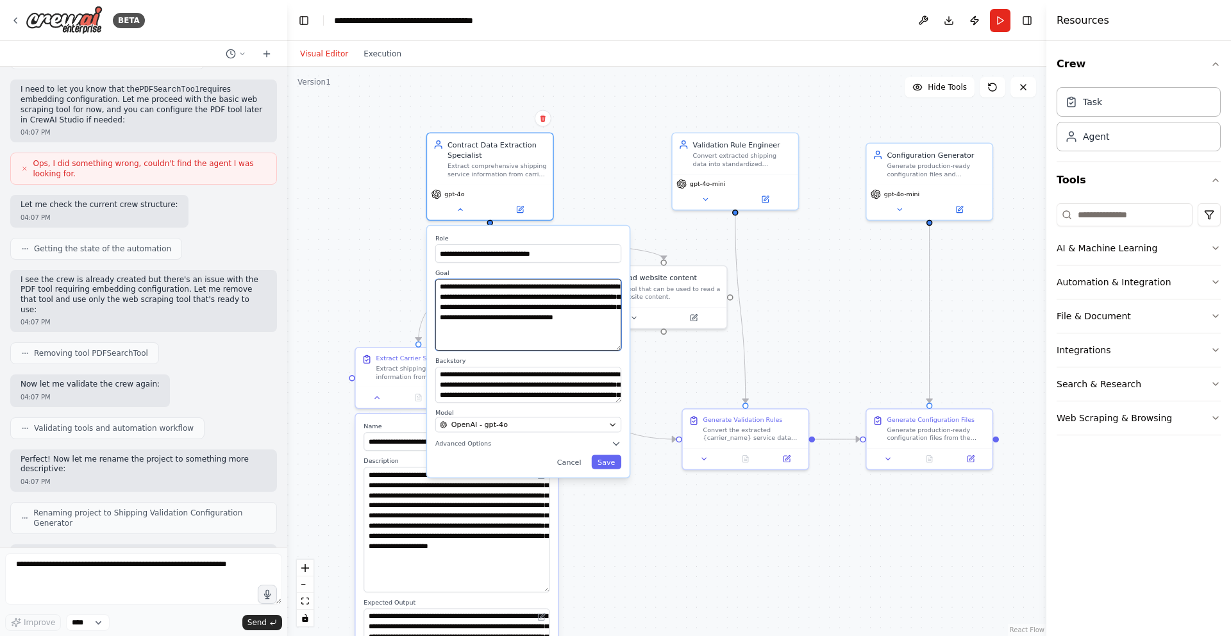
drag, startPoint x: 619, startPoint y: 313, endPoint x: 609, endPoint y: 349, distance: 37.3
click at [609, 349] on textarea "**********" at bounding box center [528, 315] width 186 height 72
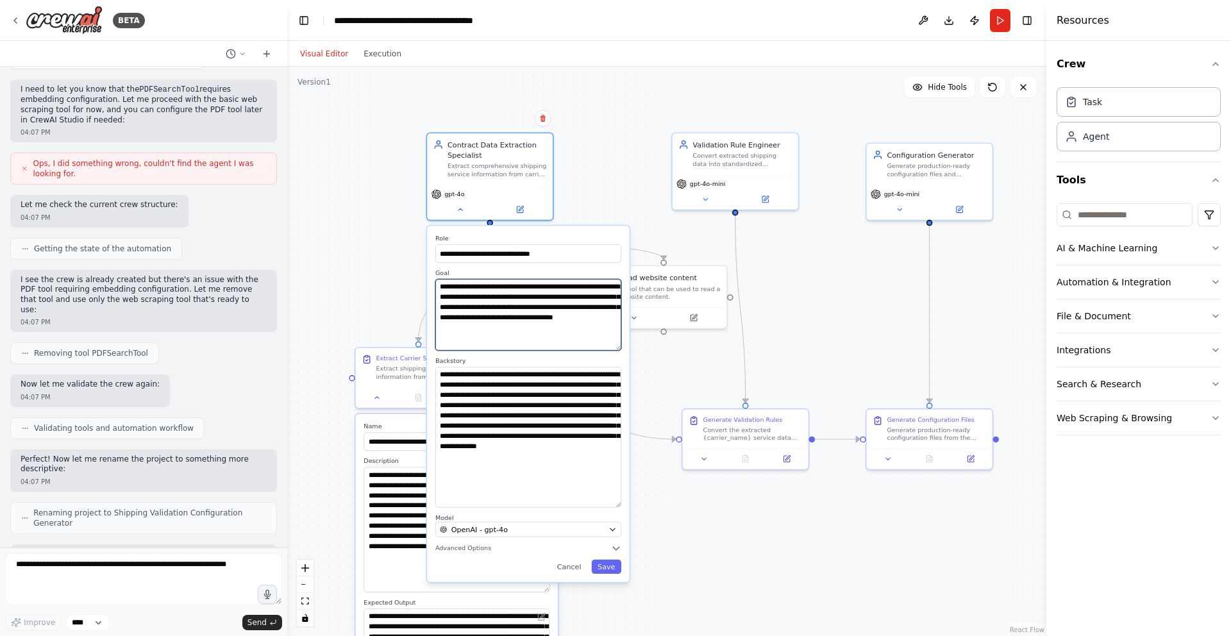
drag, startPoint x: 617, startPoint y: 401, endPoint x: 606, endPoint y: 504, distance: 103.9
click at [606, 504] on textarea "**********" at bounding box center [528, 437] width 186 height 140
drag, startPoint x: 480, startPoint y: 318, endPoint x: 575, endPoint y: 317, distance: 94.3
click at [576, 317] on textarea "**********" at bounding box center [528, 315] width 186 height 72
click at [588, 317] on textarea "**********" at bounding box center [528, 315] width 186 height 72
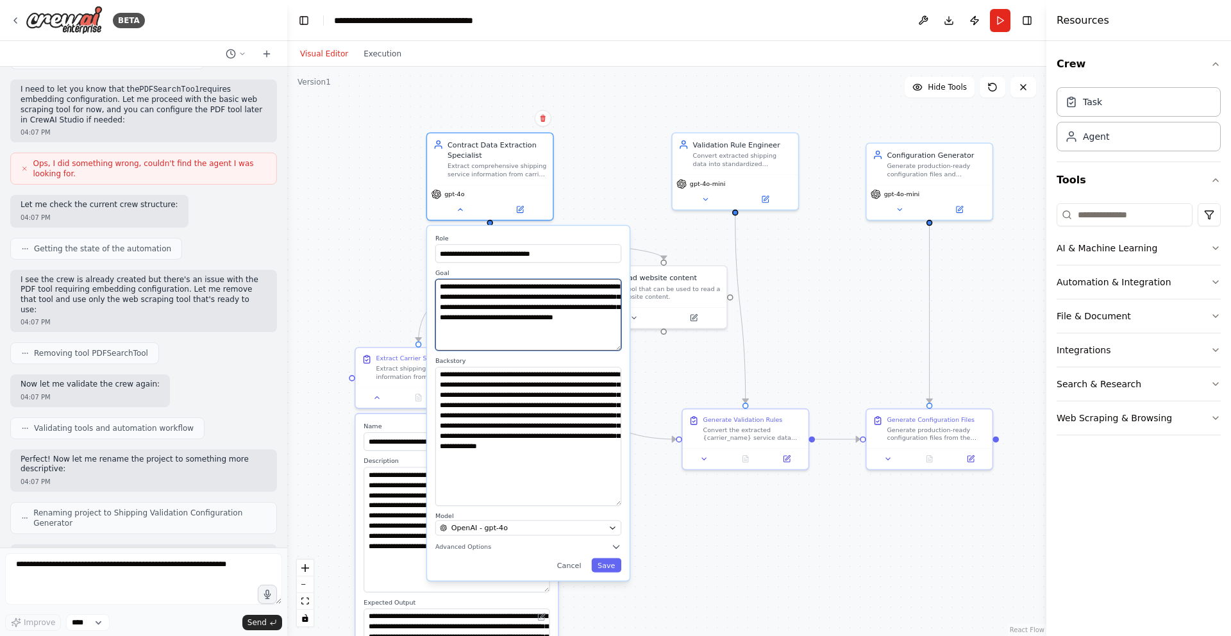
drag, startPoint x: 485, startPoint y: 314, endPoint x: 563, endPoint y: 316, distance: 78.2
click at [563, 316] on textarea "**********" at bounding box center [528, 315] width 186 height 72
click at [404, 376] on div "Extract shipping service information from {carrier_name} contracts and document…" at bounding box center [425, 370] width 99 height 17
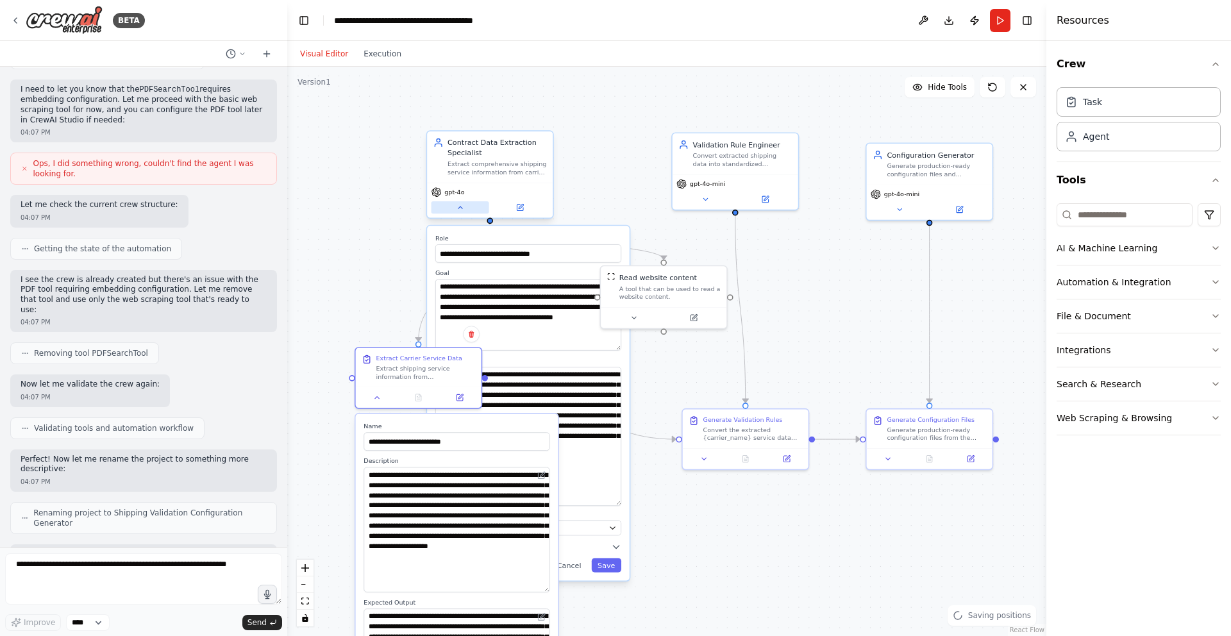
click at [462, 209] on icon at bounding box center [460, 207] width 8 height 8
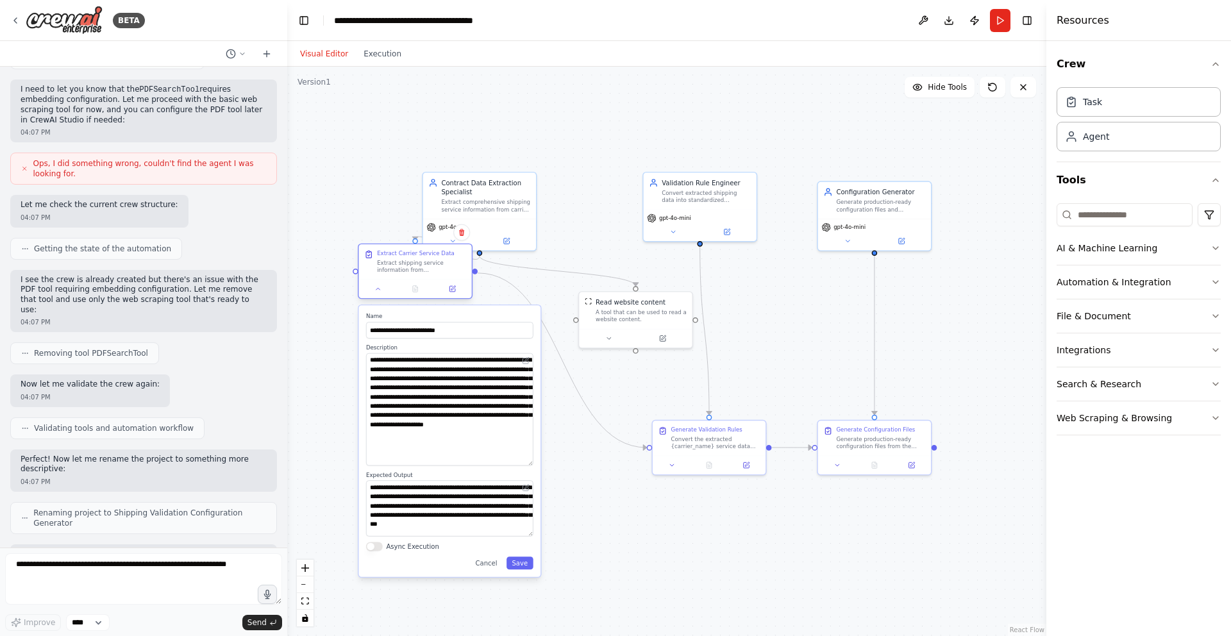
drag, startPoint x: 428, startPoint y: 369, endPoint x: 432, endPoint y: 254, distance: 115.5
click at [432, 254] on div "Extract Carrier Service Data" at bounding box center [416, 253] width 78 height 7
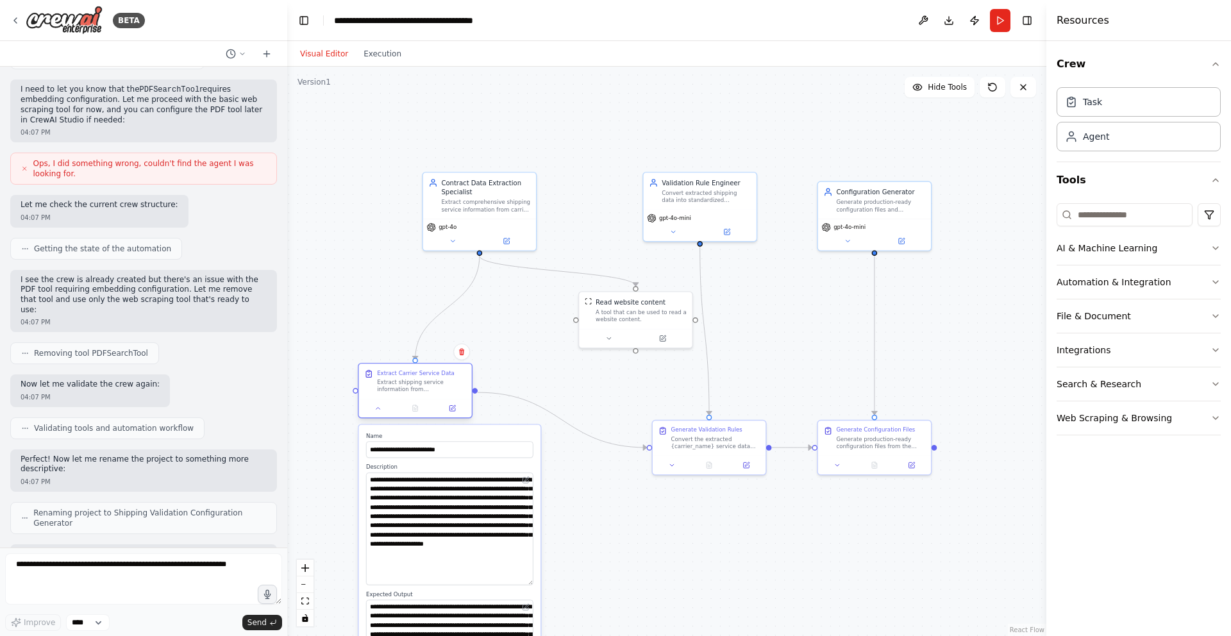
drag, startPoint x: 430, startPoint y: 264, endPoint x: 432, endPoint y: 380, distance: 116.1
click at [432, 380] on div "Extract shipping service information from {carrier_name} contracts and document…" at bounding box center [421, 385] width 89 height 15
click at [1119, 215] on input at bounding box center [1125, 214] width 136 height 23
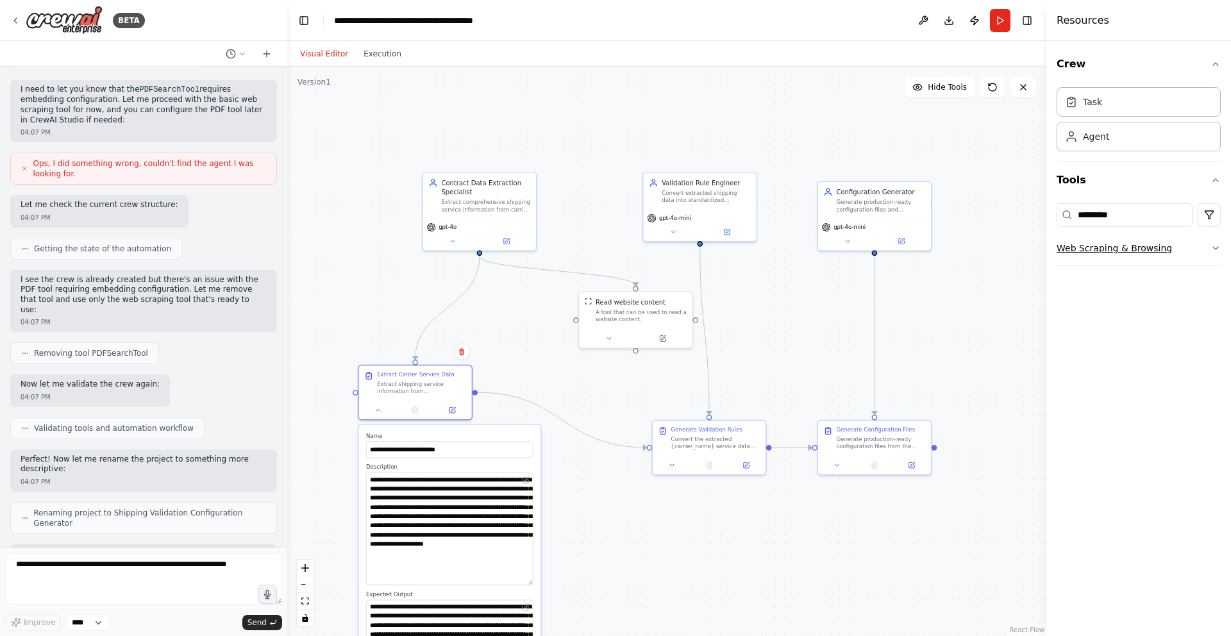
click at [1133, 242] on button "Web Scraping & Browsing" at bounding box center [1139, 247] width 164 height 33
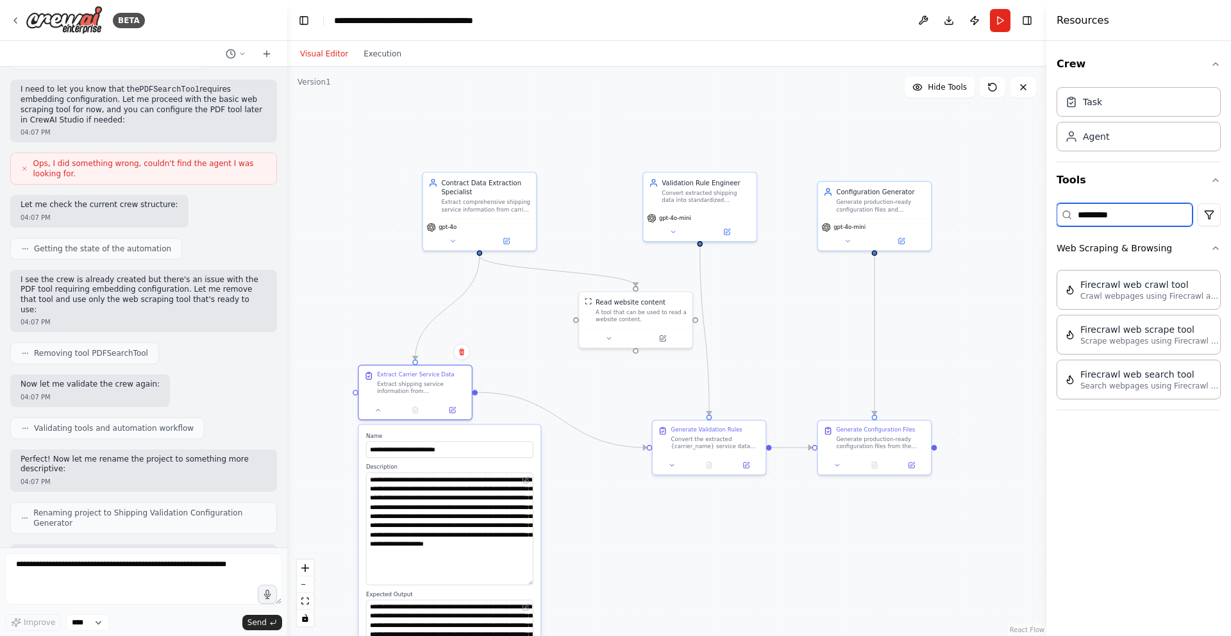
click at [1163, 213] on input "*********" at bounding box center [1125, 214] width 136 height 23
type input "*"
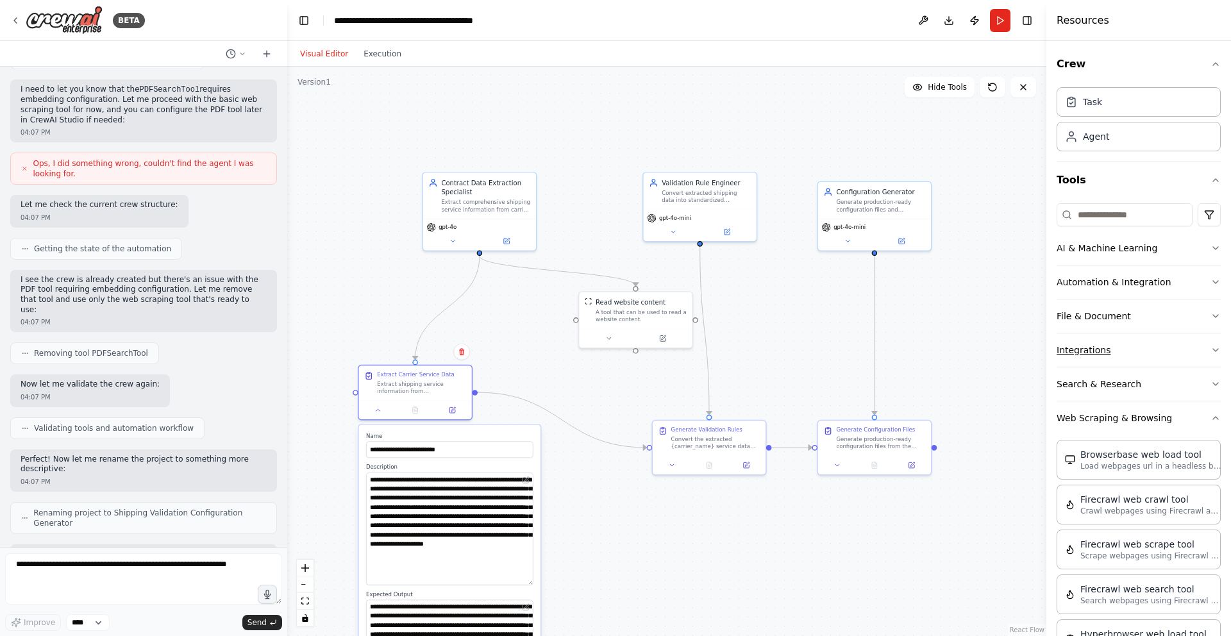
click at [1150, 353] on button "Integrations" at bounding box center [1139, 349] width 164 height 33
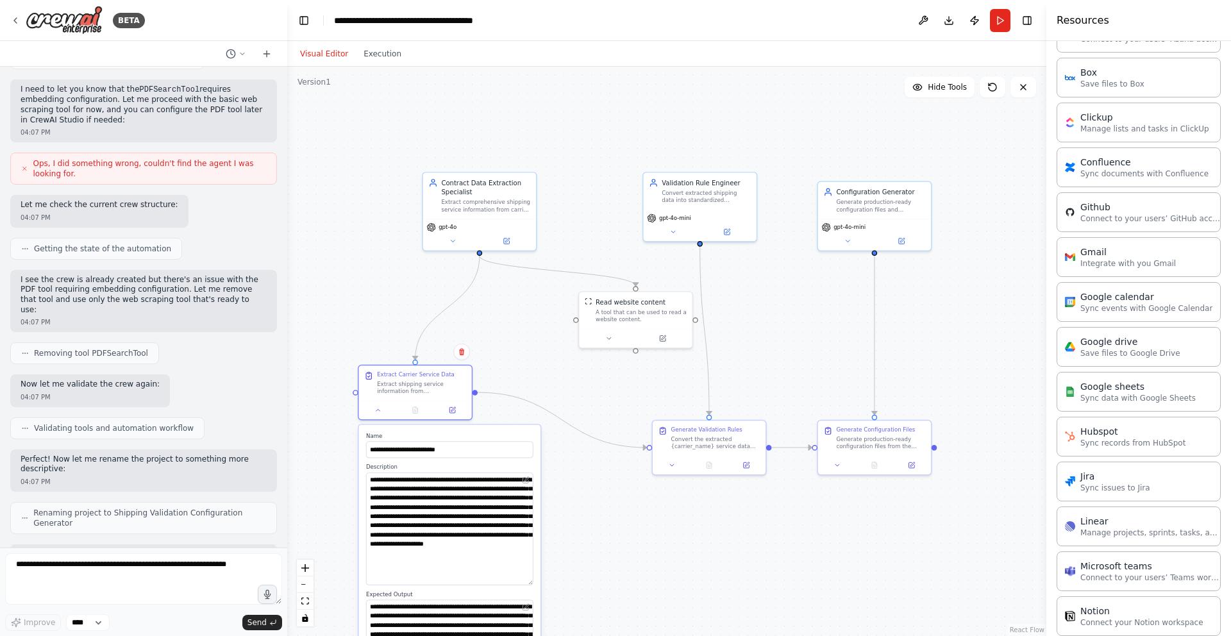
scroll to position [379, 0]
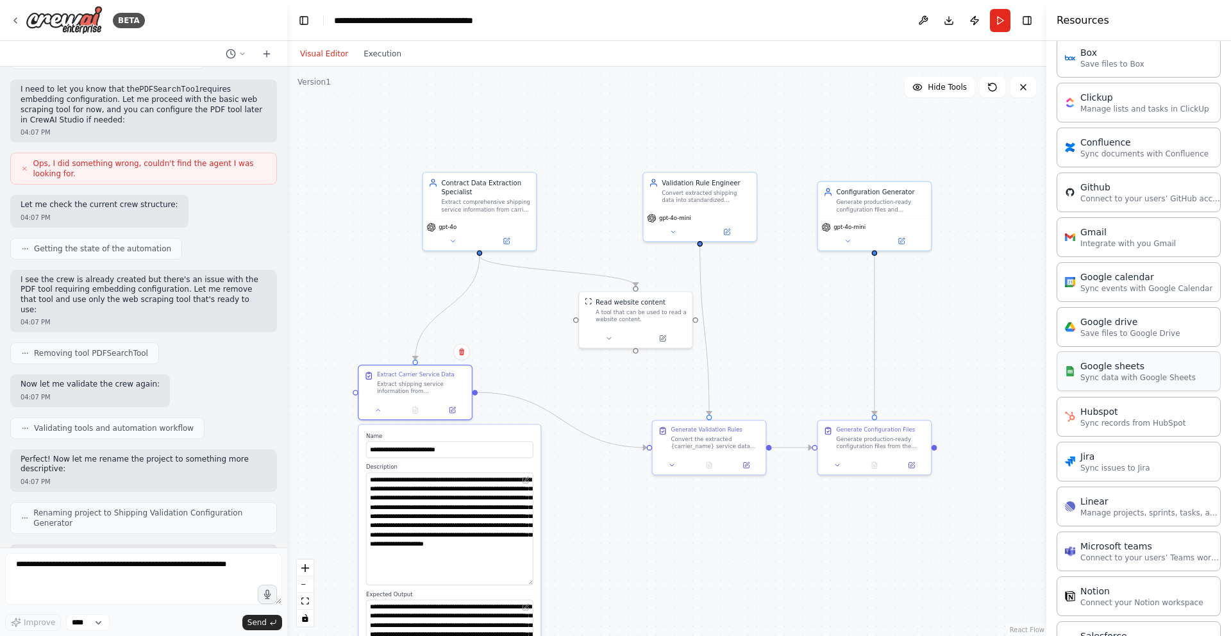
click at [1131, 377] on p "Sync data with Google Sheets" at bounding box center [1137, 378] width 115 height 10
drag, startPoint x: 846, startPoint y: 322, endPoint x: 467, endPoint y: 309, distance: 378.5
click at [467, 309] on div "Sync data with Google Sheets" at bounding box center [494, 309] width 91 height 7
click at [458, 331] on icon at bounding box center [461, 329] width 7 height 7
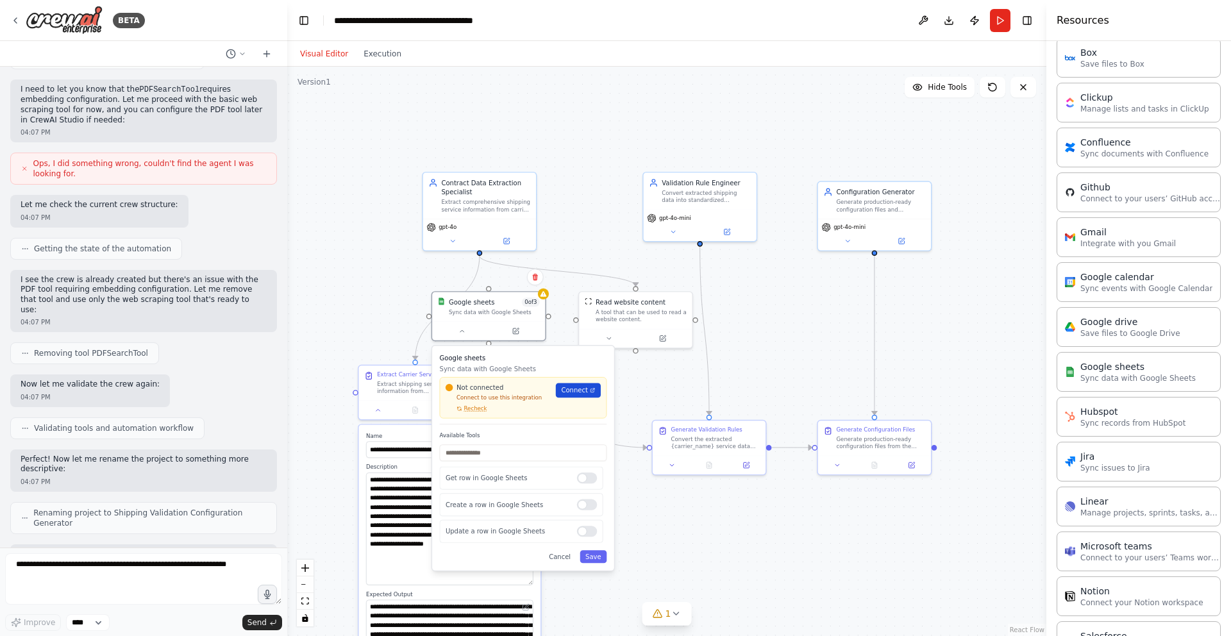
click at [583, 393] on span "Connect" at bounding box center [574, 390] width 26 height 9
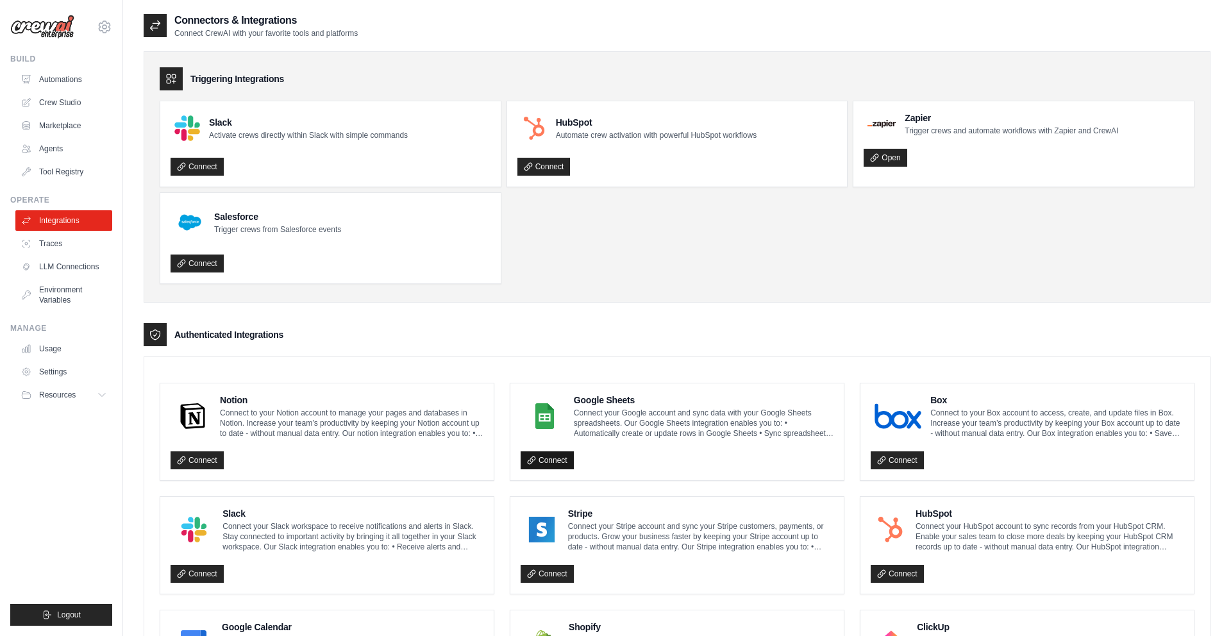
click at [563, 458] on link "Connect" at bounding box center [547, 460] width 53 height 18
